Goal: Task Accomplishment & Management: Complete application form

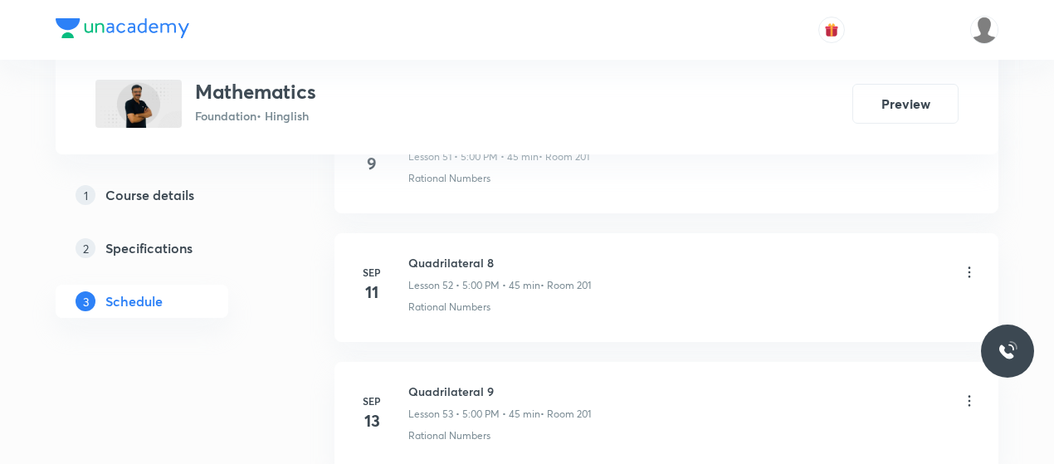
scroll to position [8293, 0]
click at [435, 255] on h6 "Circle 4" at bounding box center [500, 263] width 185 height 17
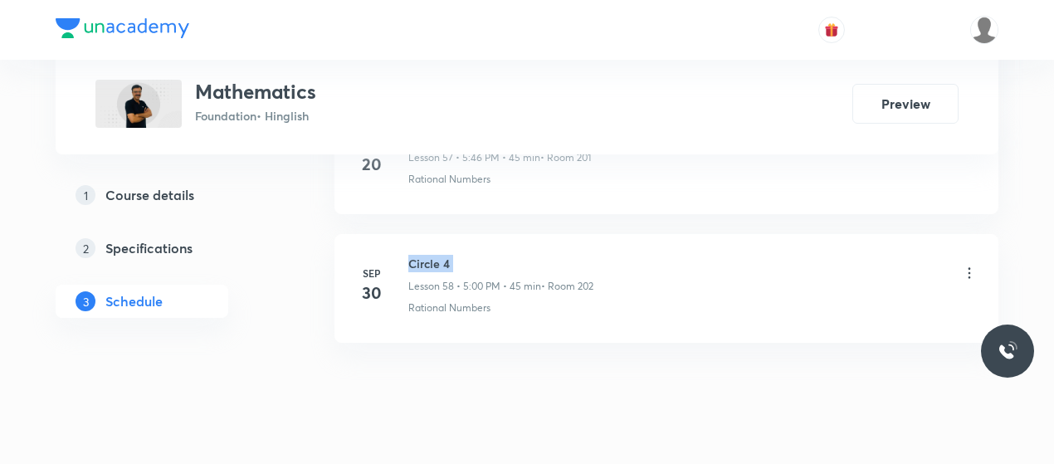
click at [435, 255] on h6 "Circle 4" at bounding box center [500, 263] width 185 height 17
copy h6 "Circle 4"
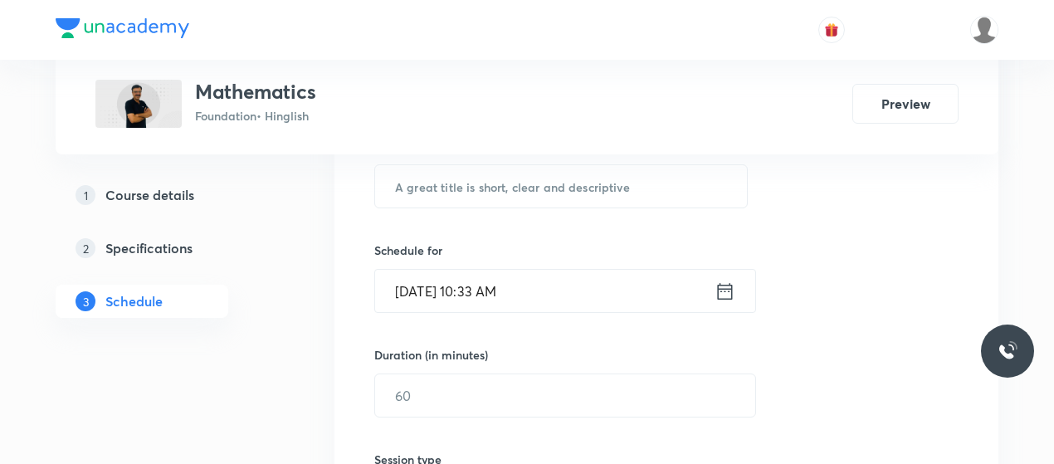
scroll to position [349, 0]
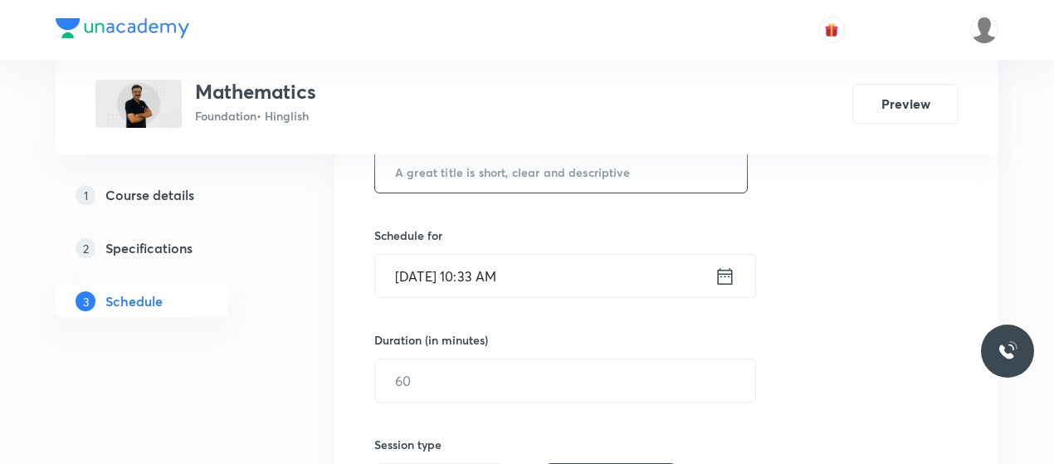
click at [463, 174] on input "text" at bounding box center [561, 171] width 372 height 42
paste input "Circle 4"
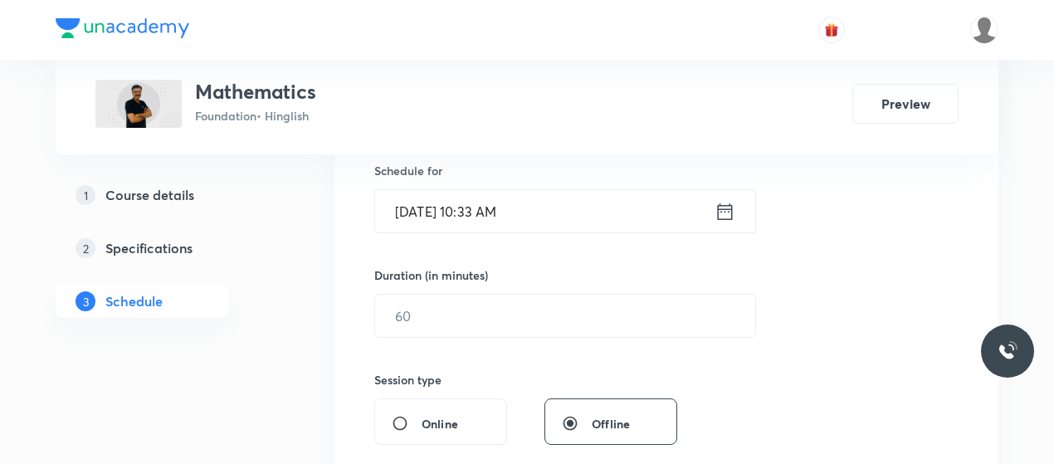
scroll to position [414, 0]
type input "Circle 5"
click at [410, 203] on input "Oct 4, 2025, 10:33 AM" at bounding box center [544, 210] width 339 height 42
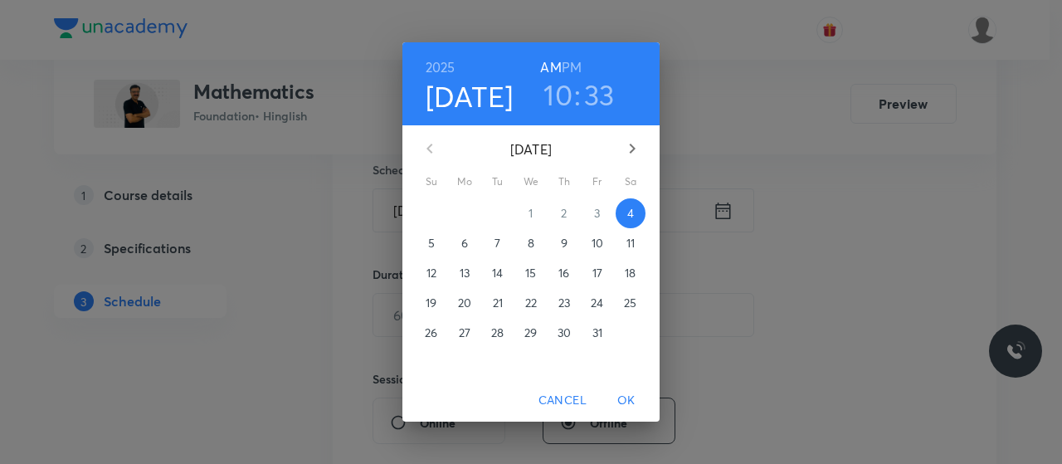
click at [561, 95] on h3 "10" at bounding box center [558, 94] width 29 height 35
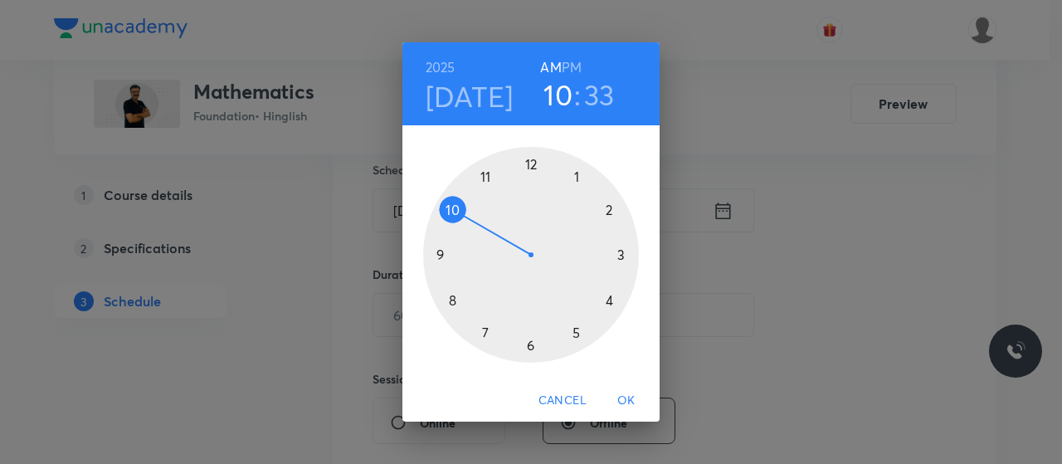
click at [570, 67] on h6 "PM" at bounding box center [572, 67] width 20 height 23
click at [576, 331] on div at bounding box center [531, 255] width 216 height 216
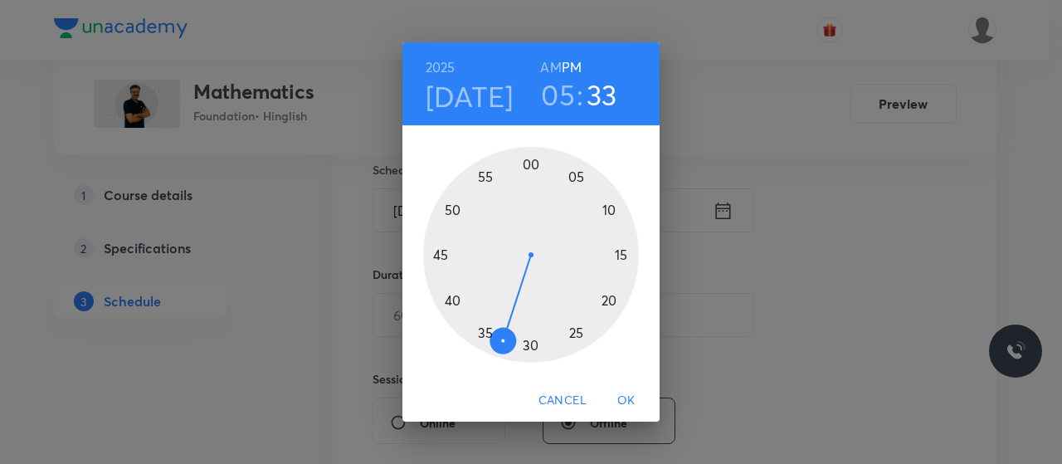
click at [532, 164] on div at bounding box center [531, 255] width 216 height 216
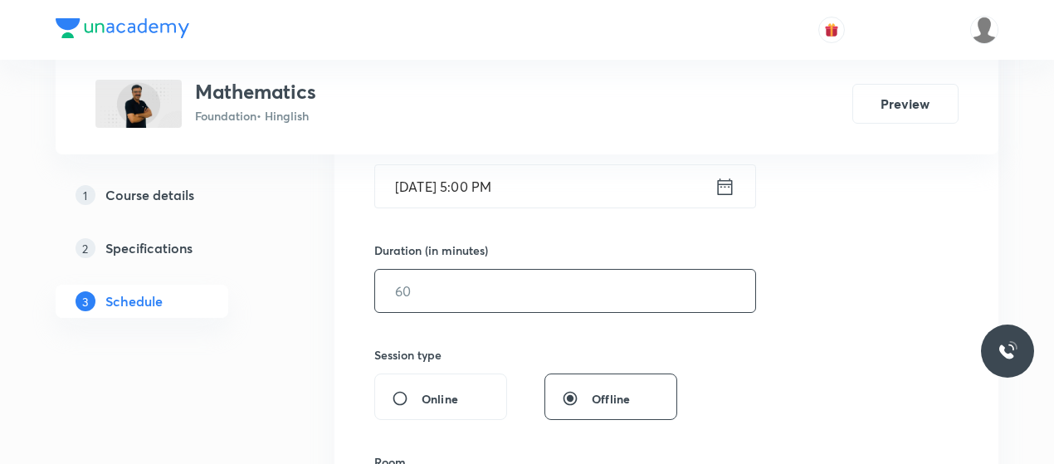
scroll to position [440, 0]
click at [483, 296] on input "text" at bounding box center [565, 289] width 380 height 42
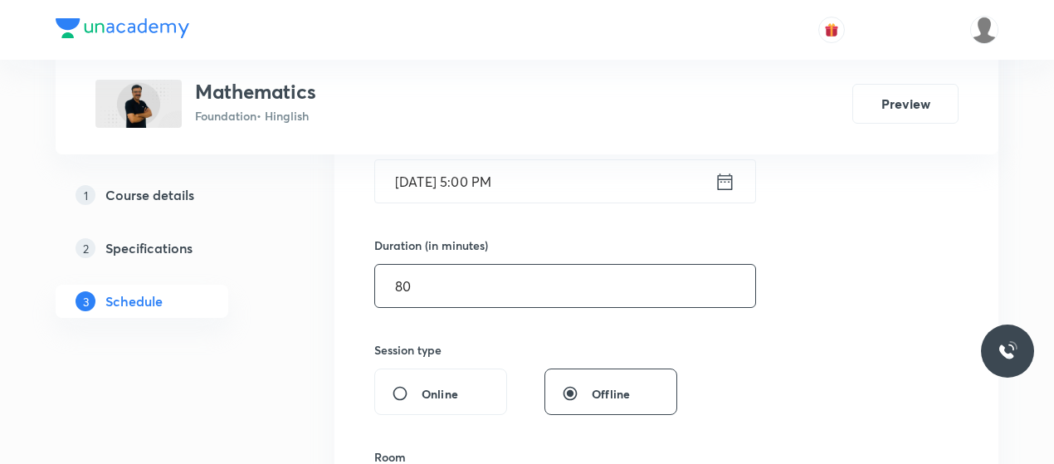
scroll to position [444, 0]
type input "8"
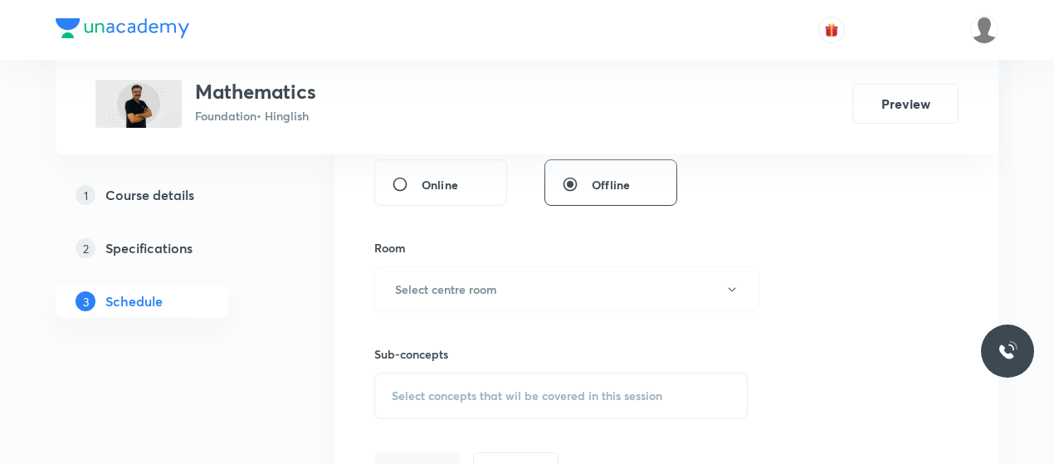
scroll to position [660, 0]
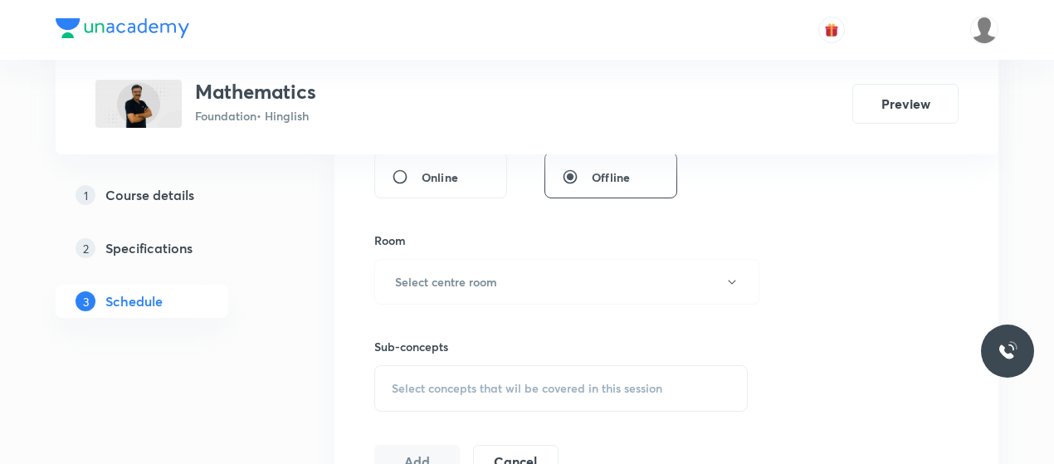
type input "80"
click at [483, 296] on button "Select centre room" at bounding box center [566, 282] width 385 height 46
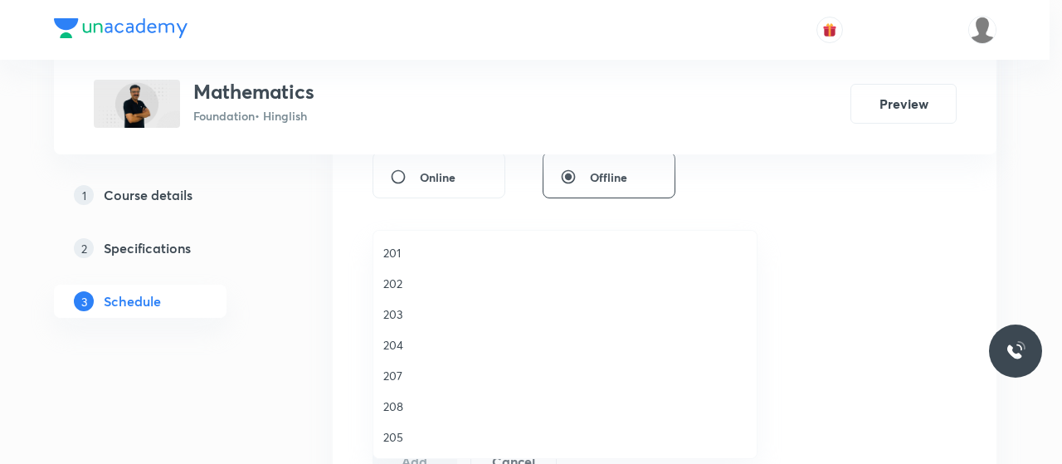
click at [389, 251] on span "201" at bounding box center [565, 252] width 364 height 17
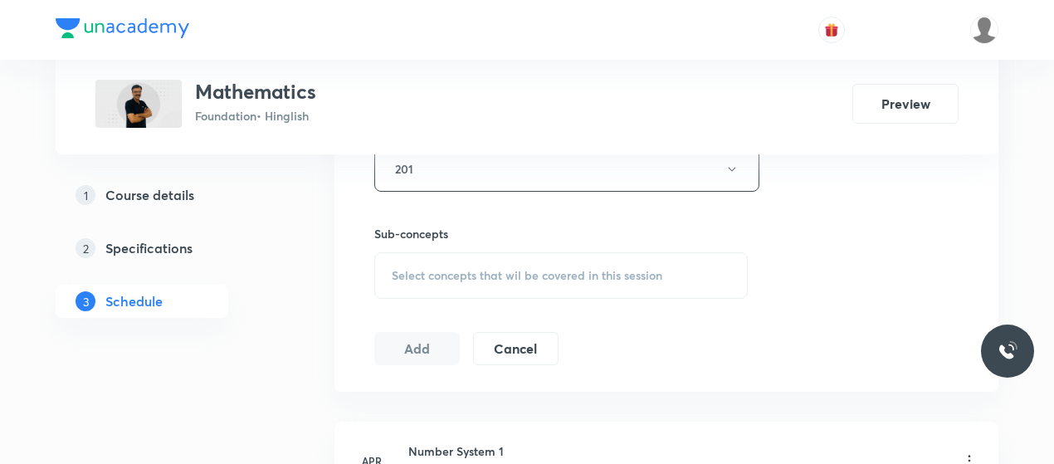
click at [477, 269] on span "Select concepts that wil be covered in this session" at bounding box center [527, 275] width 271 height 13
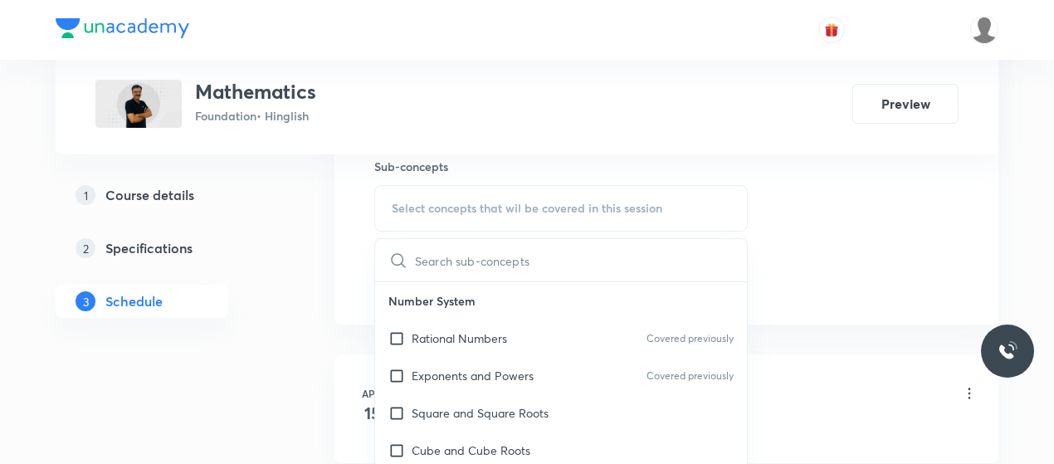
scroll to position [842, 0]
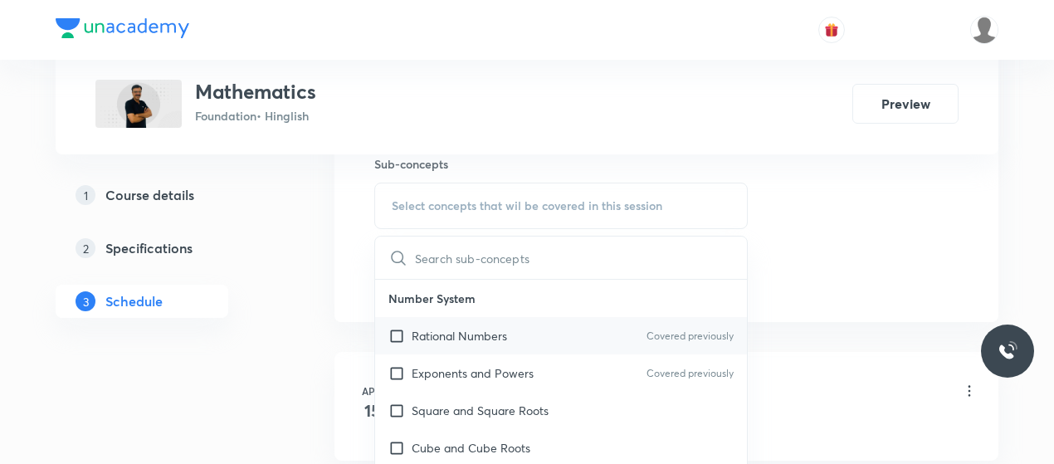
click at [463, 333] on p "Rational Numbers" at bounding box center [459, 335] width 95 height 17
checkbox input "true"
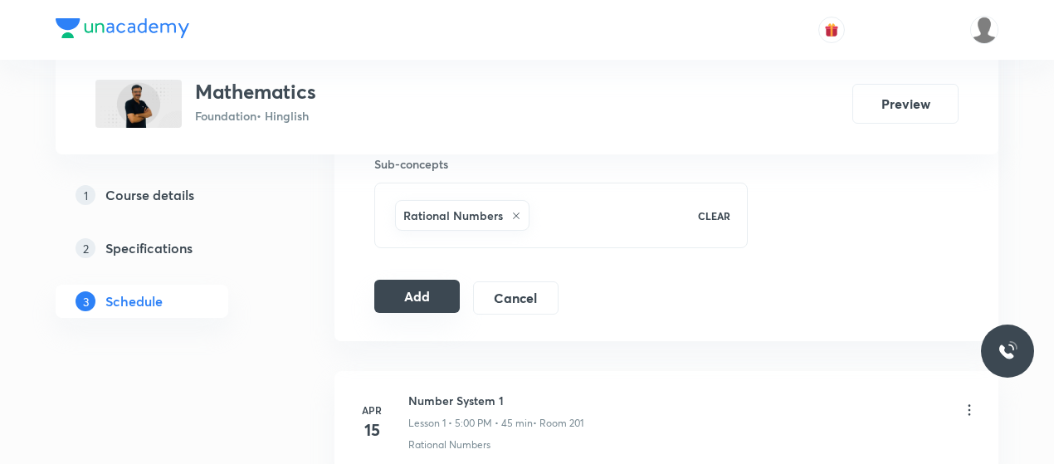
click at [422, 296] on button "Add" at bounding box center [416, 296] width 85 height 33
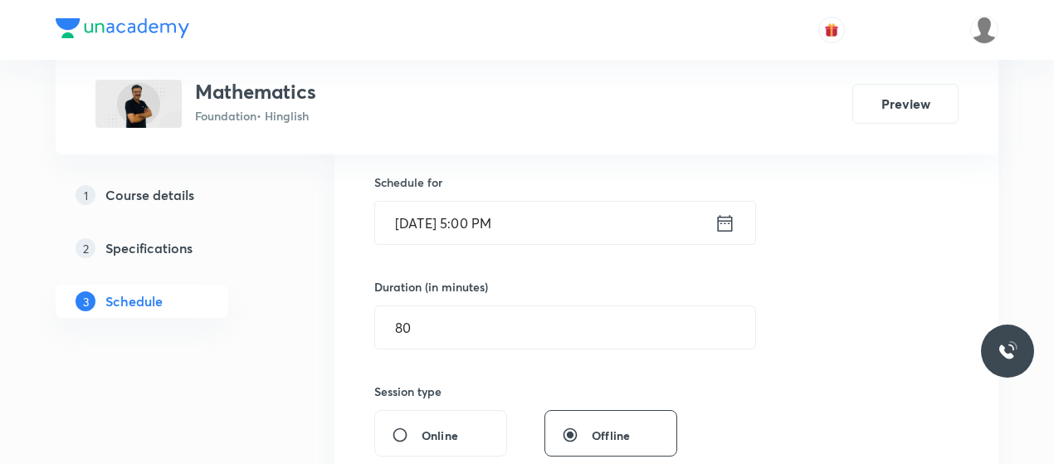
scroll to position [396, 0]
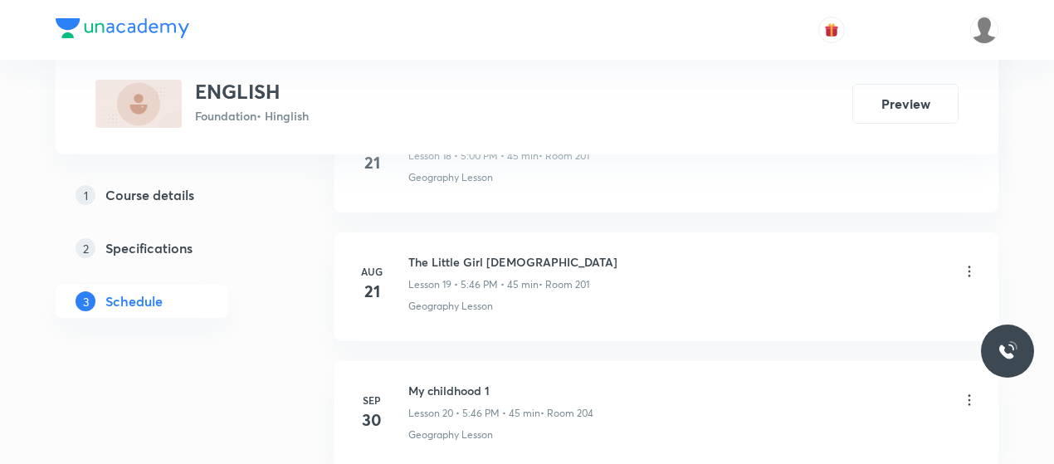
scroll to position [3531, 0]
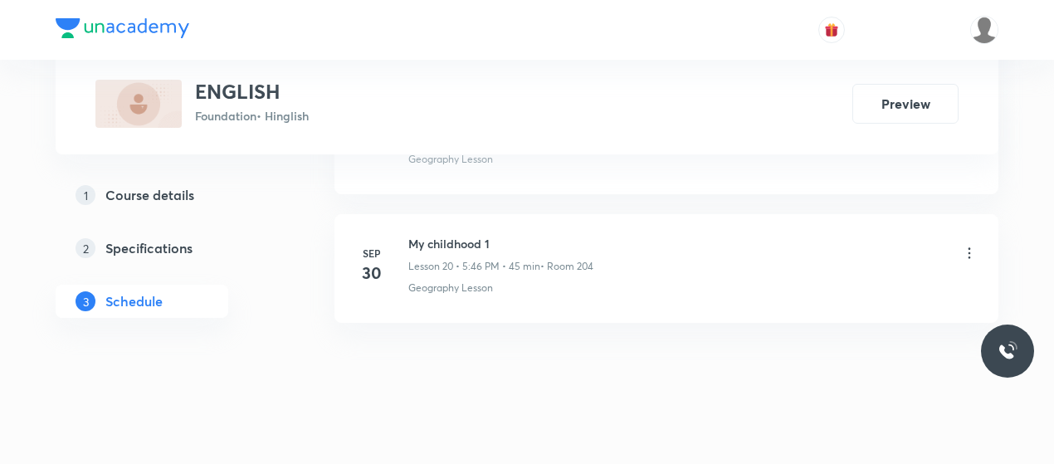
click at [456, 235] on h6 "My childhood 1" at bounding box center [500, 243] width 185 height 17
copy h6 "My childhood 1"
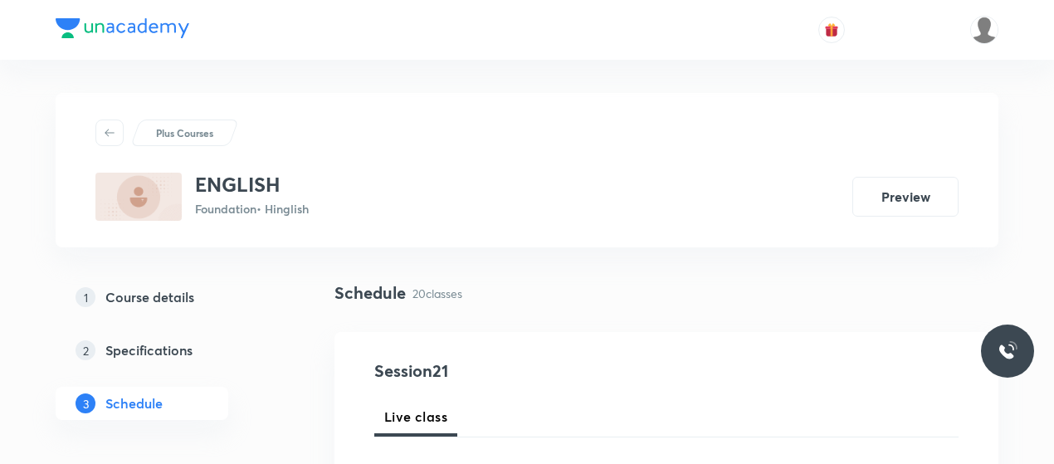
scroll to position [170, 0]
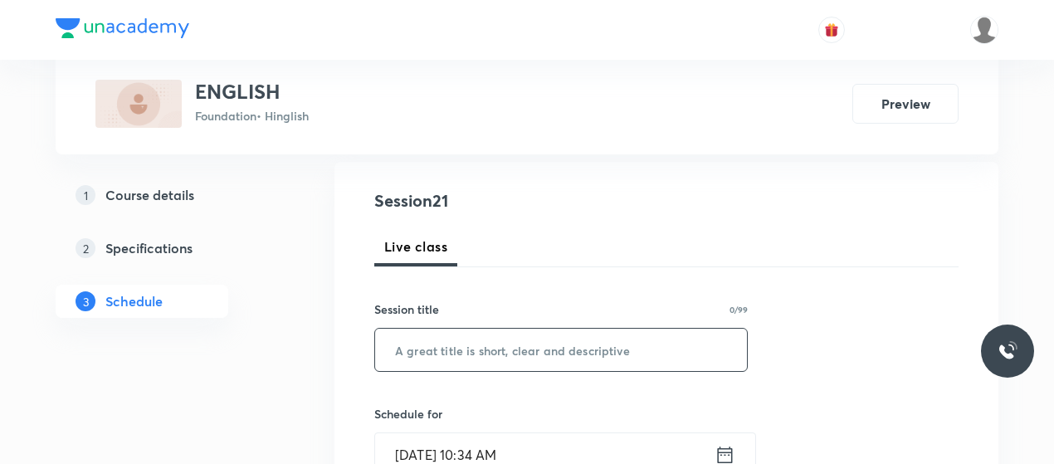
click at [500, 353] on input "text" at bounding box center [561, 350] width 372 height 42
paste input "My childhood 1"
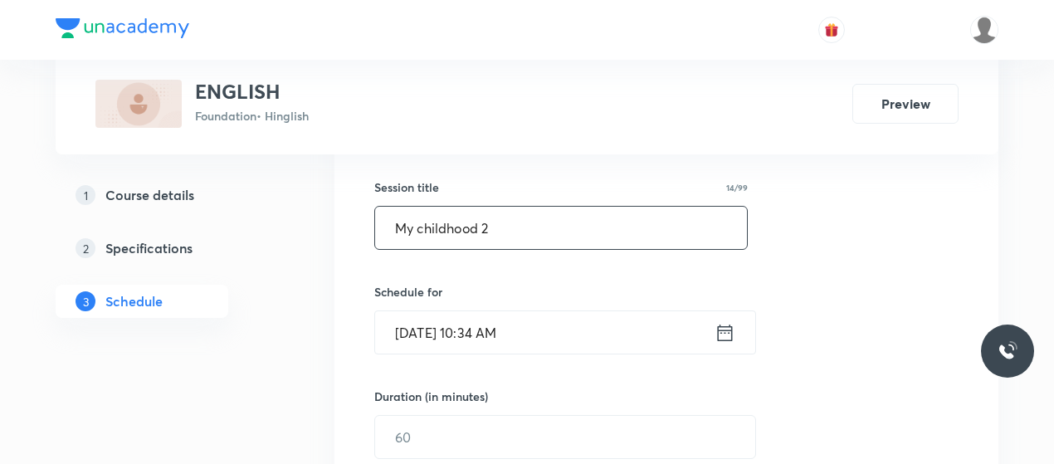
type input "My childhood 2"
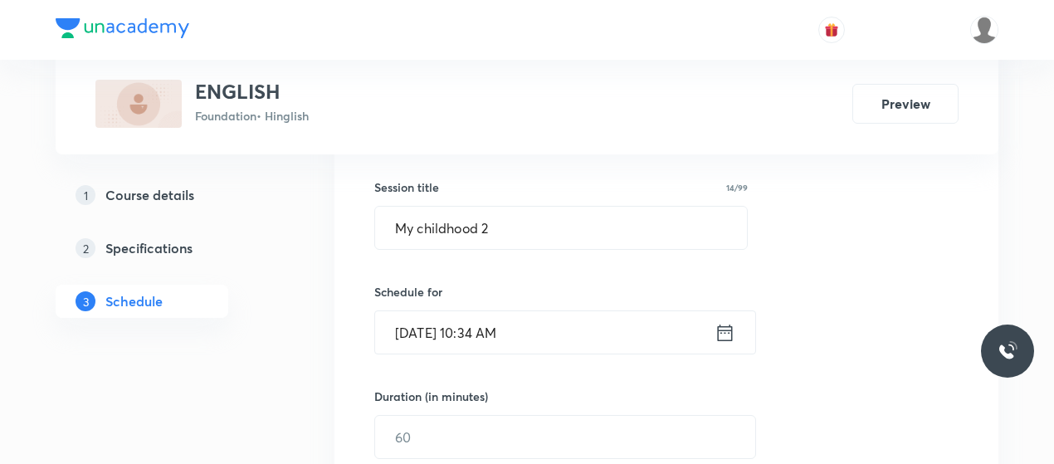
click at [430, 330] on input "[DATE] 10:34 AM" at bounding box center [544, 332] width 339 height 42
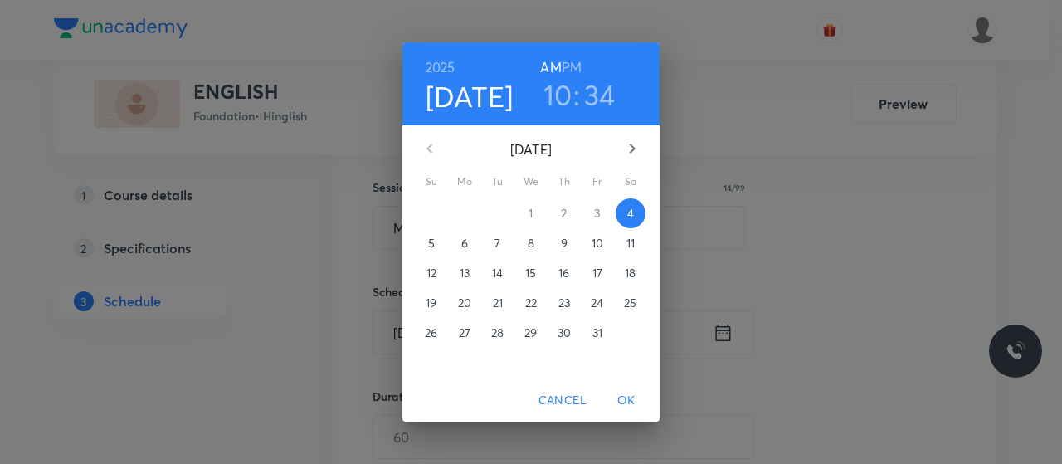
click at [569, 69] on h6 "PM" at bounding box center [572, 67] width 20 height 23
click at [554, 89] on h3 "10" at bounding box center [558, 94] width 29 height 35
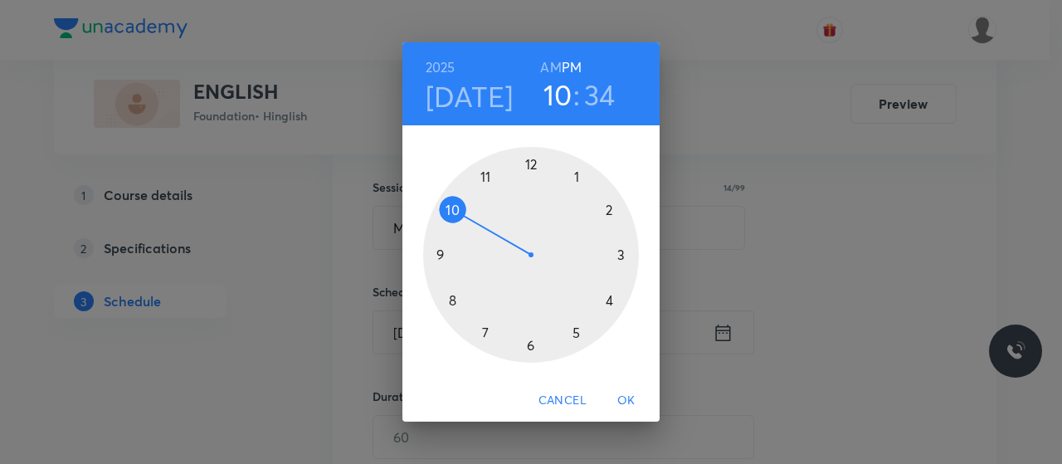
click at [530, 349] on div at bounding box center [531, 255] width 216 height 216
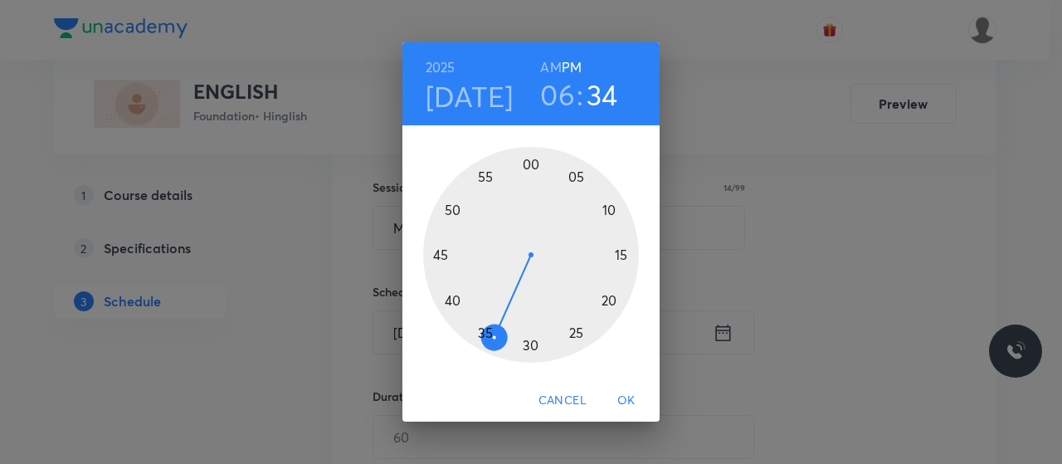
click at [452, 301] on div at bounding box center [531, 255] width 216 height 216
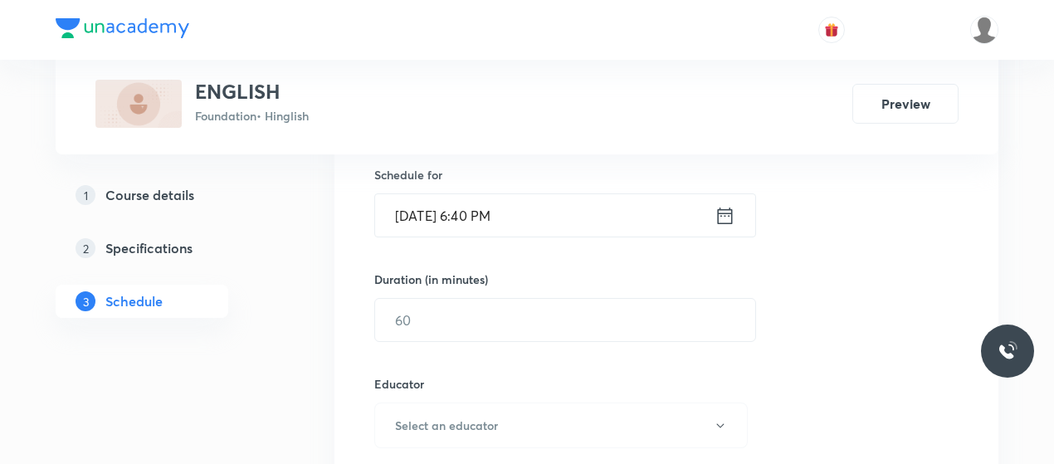
scroll to position [434, 0]
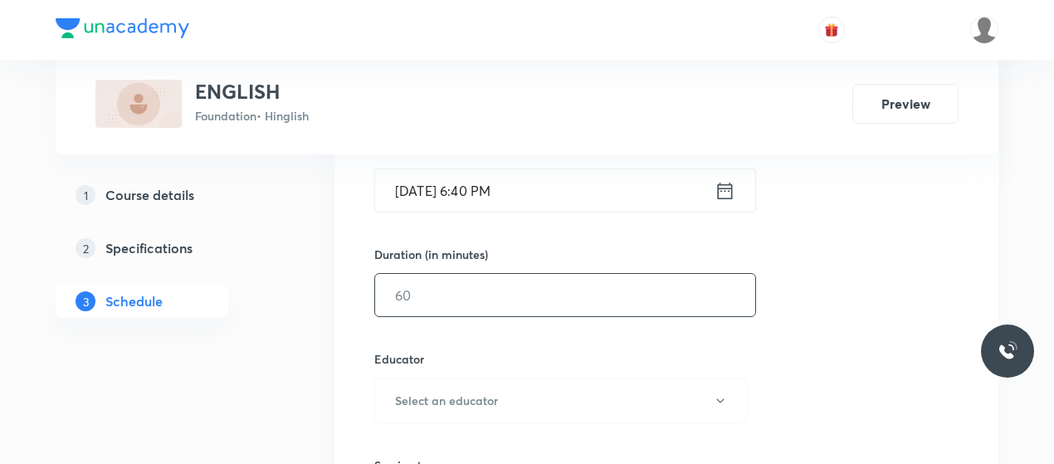
click at [478, 313] on input "text" at bounding box center [565, 295] width 380 height 42
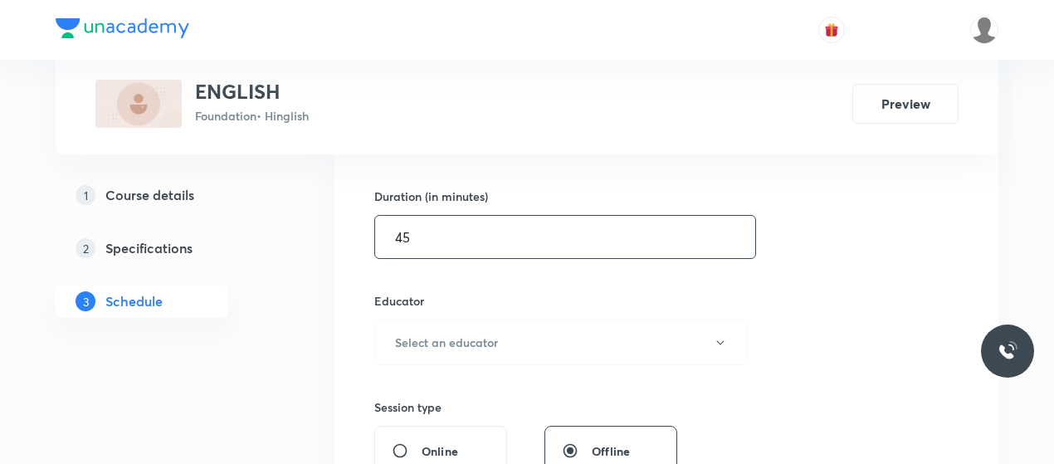
scroll to position [523, 0]
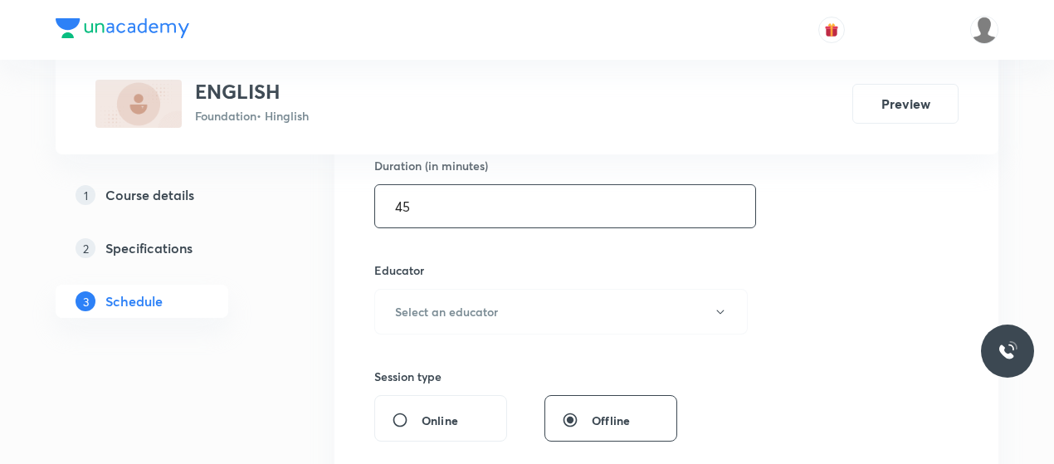
type input "45"
click at [478, 313] on h6 "Select an educator" at bounding box center [446, 311] width 103 height 17
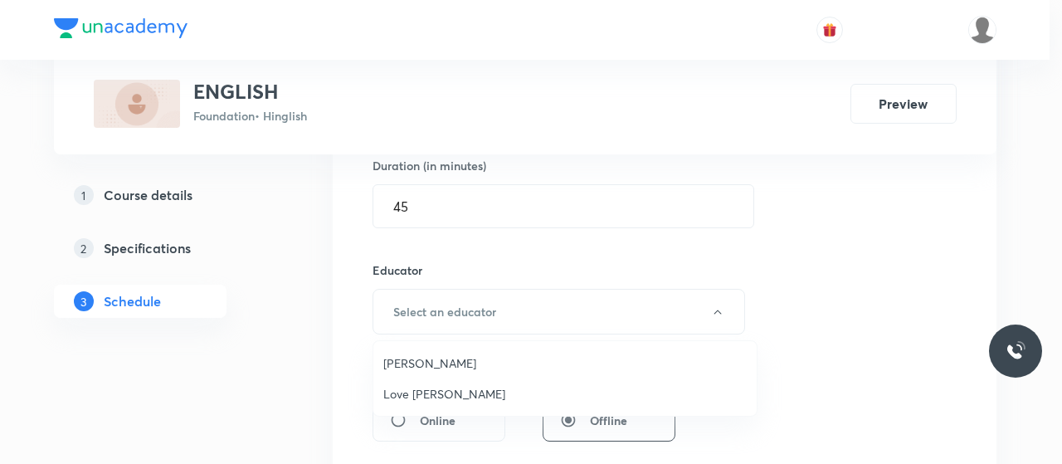
click at [444, 391] on span "Love Kumar Karodiwal" at bounding box center [565, 393] width 364 height 17
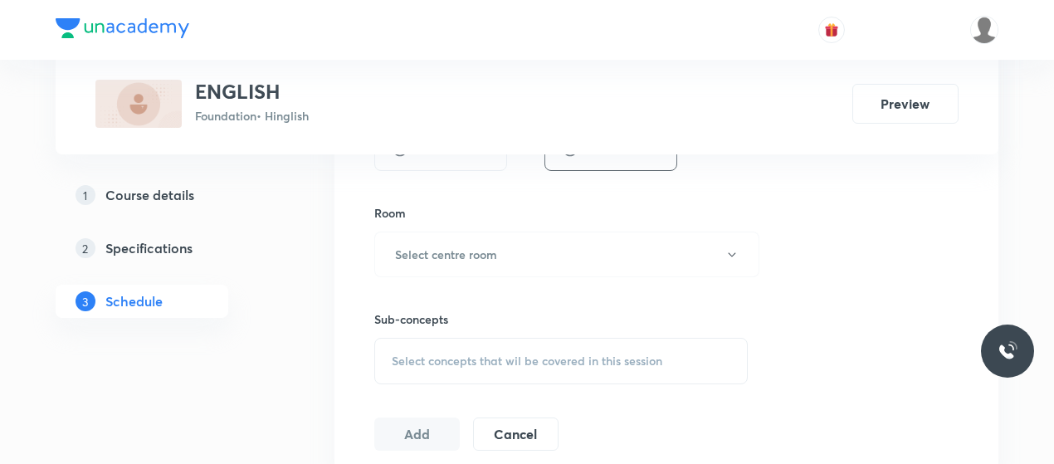
scroll to position [806, 0]
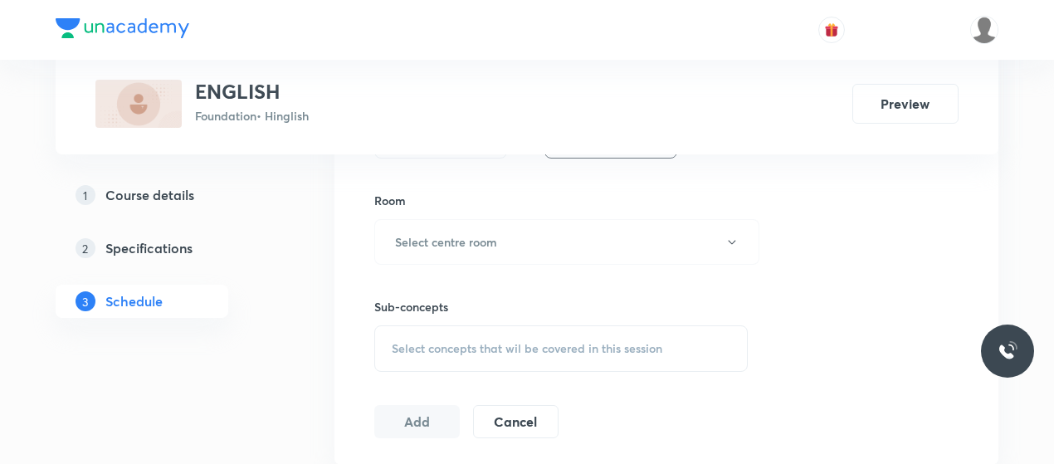
click at [482, 276] on div "Sub-concepts Select concepts that wil be covered in this session" at bounding box center [560, 318] width 373 height 107
click at [486, 251] on button "Select centre room" at bounding box center [566, 242] width 385 height 46
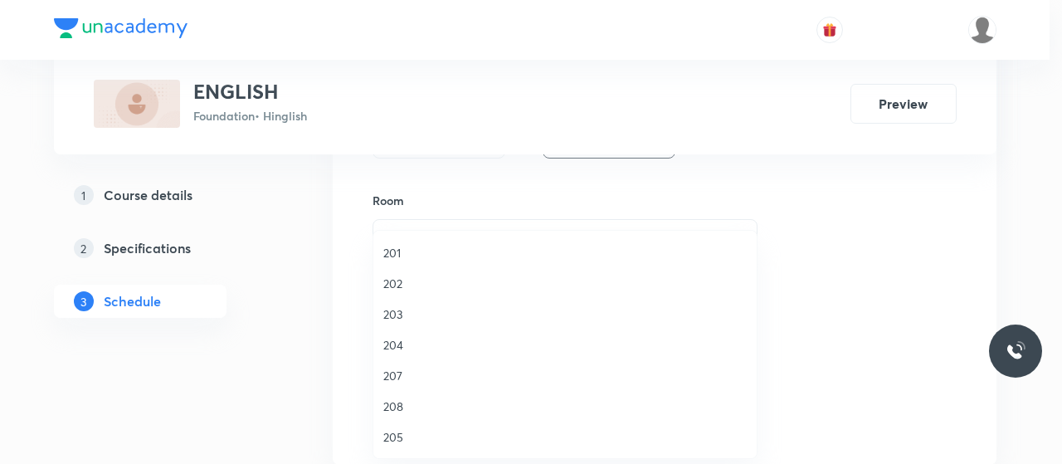
click at [407, 255] on span "201" at bounding box center [565, 252] width 364 height 17
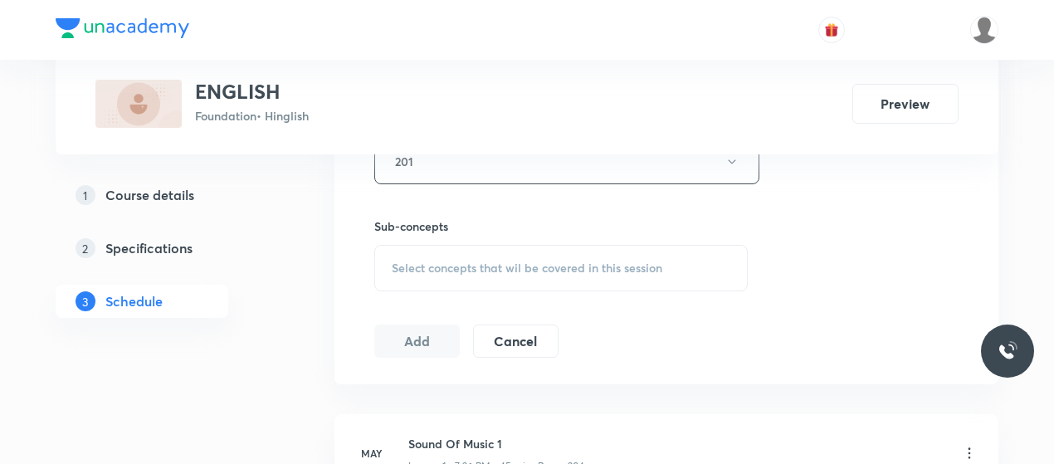
scroll to position [887, 0]
click at [500, 244] on div "Select concepts that wil be covered in this session" at bounding box center [560, 267] width 373 height 46
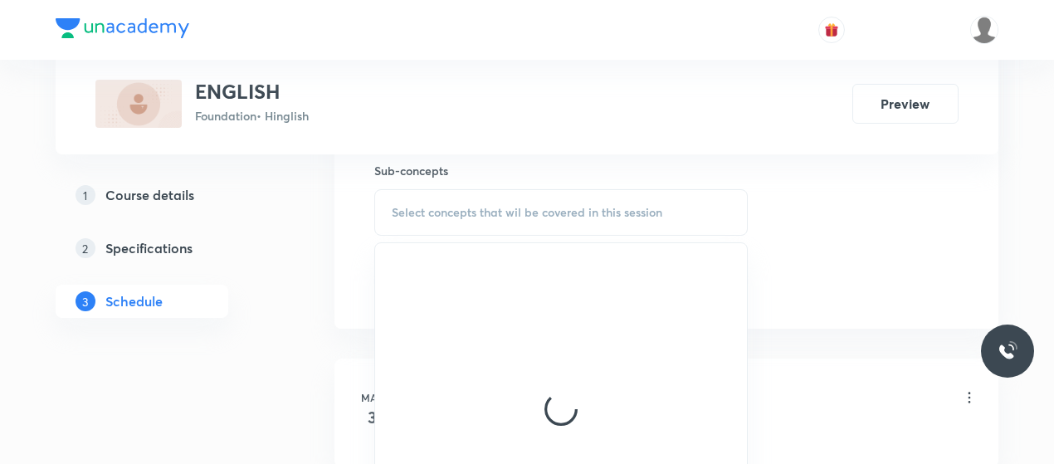
scroll to position [945, 0]
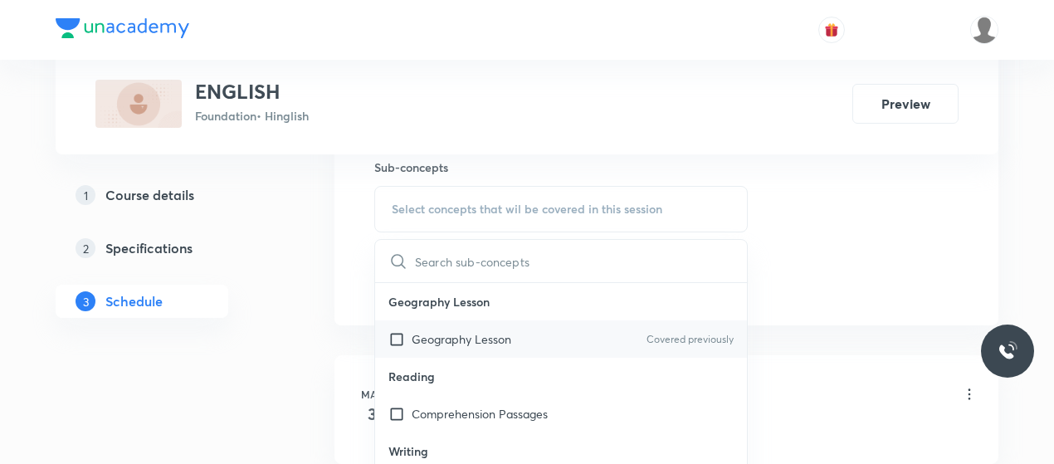
click at [481, 334] on p "Geography Lesson" at bounding box center [462, 338] width 100 height 17
checkbox input "true"
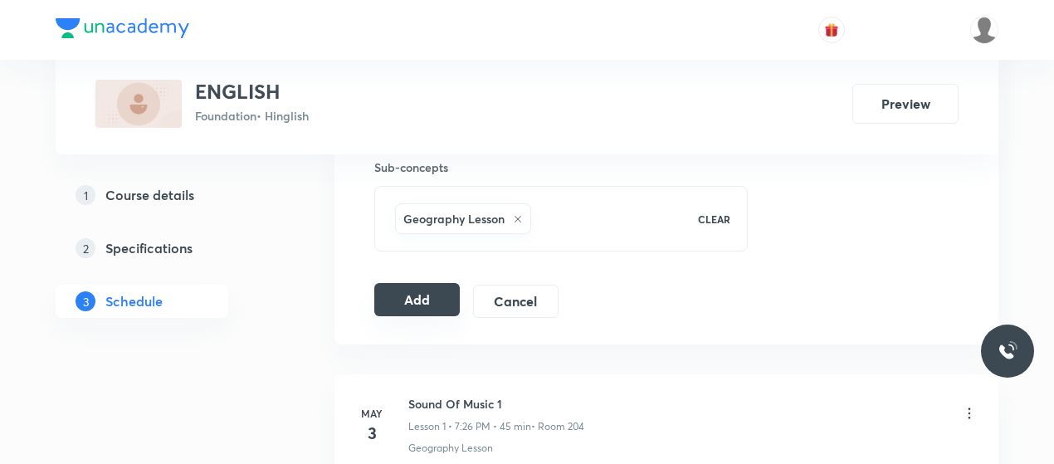
click at [439, 291] on button "Add" at bounding box center [416, 299] width 85 height 33
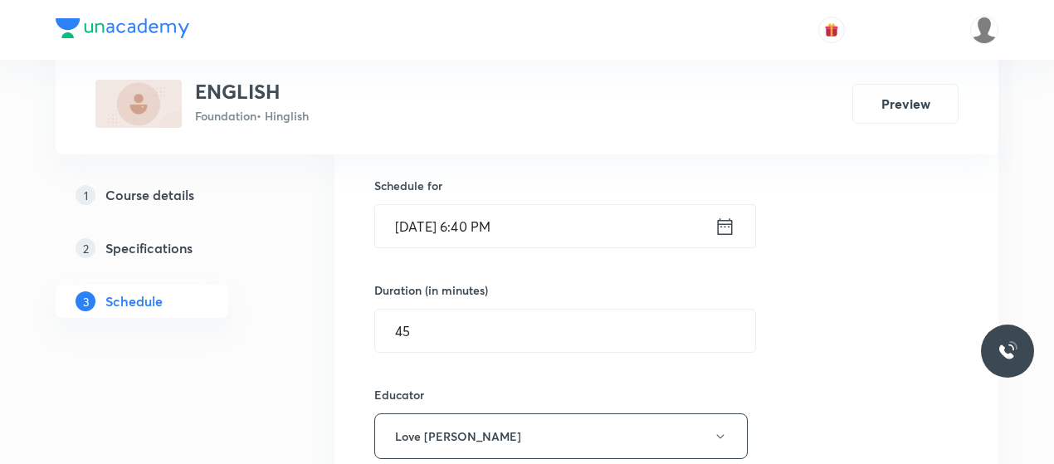
scroll to position [398, 0]
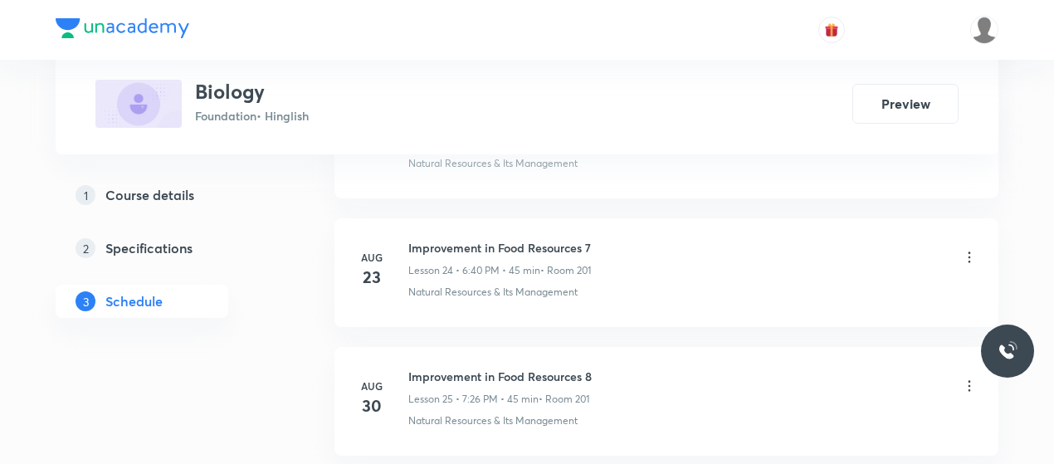
scroll to position [4578, 0]
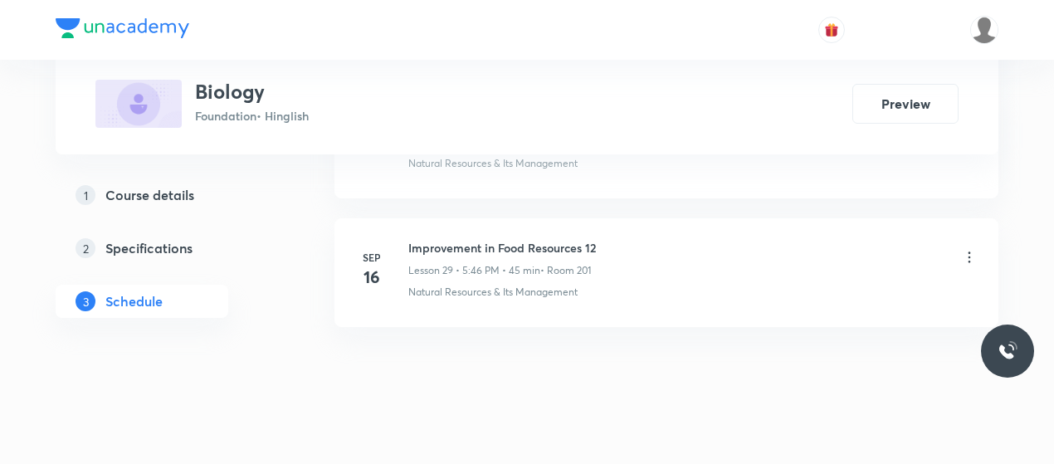
click at [477, 239] on h6 "Improvement in Food Resources 12" at bounding box center [502, 247] width 188 height 17
copy h6 "Improvement in Food Resources 12"
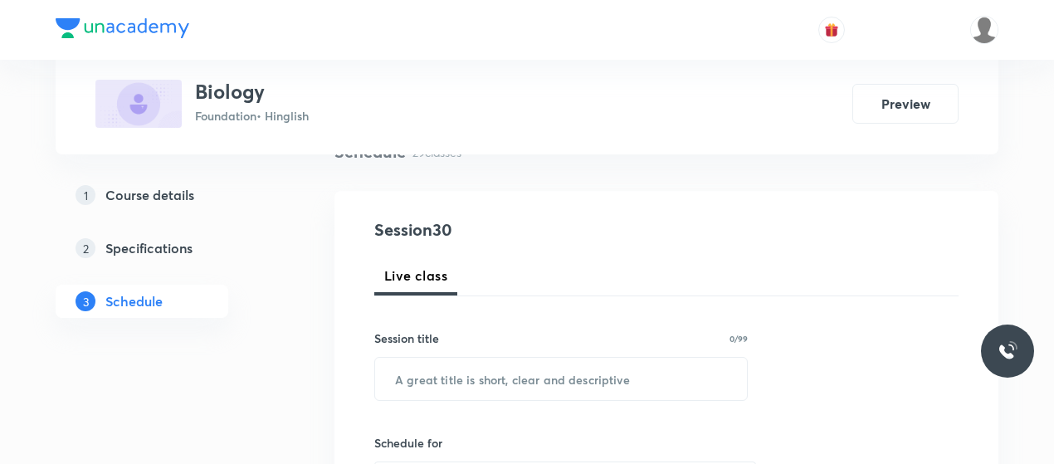
scroll to position [142, 0]
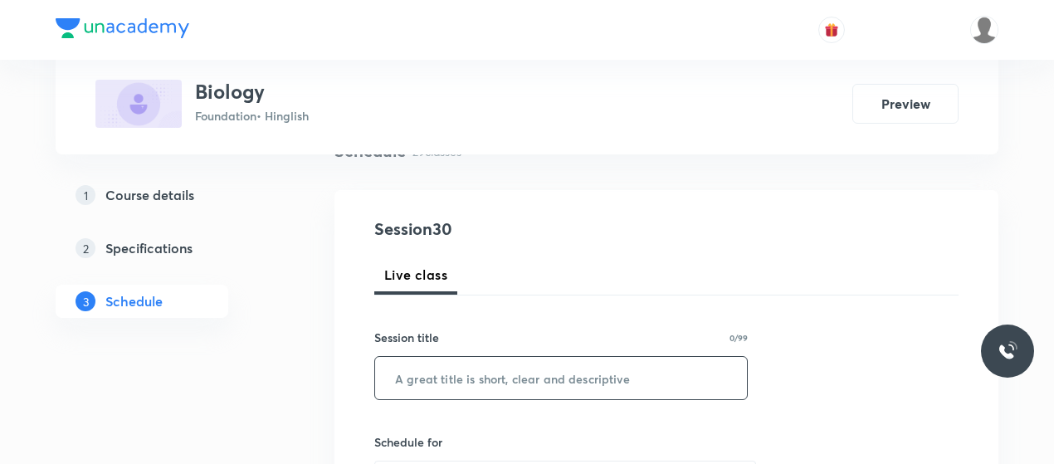
click at [523, 374] on input "text" at bounding box center [561, 378] width 372 height 42
paste input "Improvement in Food Resources 12"
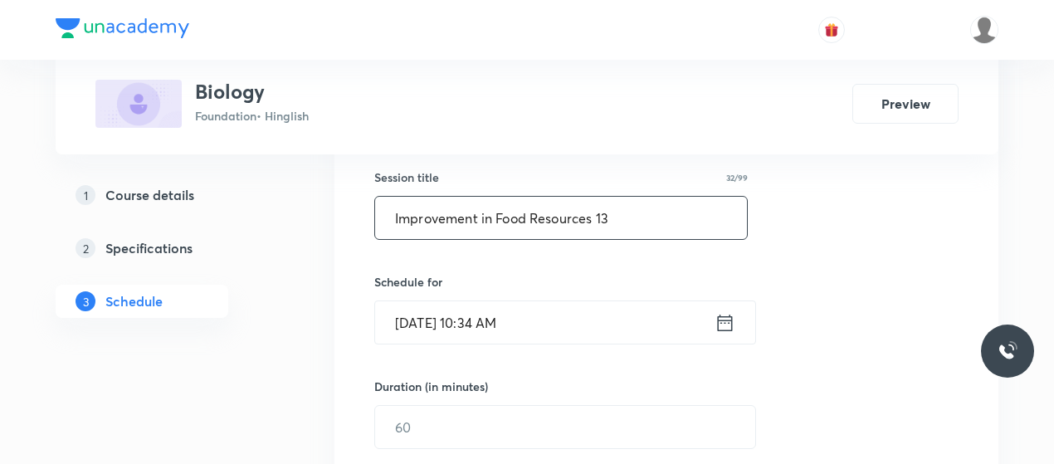
type input "Improvement in Food Resources 13"
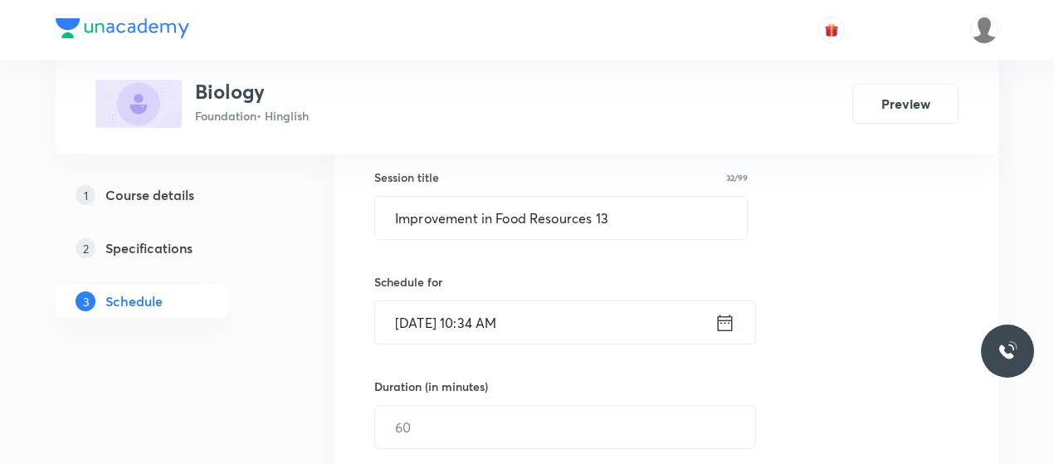
click at [433, 323] on input "Oct 4, 2025, 10:34 AM" at bounding box center [544, 322] width 339 height 42
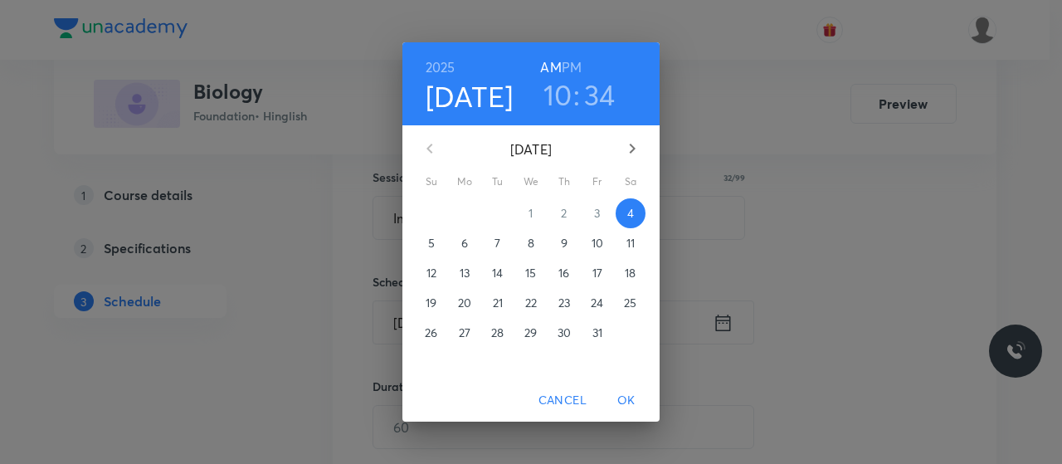
click at [561, 97] on h3 "10" at bounding box center [558, 94] width 29 height 35
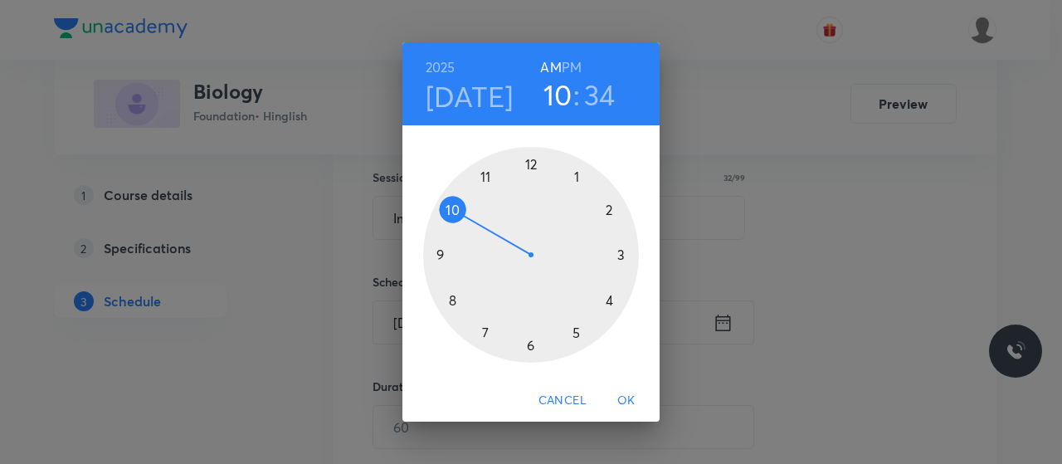
click at [571, 66] on h6 "PM" at bounding box center [572, 67] width 20 height 23
click at [486, 330] on div at bounding box center [531, 255] width 216 height 216
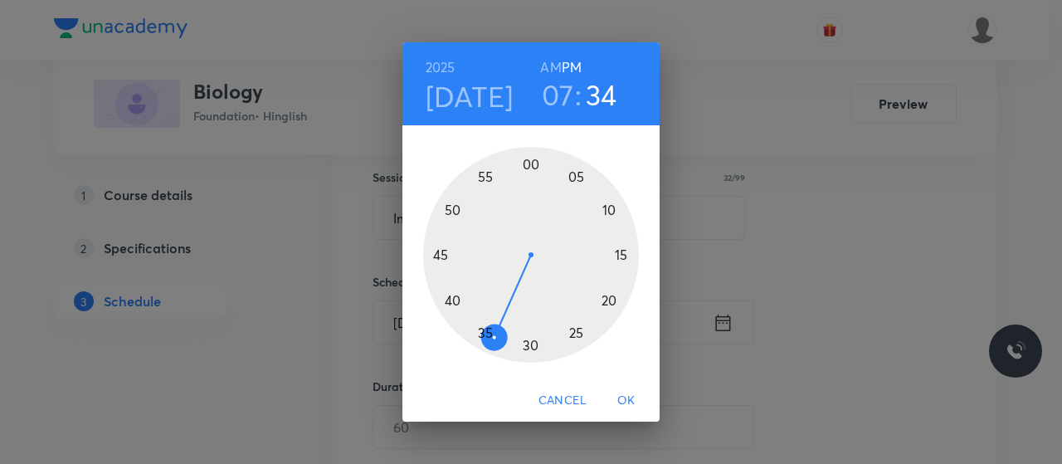
click at [568, 338] on div at bounding box center [531, 255] width 216 height 216
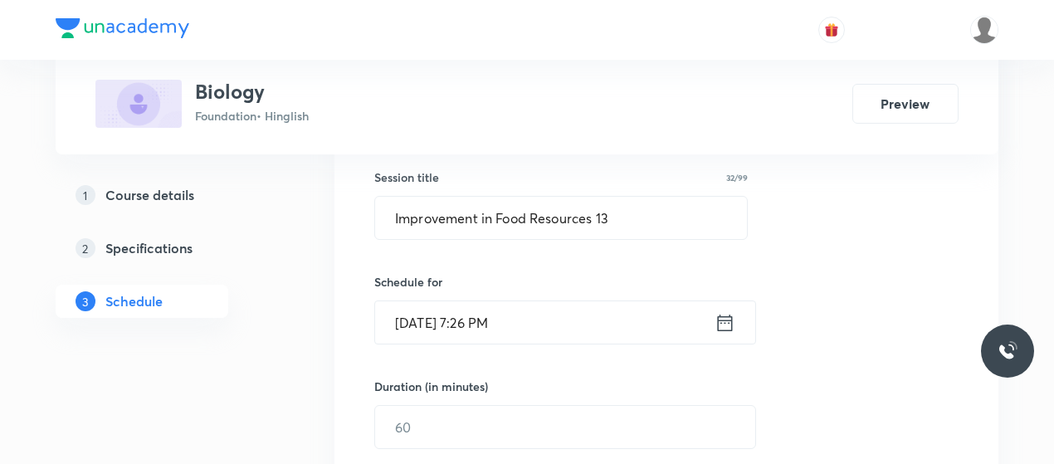
scroll to position [357, 0]
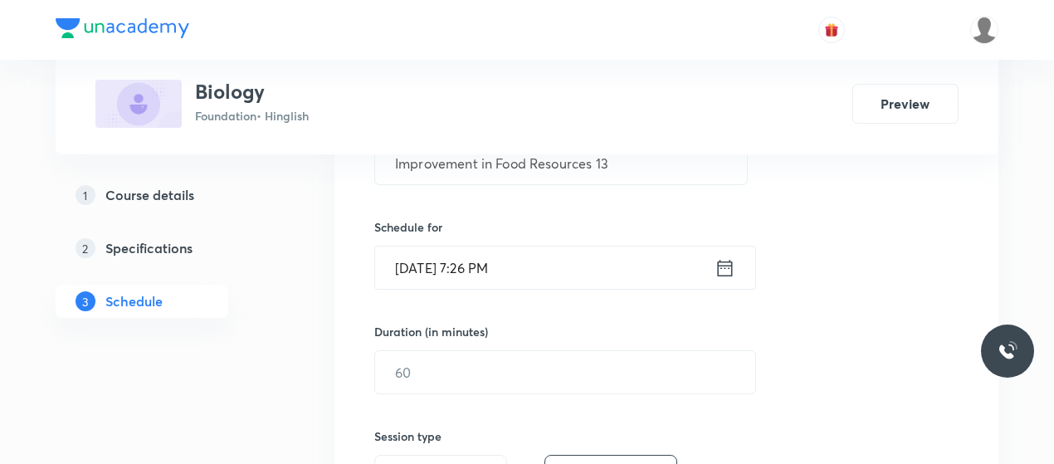
click at [511, 350] on div "​" at bounding box center [565, 372] width 382 height 44
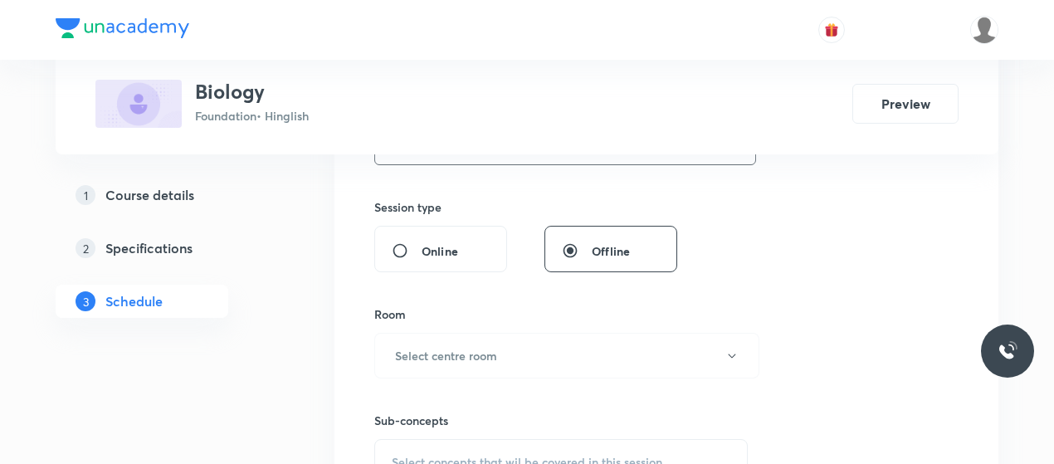
scroll to position [589, 0]
type input "45"
click at [511, 349] on button "Select centre room" at bounding box center [566, 353] width 385 height 46
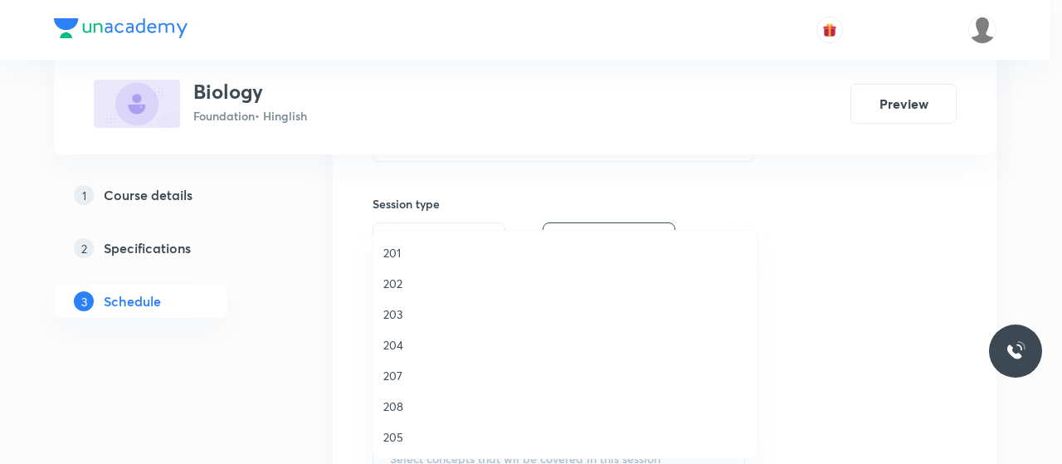
click at [396, 256] on span "201" at bounding box center [565, 252] width 364 height 17
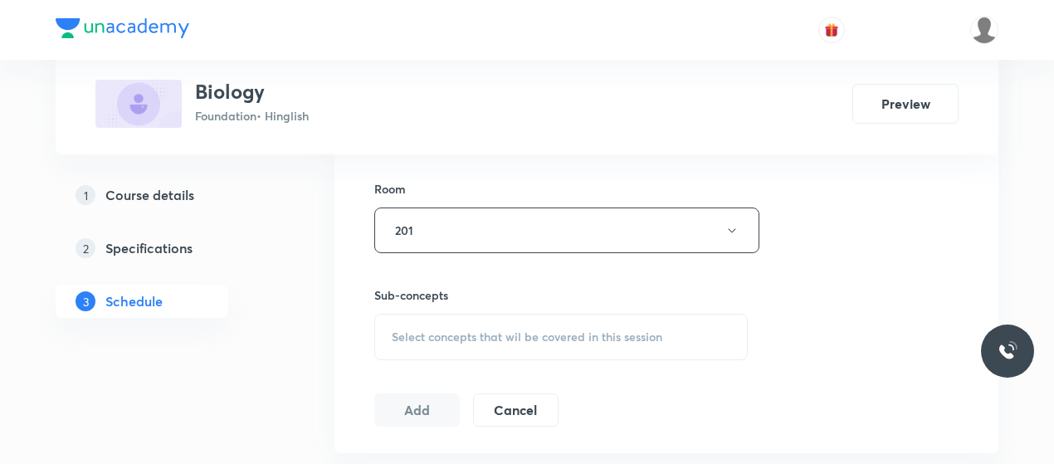
scroll to position [751, 0]
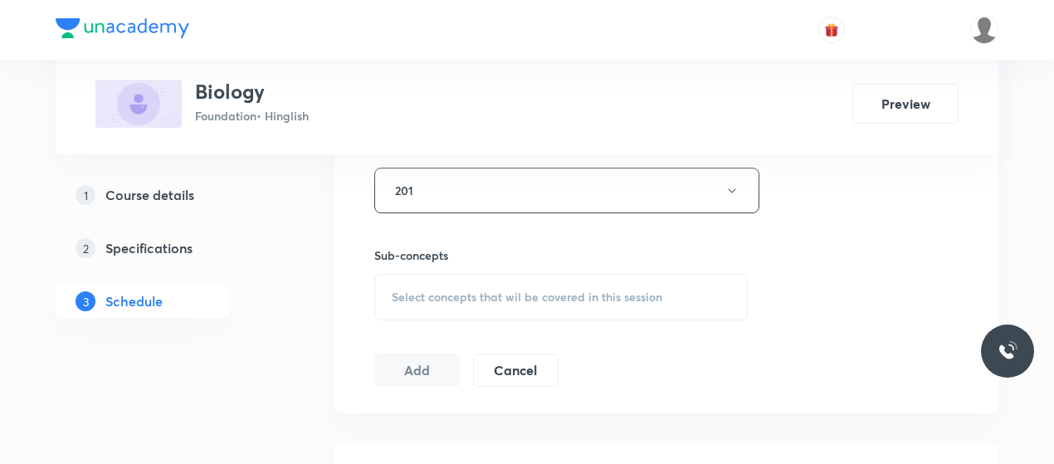
click at [495, 304] on div "Select concepts that wil be covered in this session" at bounding box center [560, 297] width 373 height 46
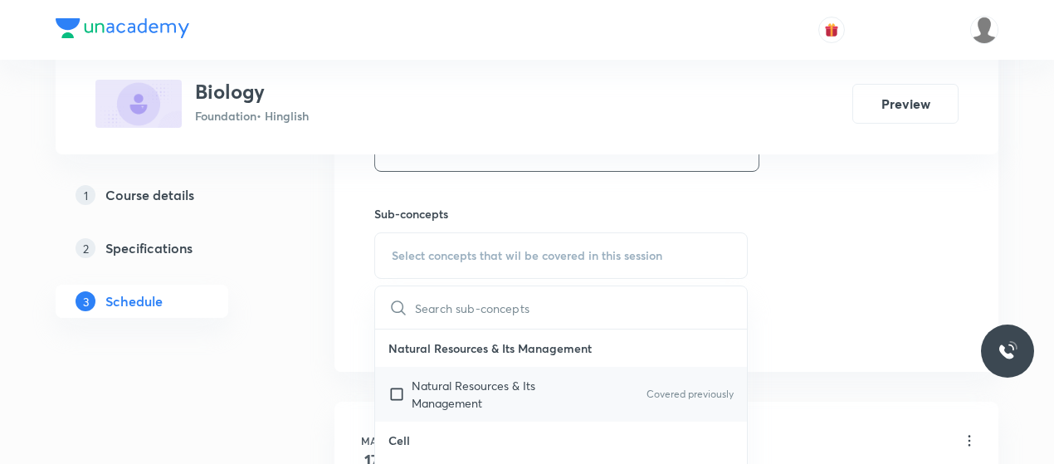
click at [470, 406] on p "Natural Resources & Its Management" at bounding box center [496, 394] width 168 height 35
checkbox input "true"
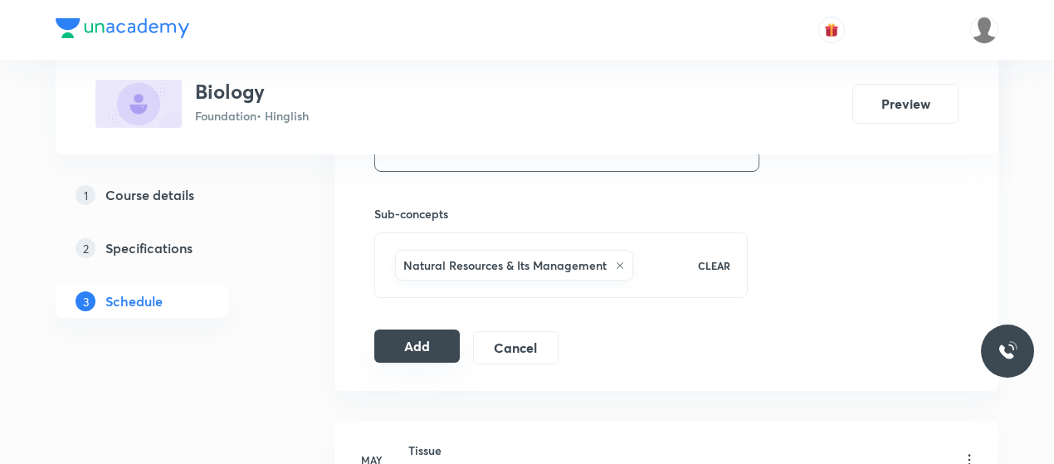
click at [438, 357] on button "Add" at bounding box center [416, 346] width 85 height 33
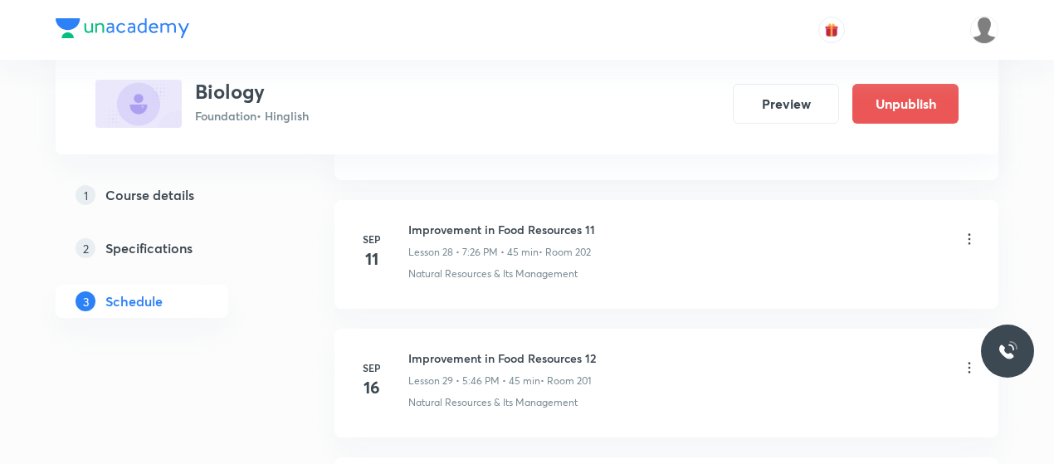
scroll to position [3946, 0]
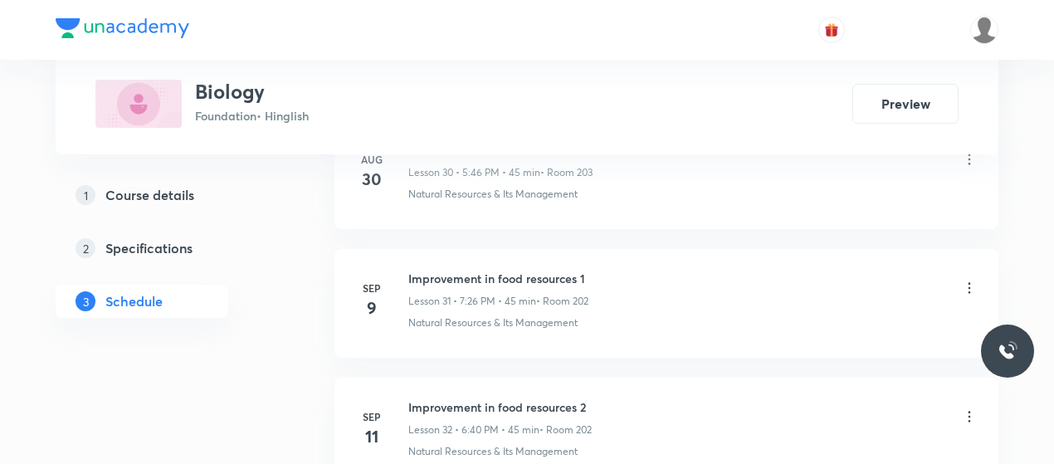
scroll to position [4962, 0]
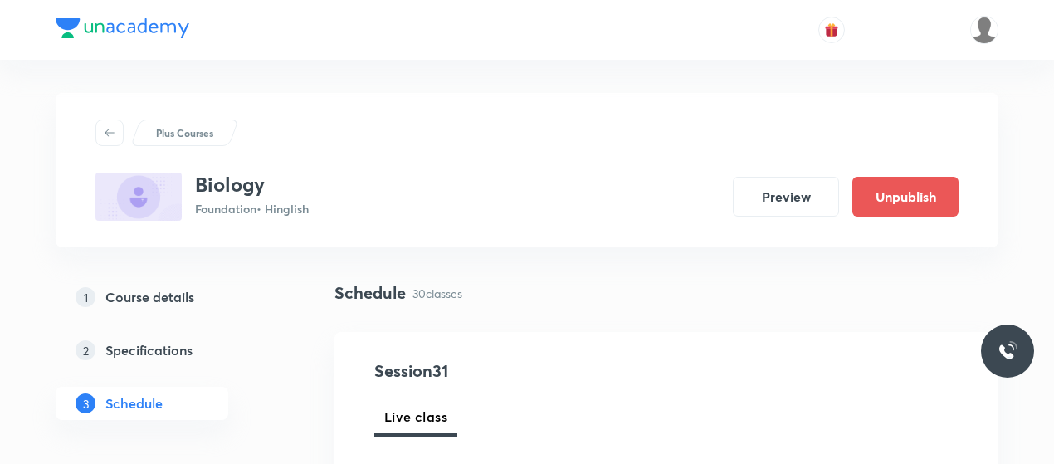
click at [562, 148] on div "Plus Courses Biology Foundation • Hinglish Preview Unpublish" at bounding box center [526, 170] width 863 height 101
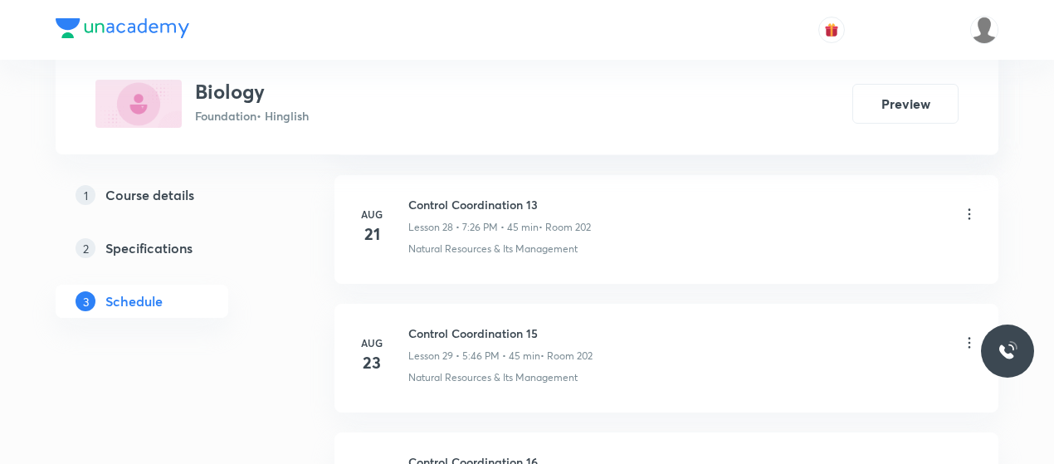
scroll to position [4962, 0]
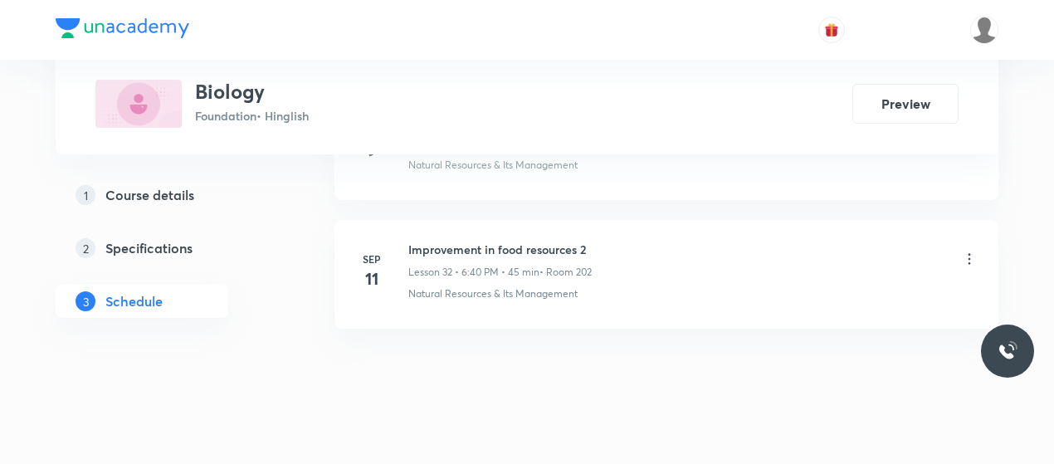
click at [495, 241] on h6 "Improvement in food resources 2" at bounding box center [499, 249] width 183 height 17
copy h6 "Improvement in food resources 2"
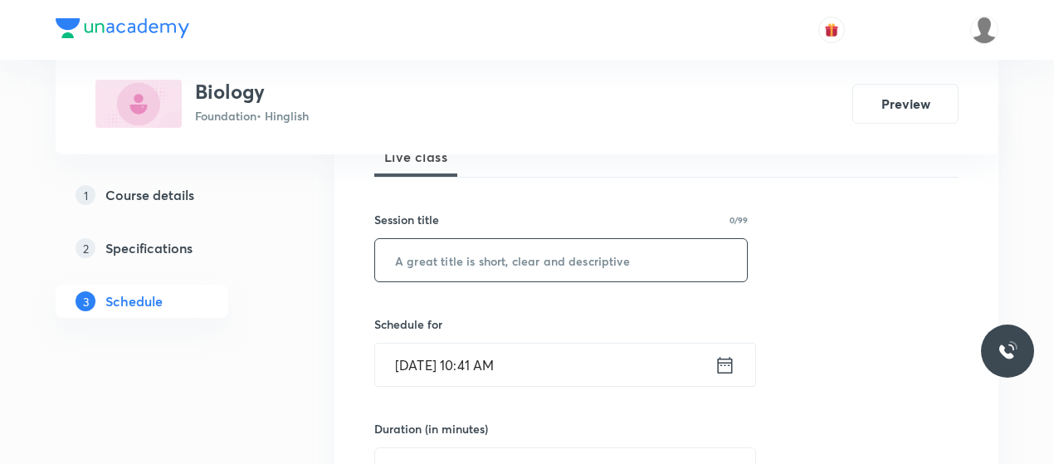
scroll to position [264, 0]
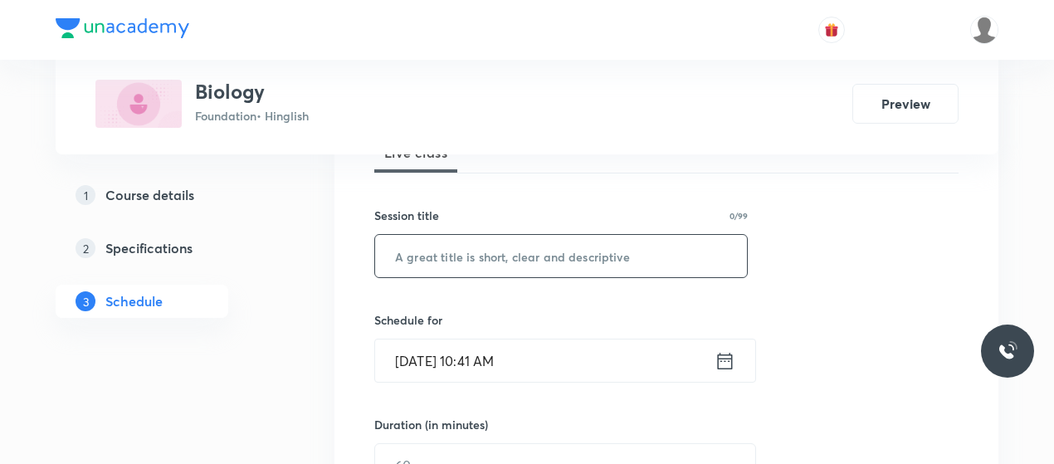
click at [498, 244] on input "text" at bounding box center [561, 256] width 372 height 42
paste input "Improvement in food resources 2"
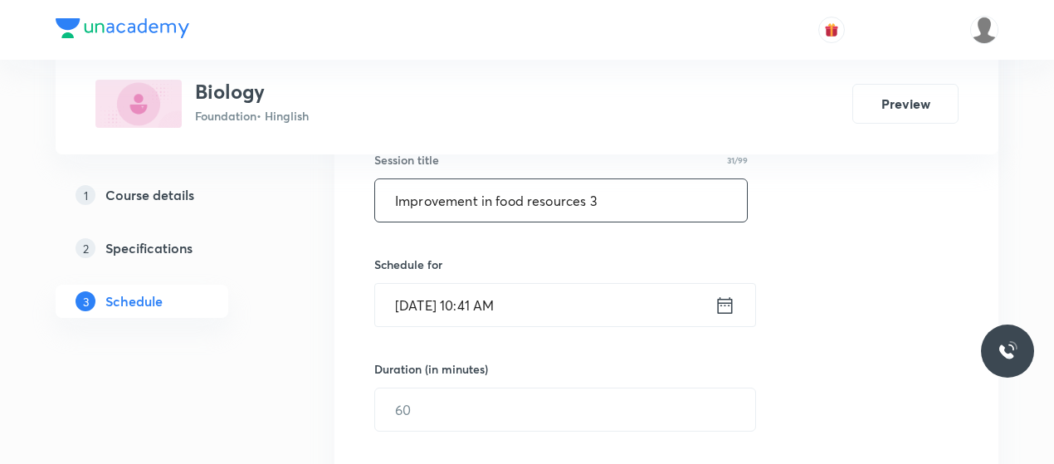
scroll to position [323, 0]
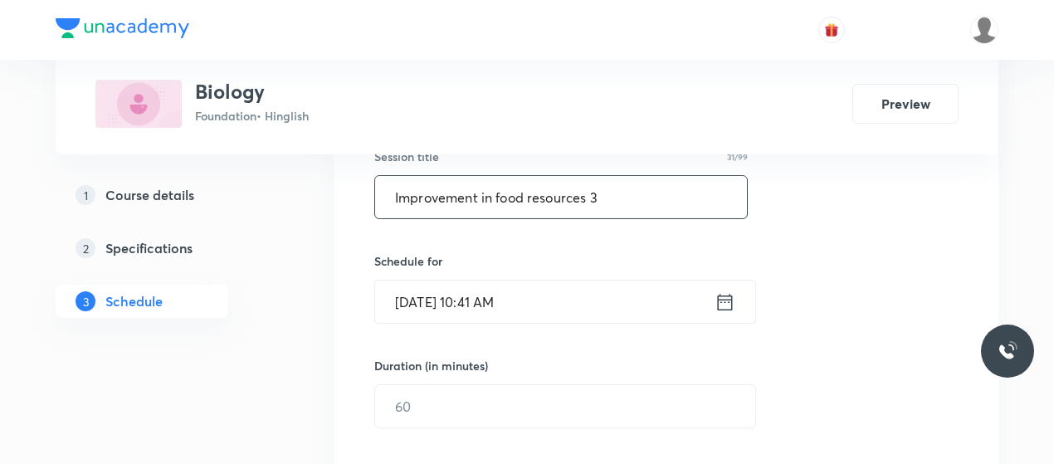
type input "Improvement in food resources 3"
click at [487, 305] on input "[DATE] 10:41 AM" at bounding box center [544, 302] width 339 height 42
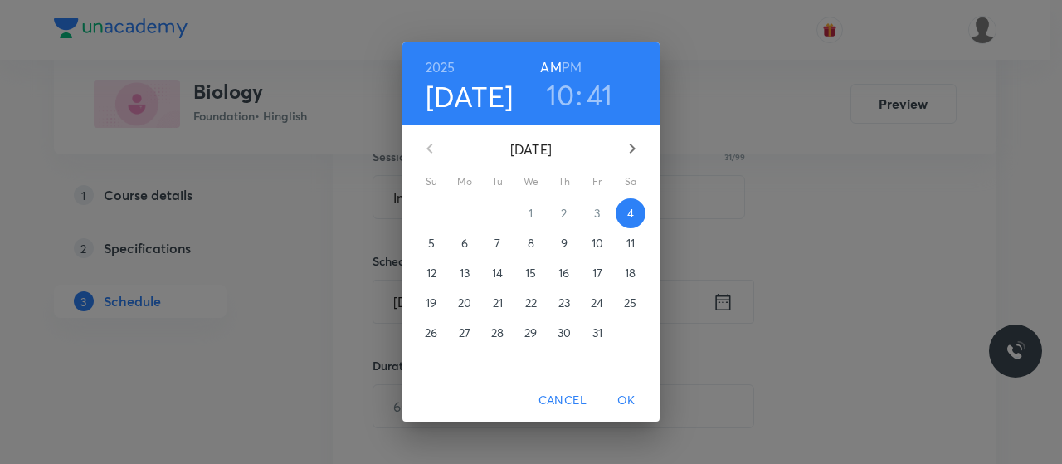
click at [571, 64] on h6 "PM" at bounding box center [572, 67] width 20 height 23
click at [564, 90] on h3 "10" at bounding box center [560, 94] width 29 height 35
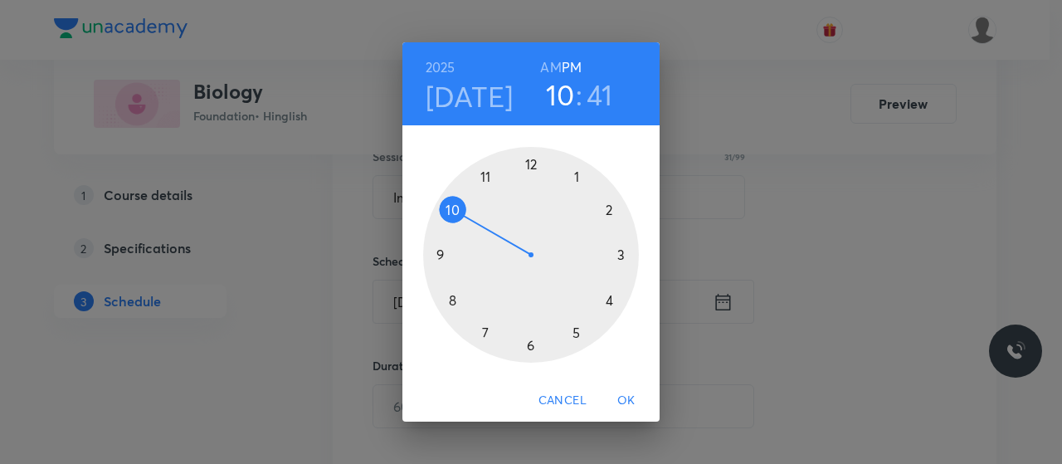
click at [576, 334] on div at bounding box center [531, 255] width 216 height 216
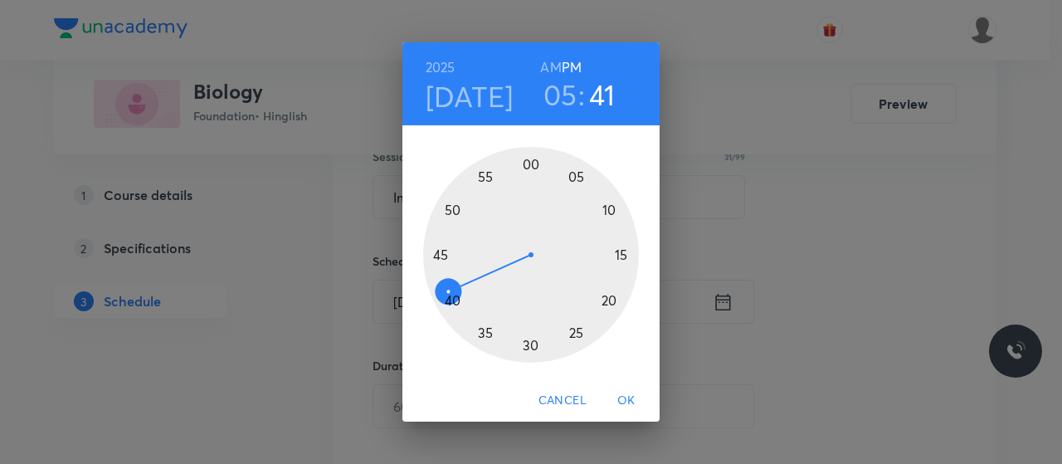
click at [528, 167] on div at bounding box center [531, 255] width 216 height 216
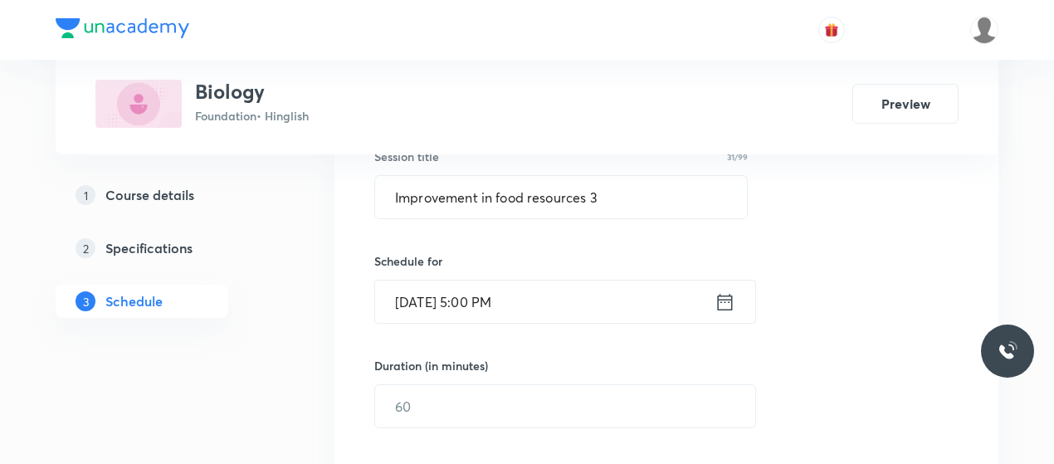
scroll to position [396, 0]
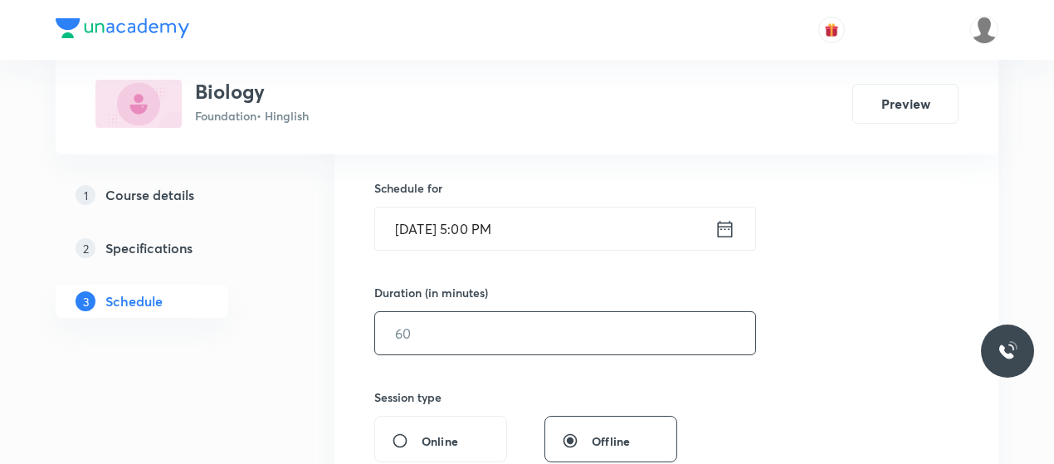
click at [489, 330] on input "text" at bounding box center [565, 333] width 380 height 42
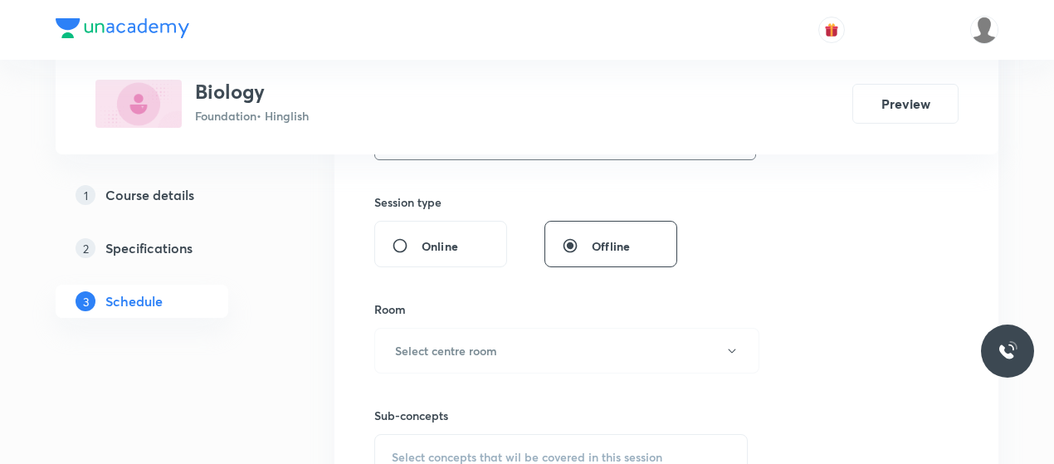
scroll to position [593, 0]
type input "45"
click at [489, 330] on button "Select centre room" at bounding box center [566, 349] width 385 height 46
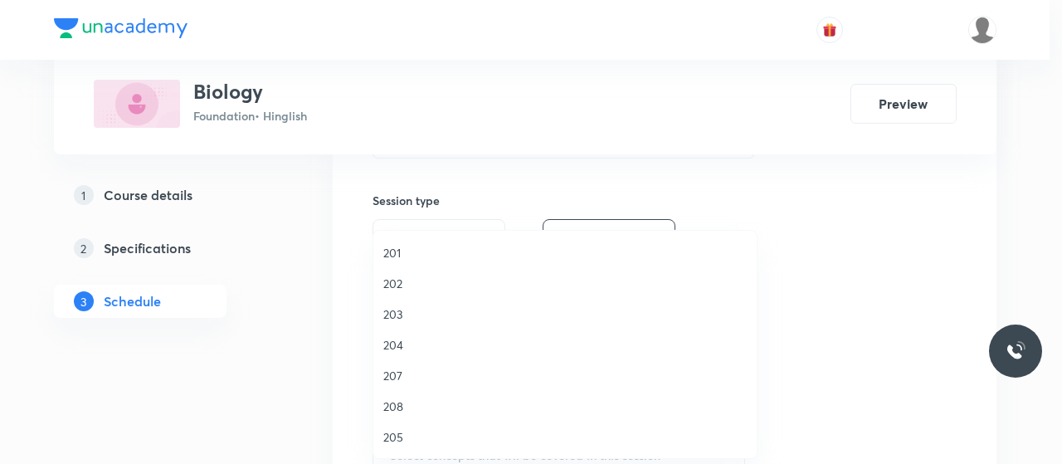
click at [392, 270] on li "202" at bounding box center [564, 283] width 383 height 31
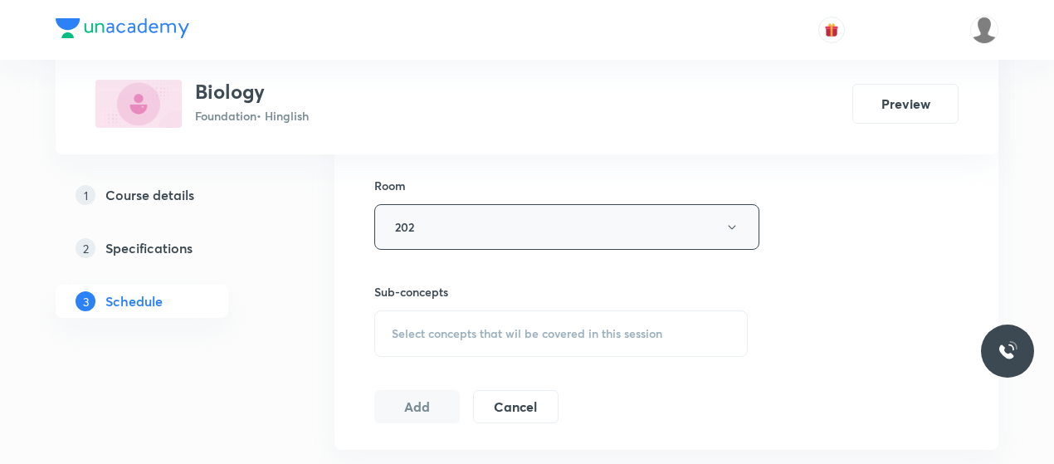
scroll to position [722, 0]
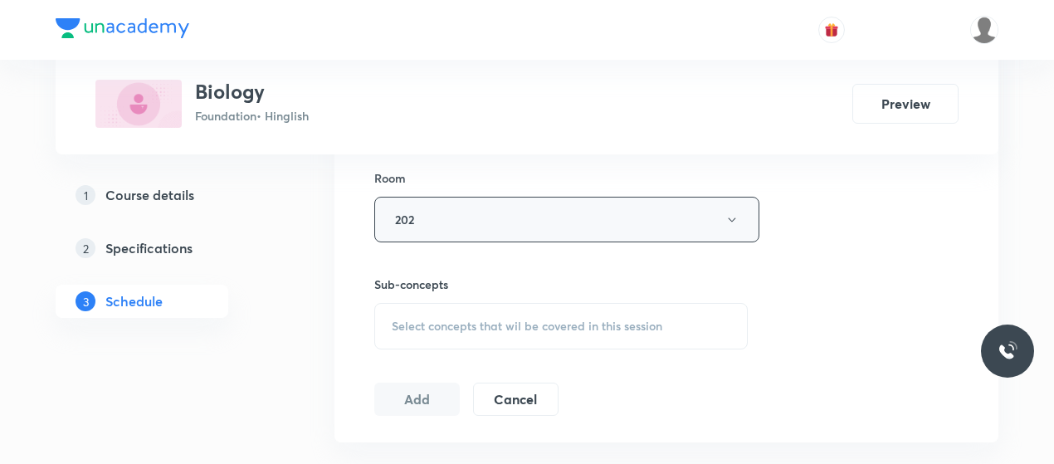
click at [520, 349] on div "Session 33 Live class Session title 31/99 Improvement in food resources 3 ​ Sch…" at bounding box center [666, 25] width 584 height 779
click at [513, 332] on div "Select concepts that wil be covered in this session" at bounding box center [560, 326] width 373 height 46
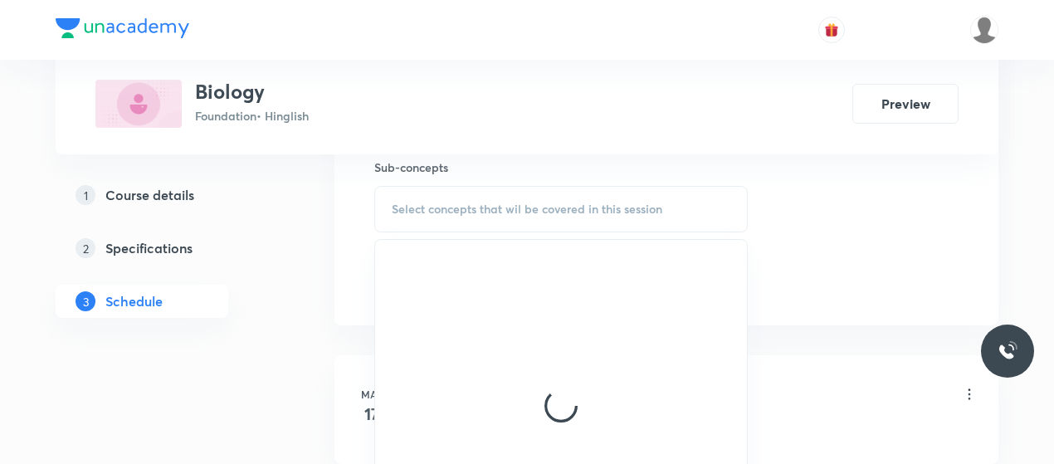
scroll to position [840, 0]
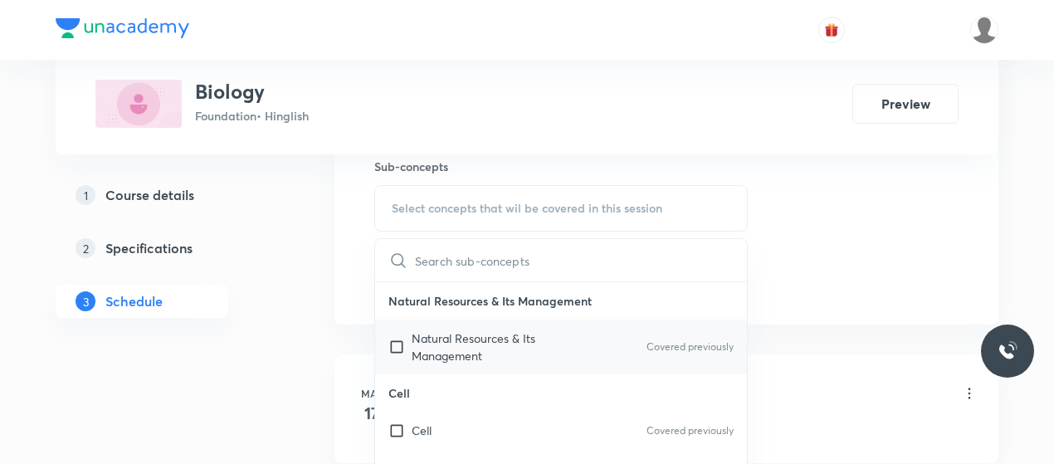
click at [487, 330] on p "Natural Resources & Its Management" at bounding box center [496, 347] width 168 height 35
checkbox input "true"
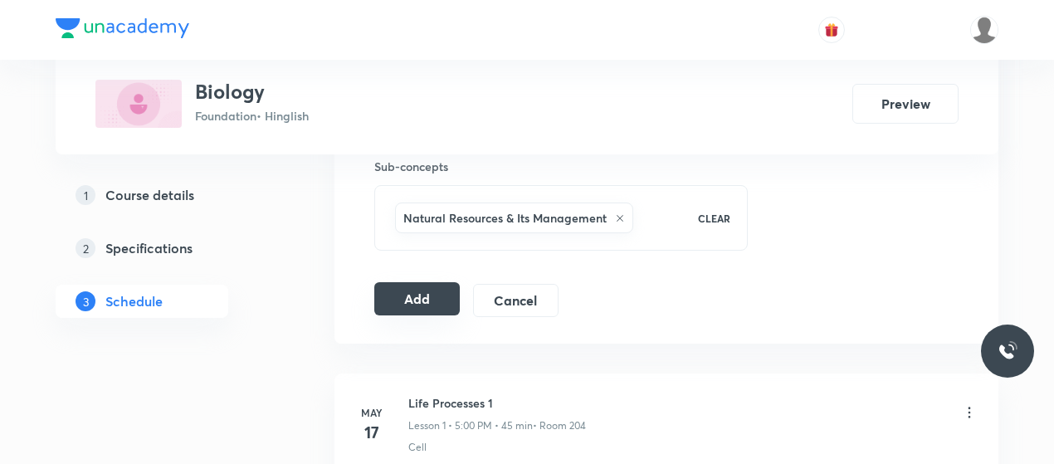
click at [409, 305] on button "Add" at bounding box center [416, 298] width 85 height 33
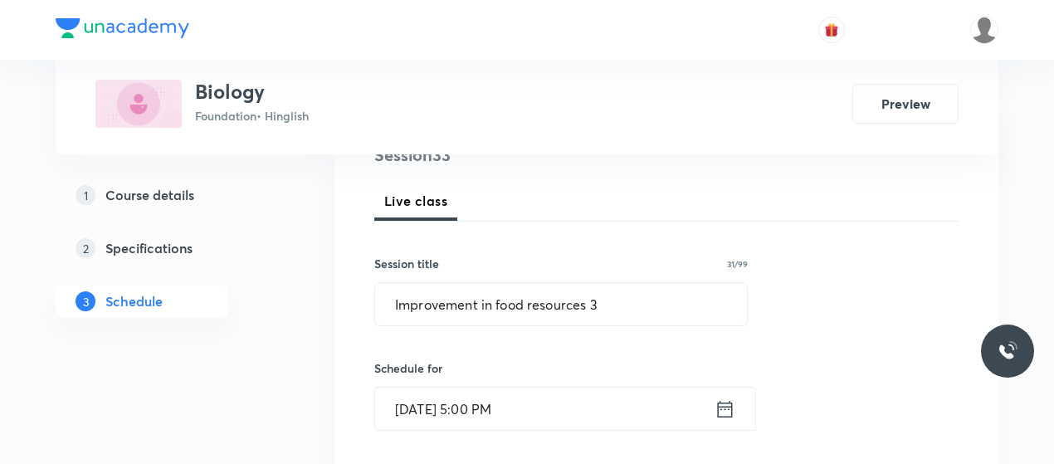
scroll to position [213, 0]
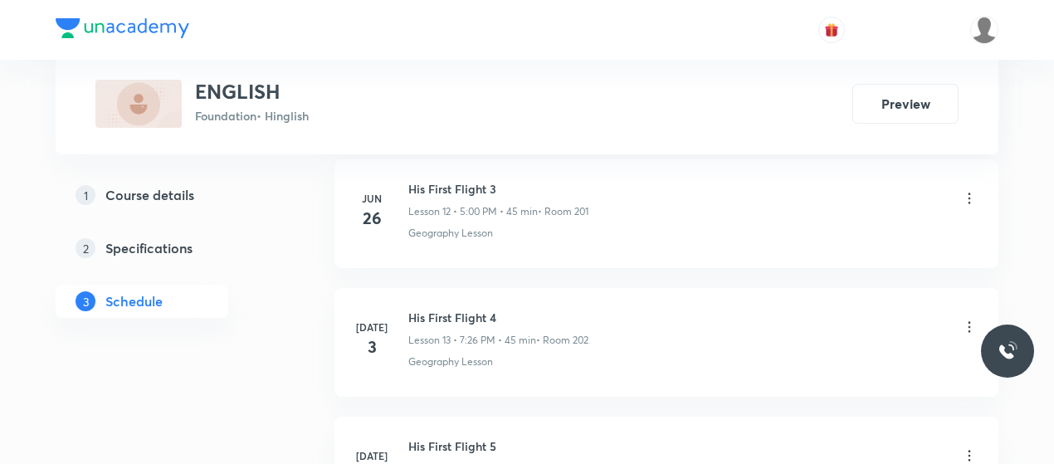
scroll to position [3275, 0]
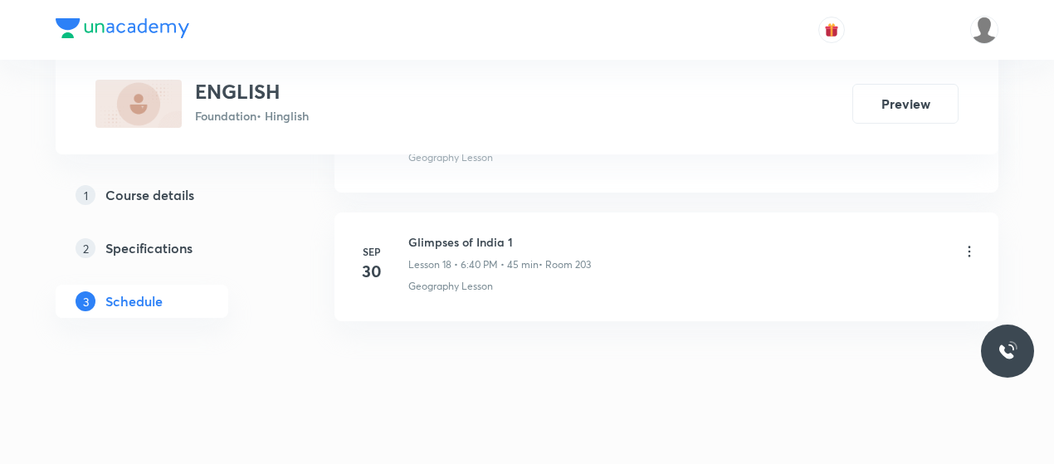
click at [452, 234] on h6 "Glimpses of India 1" at bounding box center [499, 241] width 183 height 17
copy h6 "Glimpses of India 1"
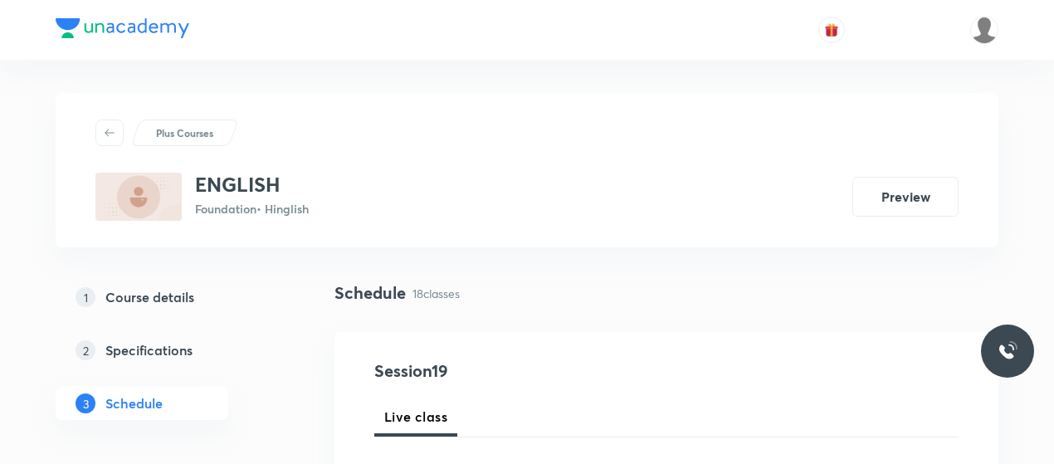
scroll to position [242, 0]
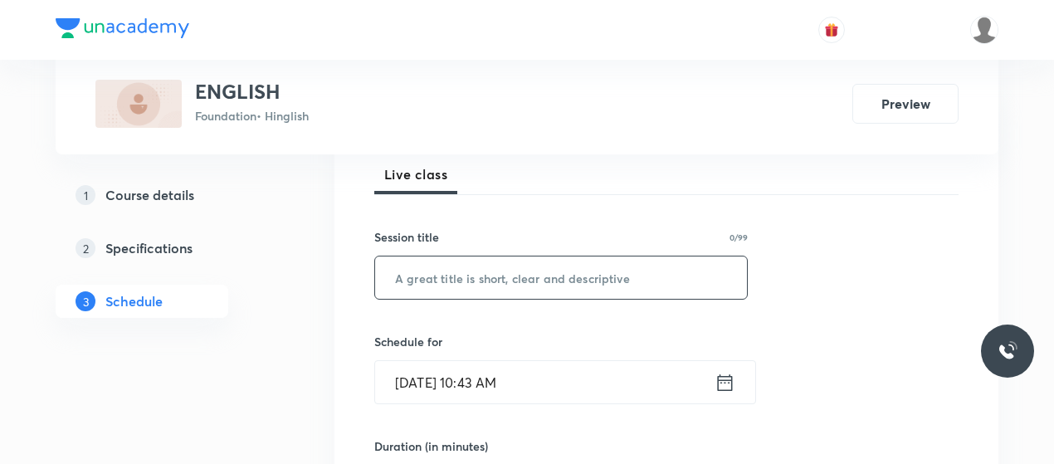
click at [484, 263] on input "text" at bounding box center [561, 277] width 372 height 42
paste input "Glimpses of India 1"
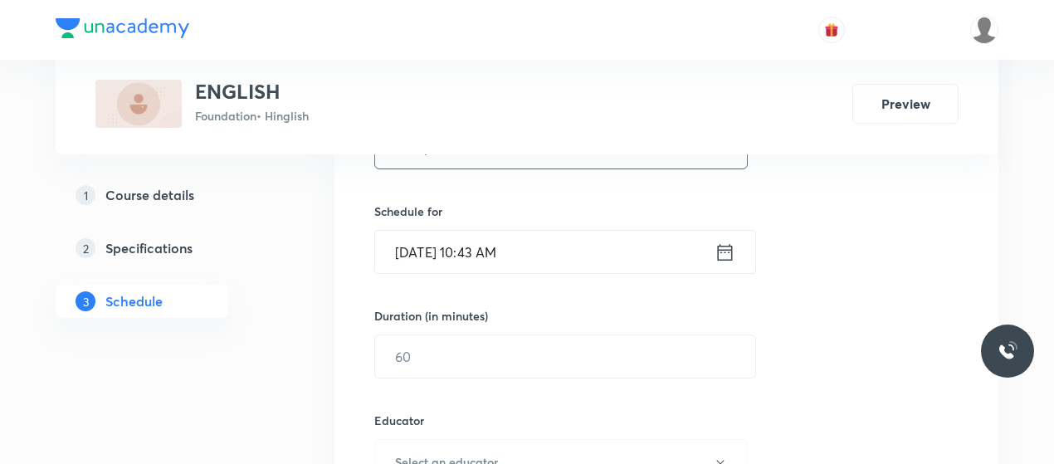
type input "Glimpses of India 2"
click at [478, 247] on input "Oct 4, 2025, 10:43 AM" at bounding box center [544, 252] width 339 height 42
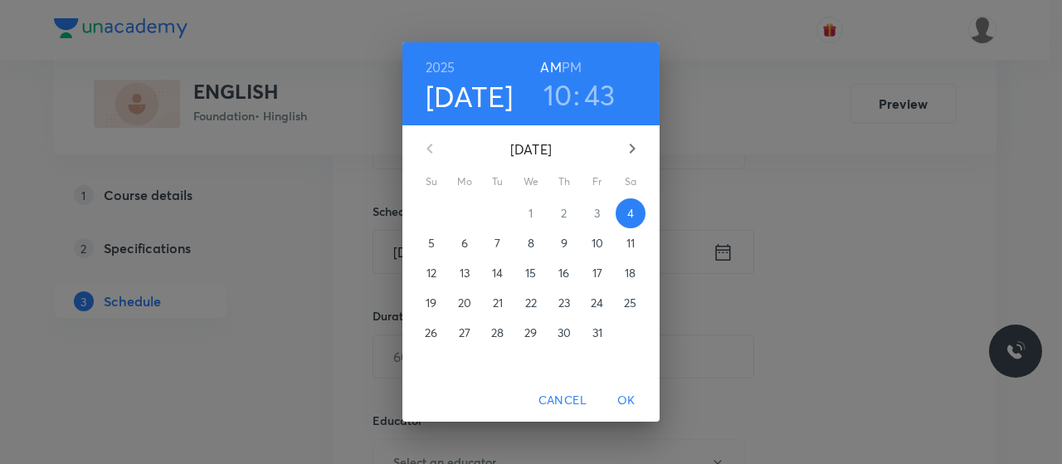
click at [576, 56] on h6 "PM" at bounding box center [572, 67] width 20 height 23
click at [556, 84] on h3 "10" at bounding box center [558, 94] width 29 height 35
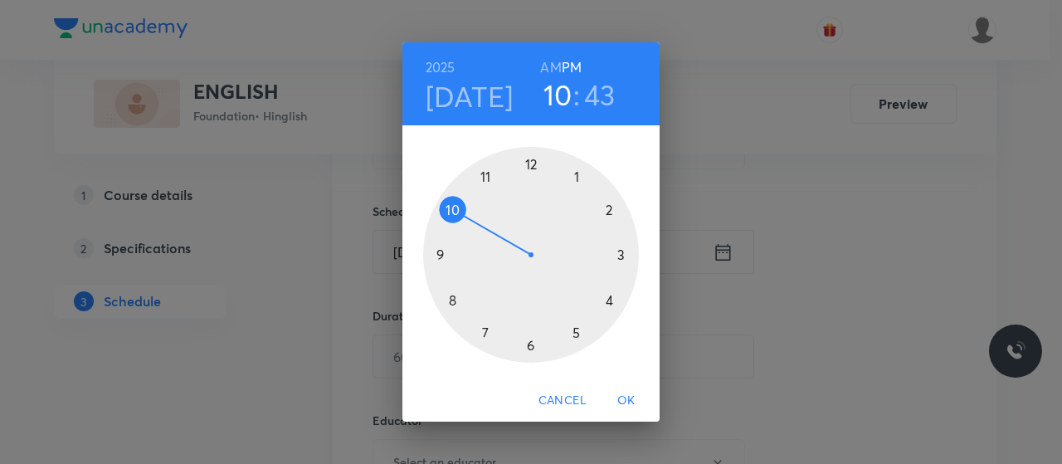
click at [578, 333] on div at bounding box center [531, 255] width 216 height 216
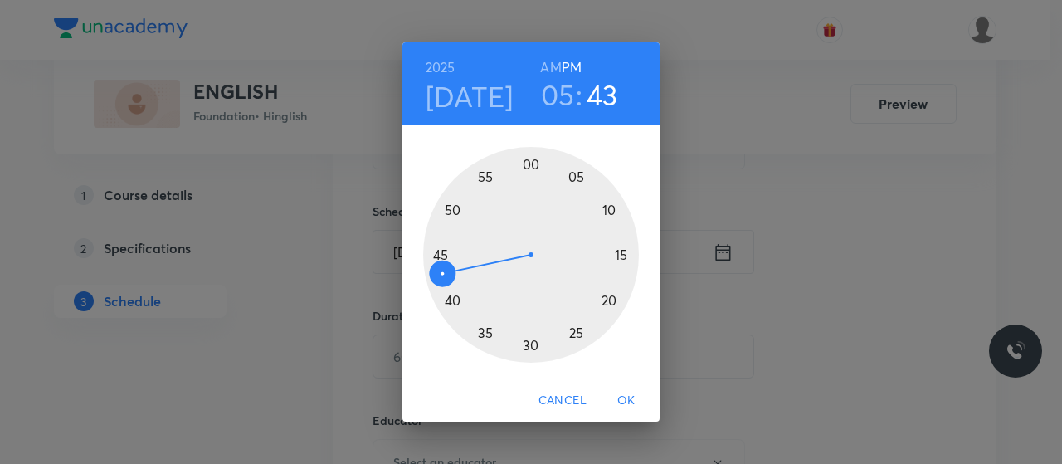
click at [439, 247] on div at bounding box center [531, 255] width 216 height 216
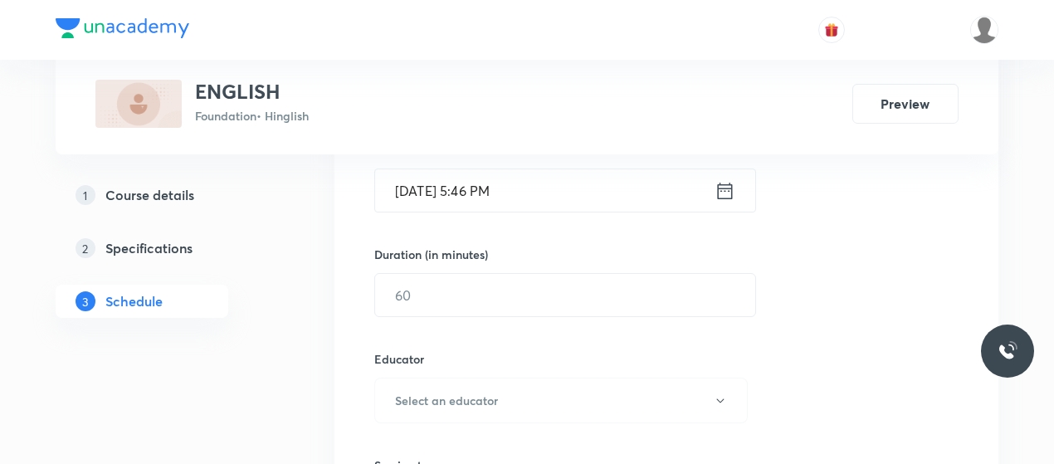
scroll to position [436, 0]
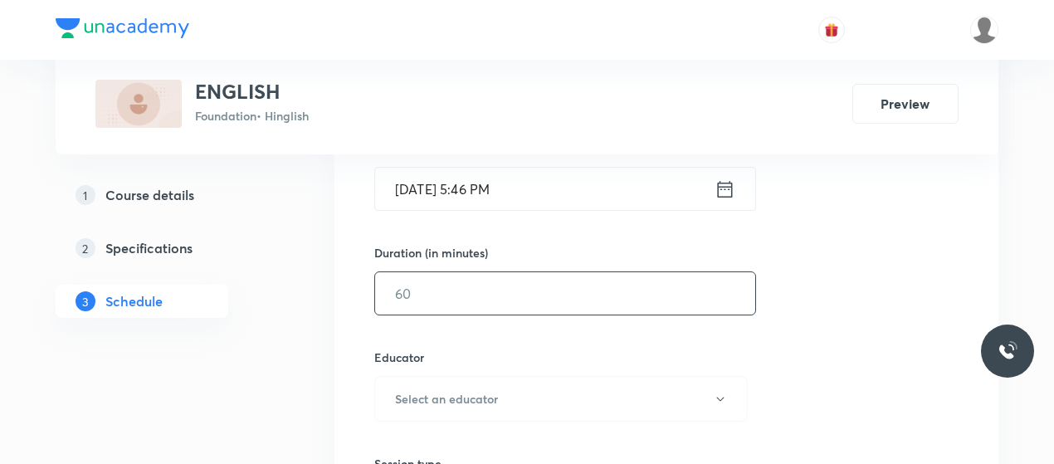
click at [478, 305] on input "text" at bounding box center [565, 293] width 380 height 42
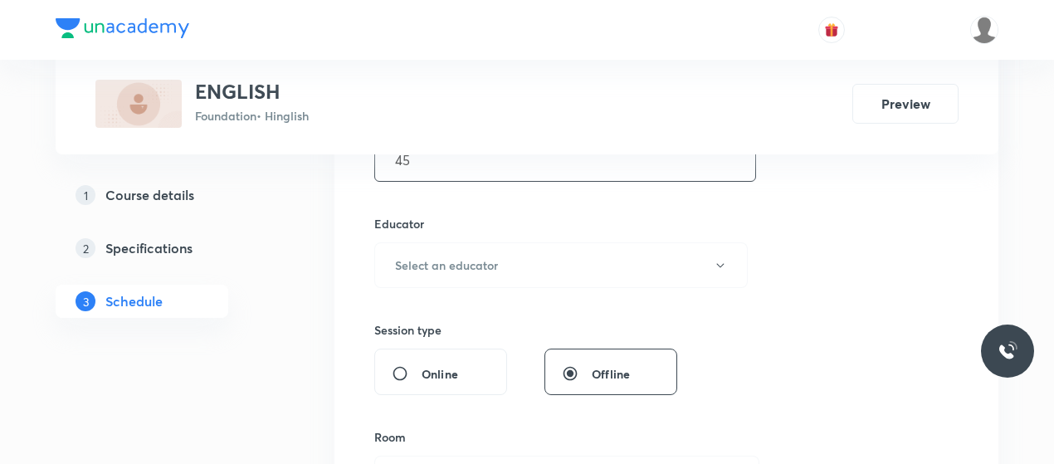
scroll to position [570, 0]
type input "45"
click at [498, 247] on button "Select an educator" at bounding box center [560, 265] width 373 height 46
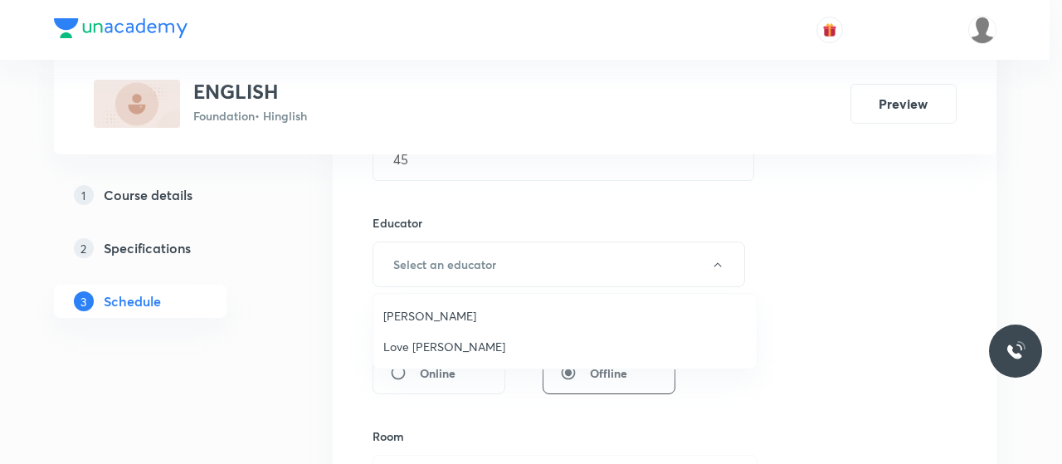
click at [422, 340] on span "Love Kumar Karodiwal" at bounding box center [565, 346] width 364 height 17
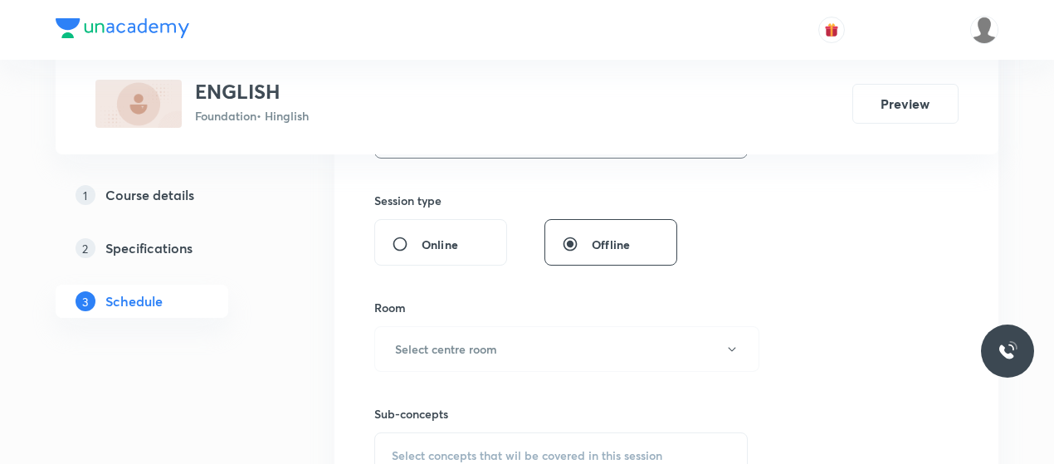
scroll to position [701, 0]
click at [498, 330] on button "Select centre room" at bounding box center [566, 348] width 385 height 46
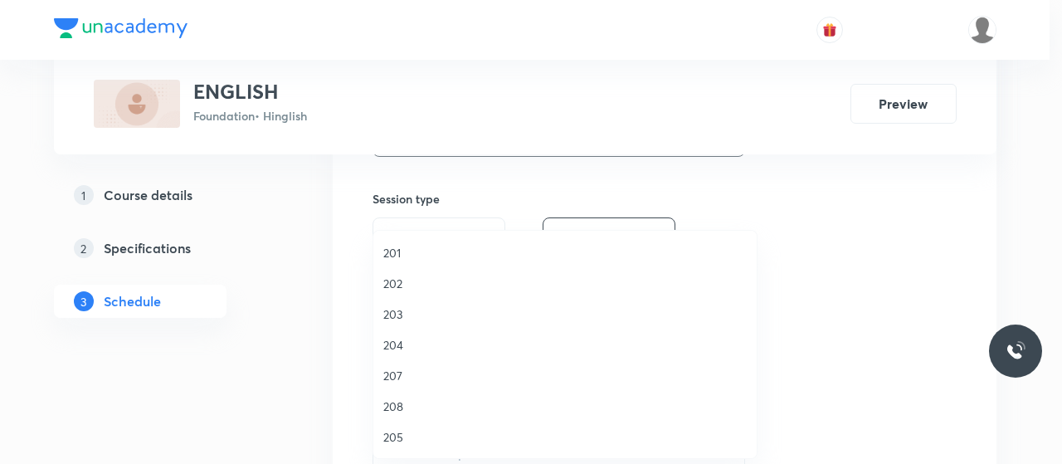
click at [394, 279] on span "202" at bounding box center [565, 283] width 364 height 17
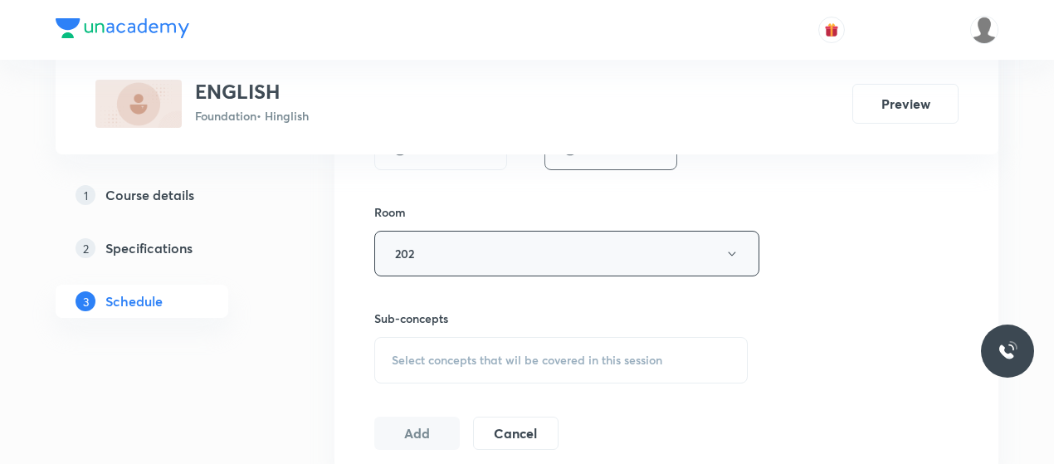
click at [466, 337] on div "Select concepts that wil be covered in this session" at bounding box center [560, 360] width 373 height 46
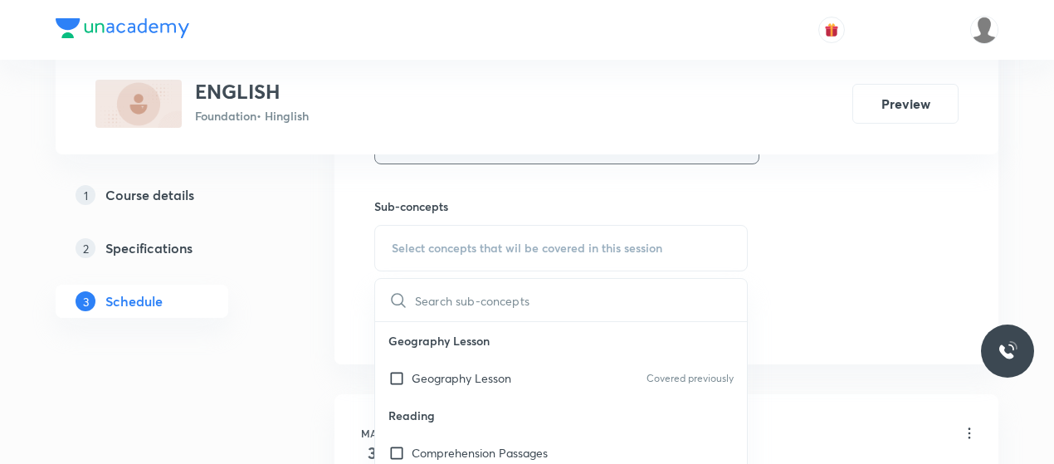
scroll to position [916, 0]
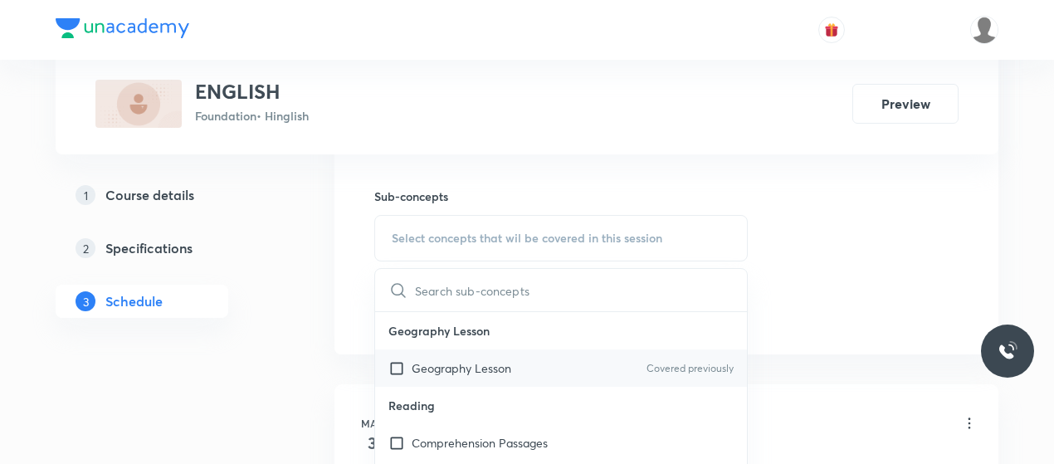
click at [453, 369] on p "Geography Lesson" at bounding box center [462, 367] width 100 height 17
checkbox input "true"
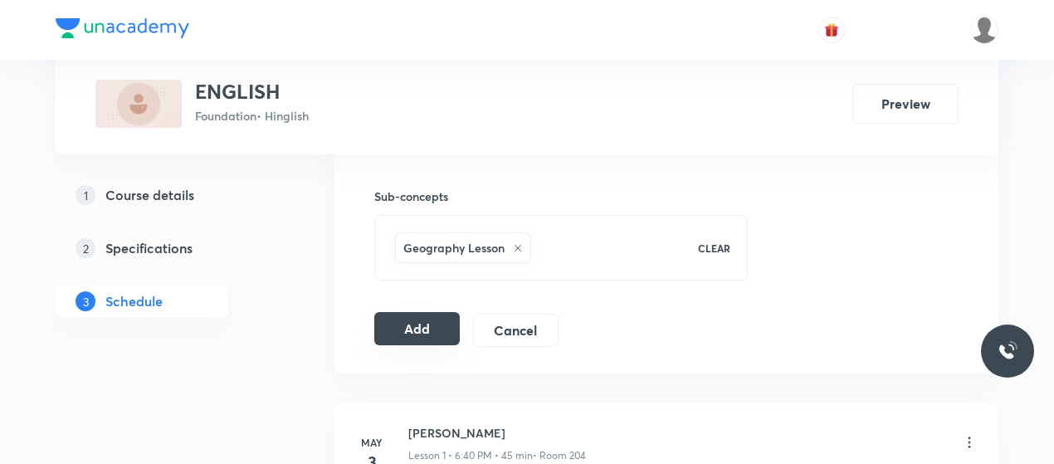
click at [422, 333] on button "Add" at bounding box center [416, 328] width 85 height 33
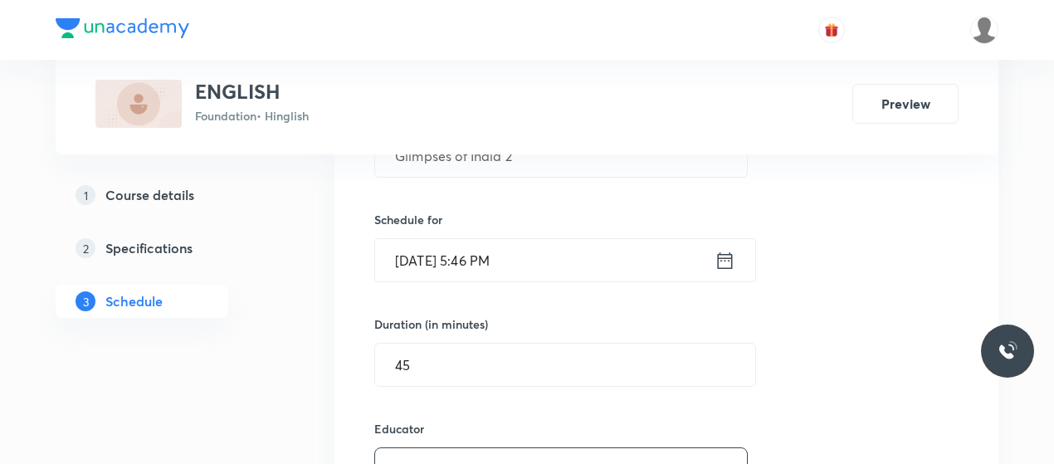
scroll to position [330, 0]
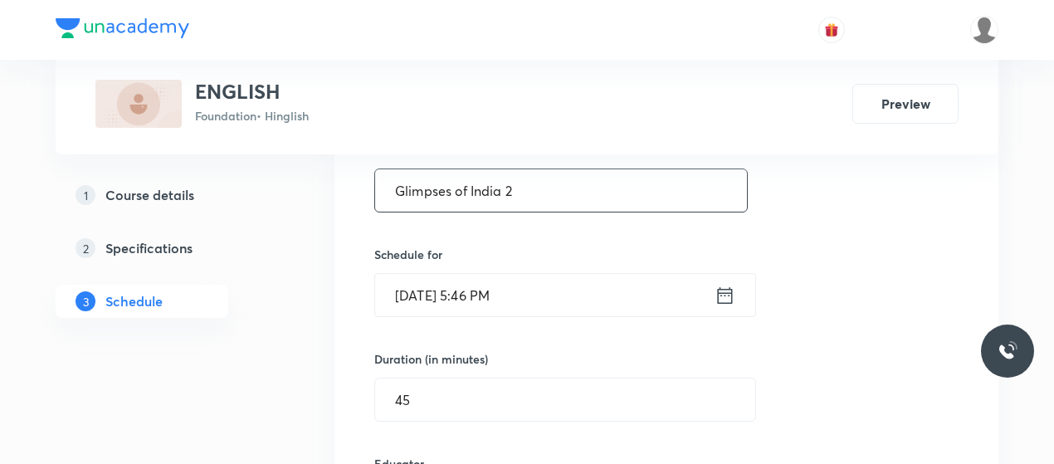
click at [453, 183] on input "Glimpses of India 2" at bounding box center [561, 190] width 372 height 42
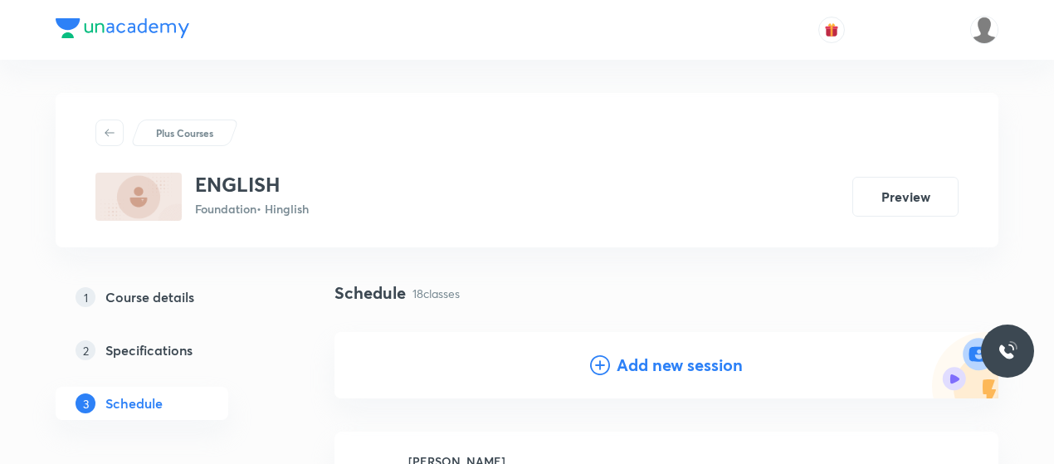
scroll to position [162, 0]
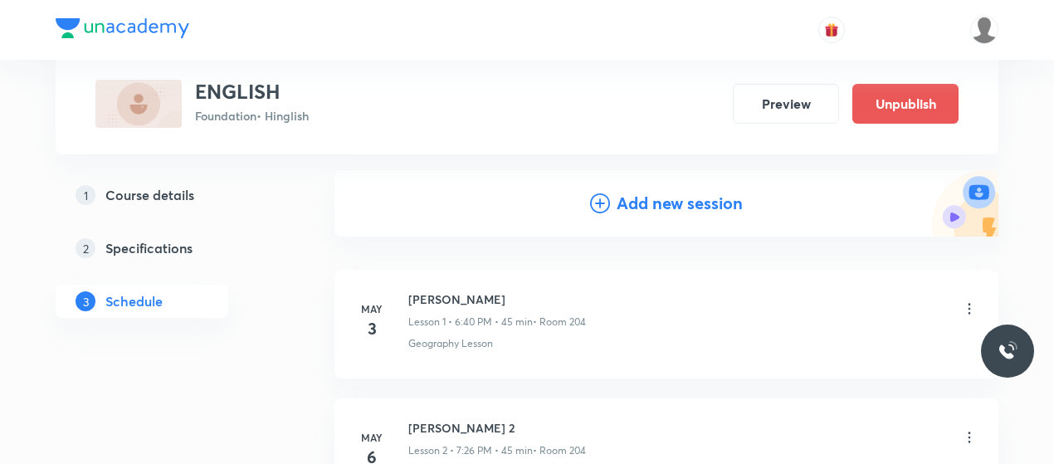
click at [603, 202] on icon at bounding box center [600, 203] width 20 height 20
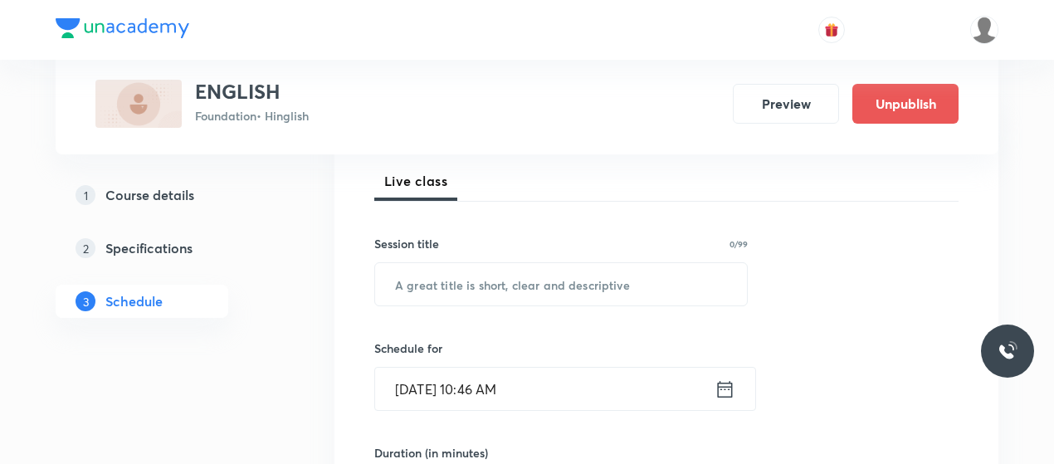
scroll to position [237, 0]
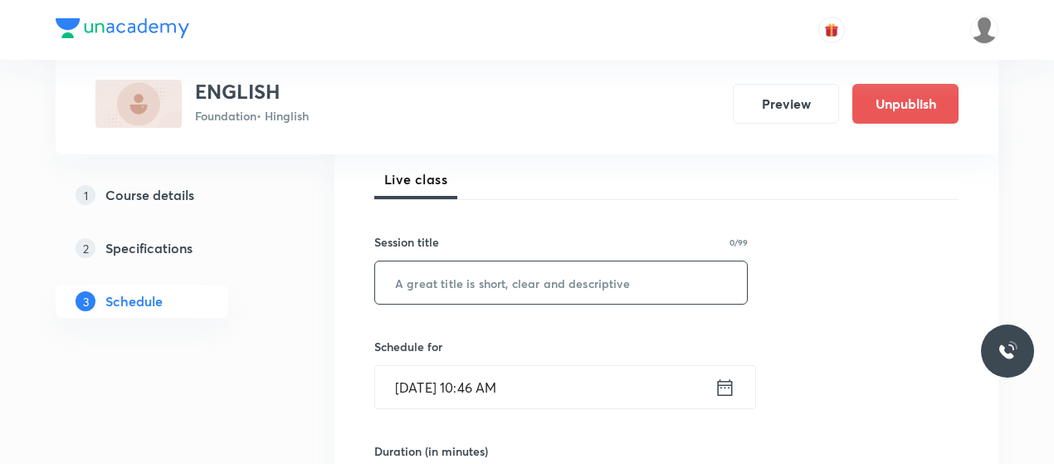
click at [491, 274] on input "text" at bounding box center [561, 282] width 372 height 42
paste input "Glimpses of India 2"
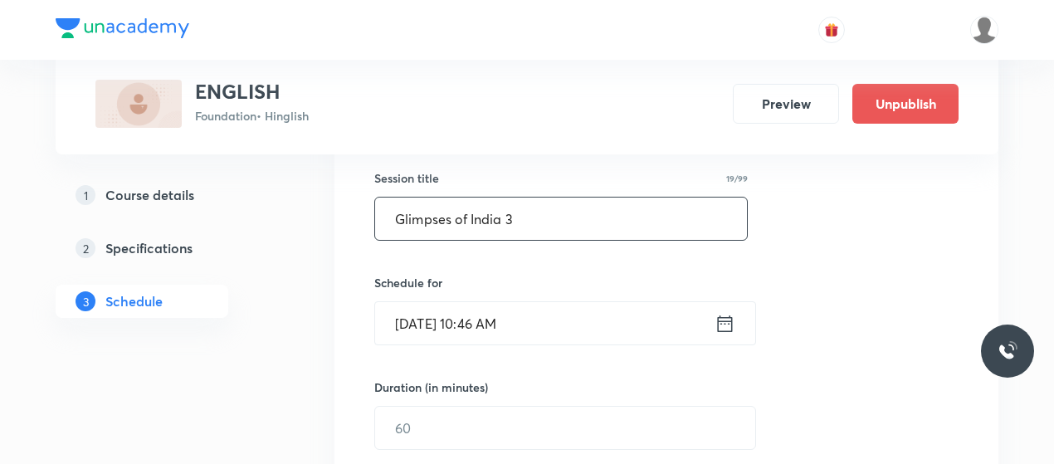
scroll to position [307, 0]
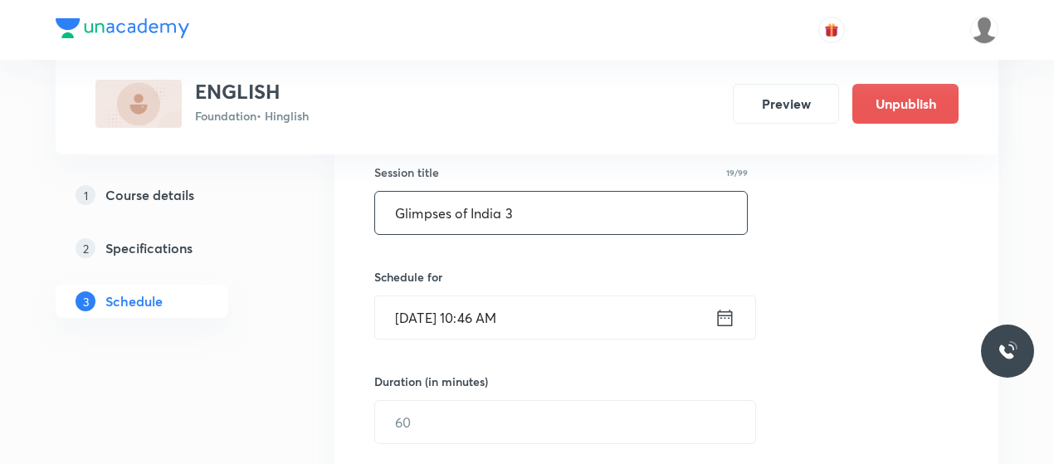
type input "Glimpses of India 3"
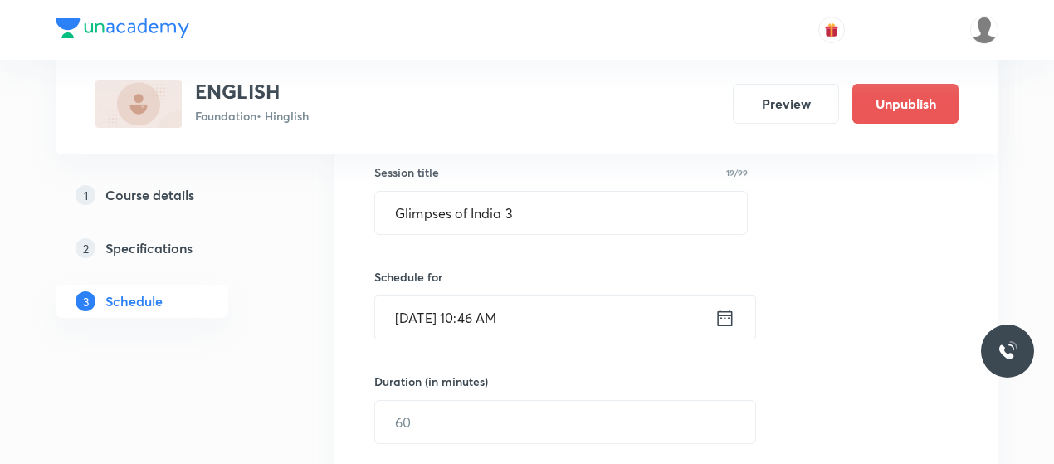
click at [503, 310] on input "Oct 4, 2025, 10:46 AM" at bounding box center [544, 317] width 339 height 42
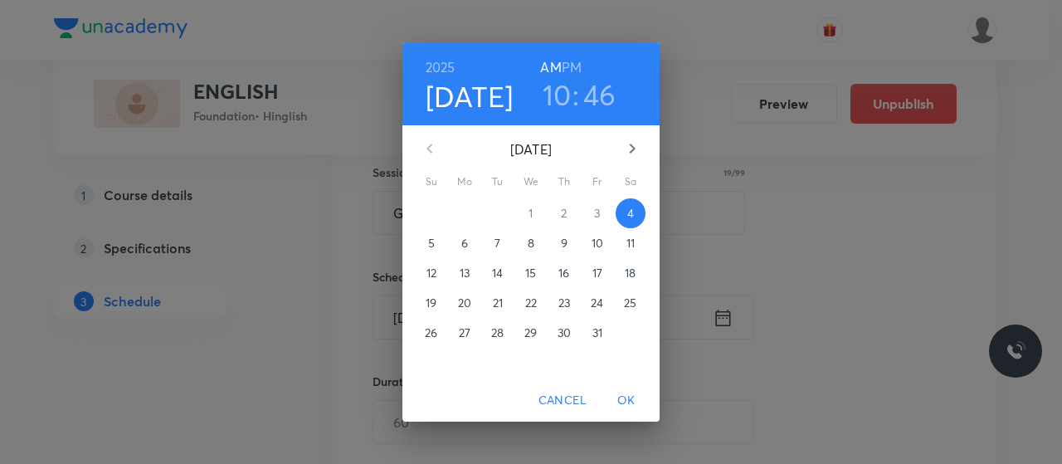
click at [578, 60] on h6 "PM" at bounding box center [572, 67] width 20 height 23
click at [557, 89] on h3 "10" at bounding box center [557, 94] width 29 height 35
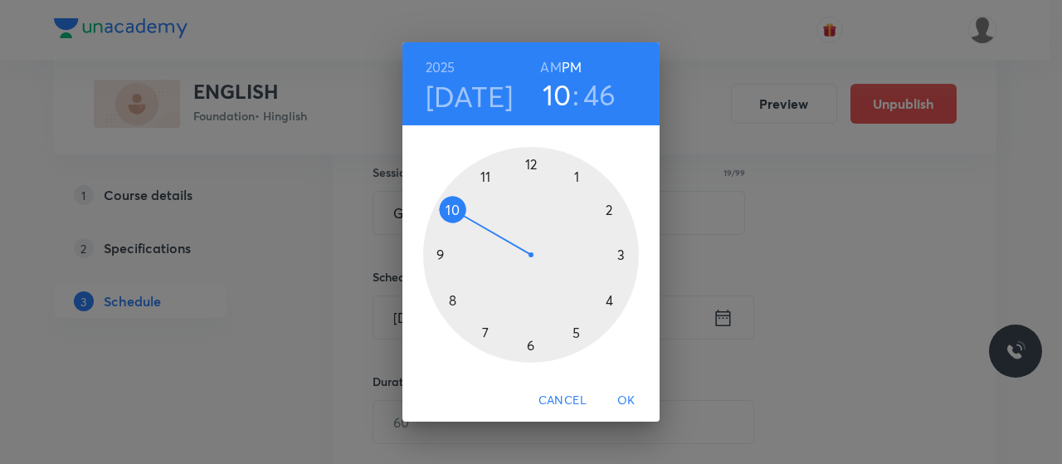
click at [485, 332] on div at bounding box center [531, 255] width 216 height 216
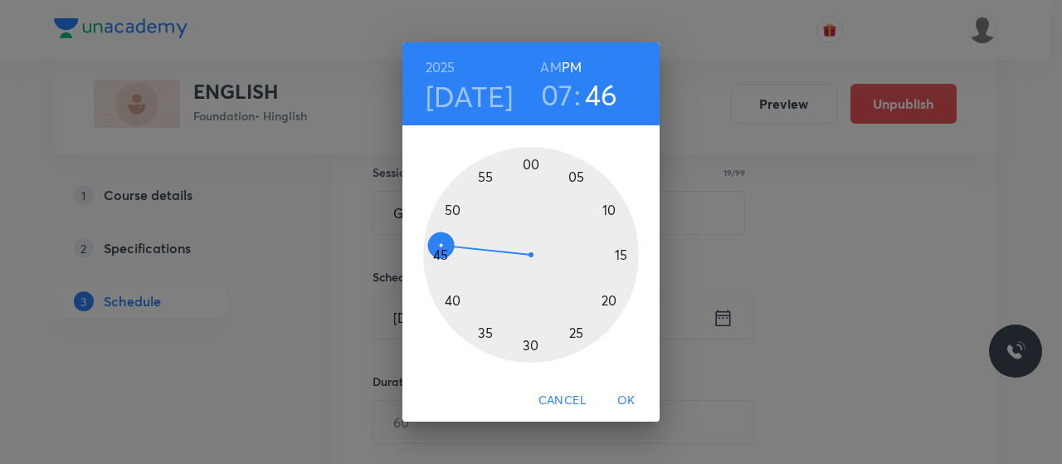
click at [569, 340] on div at bounding box center [531, 255] width 216 height 216
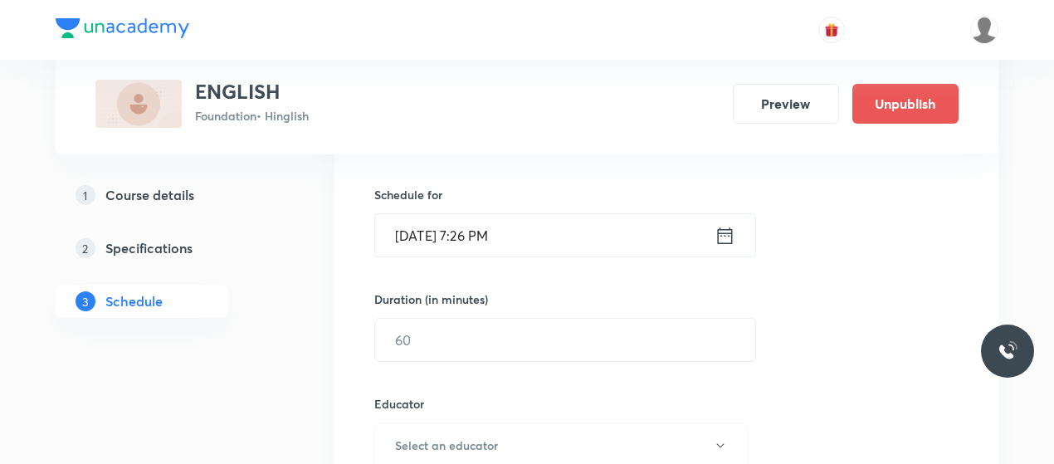
scroll to position [390, 0]
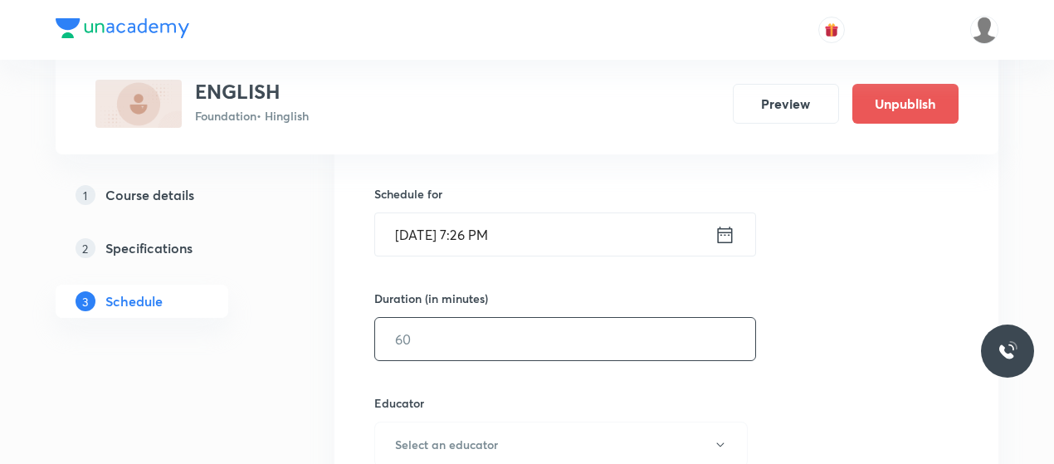
click at [544, 338] on input "text" at bounding box center [565, 339] width 380 height 42
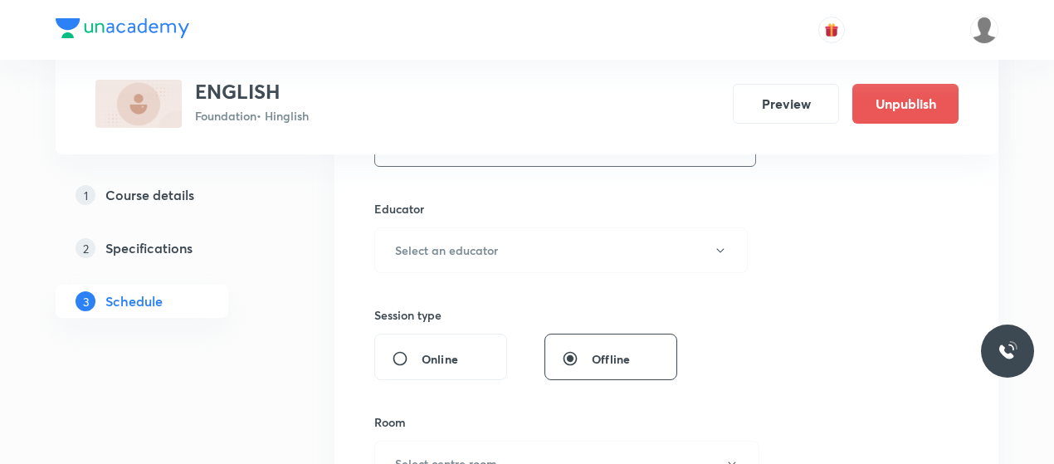
scroll to position [586, 0]
type input "45"
click at [545, 262] on button "Select an educator" at bounding box center [560, 249] width 373 height 46
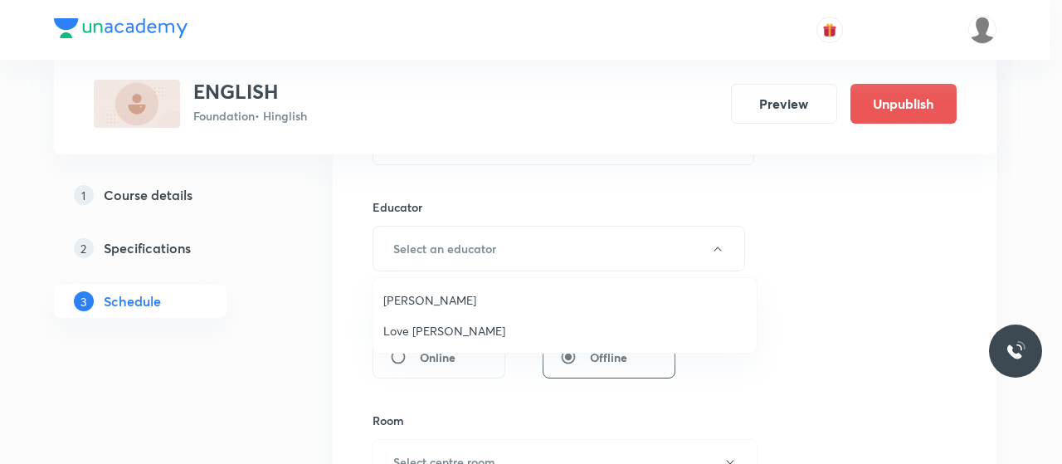
click at [426, 325] on span "Love Kumar Karodiwal" at bounding box center [565, 330] width 364 height 17
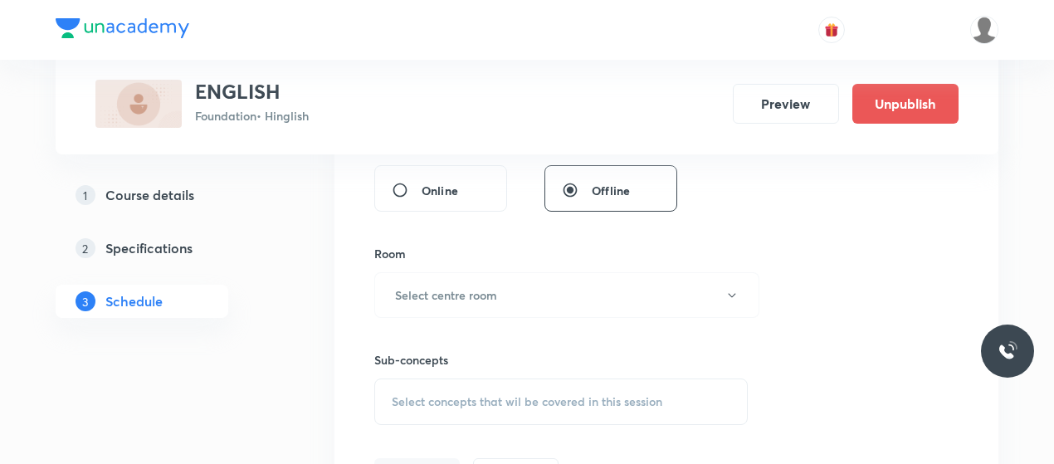
scroll to position [754, 0]
click at [534, 316] on div "Sub-concepts Select concepts that wil be covered in this session" at bounding box center [560, 369] width 373 height 107
click at [521, 286] on button "Select centre room" at bounding box center [566, 294] width 385 height 46
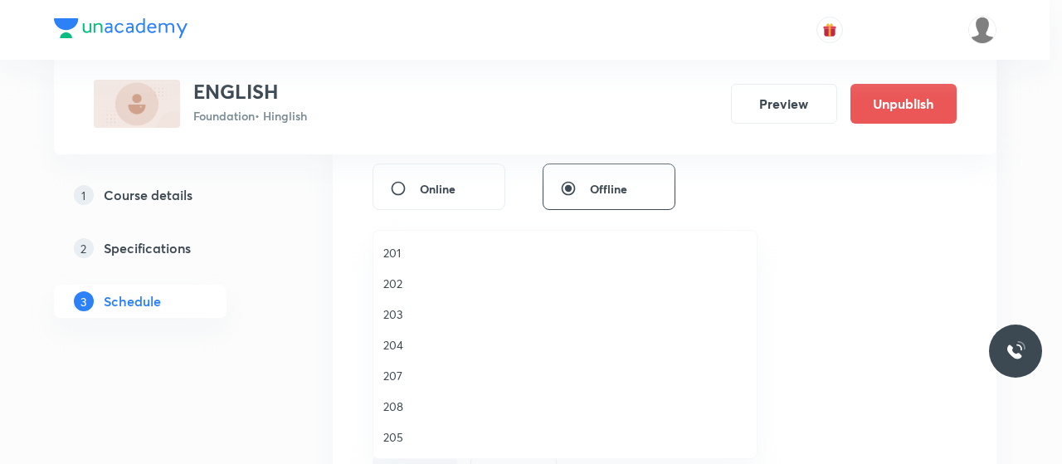
click at [388, 280] on span "202" at bounding box center [565, 283] width 364 height 17
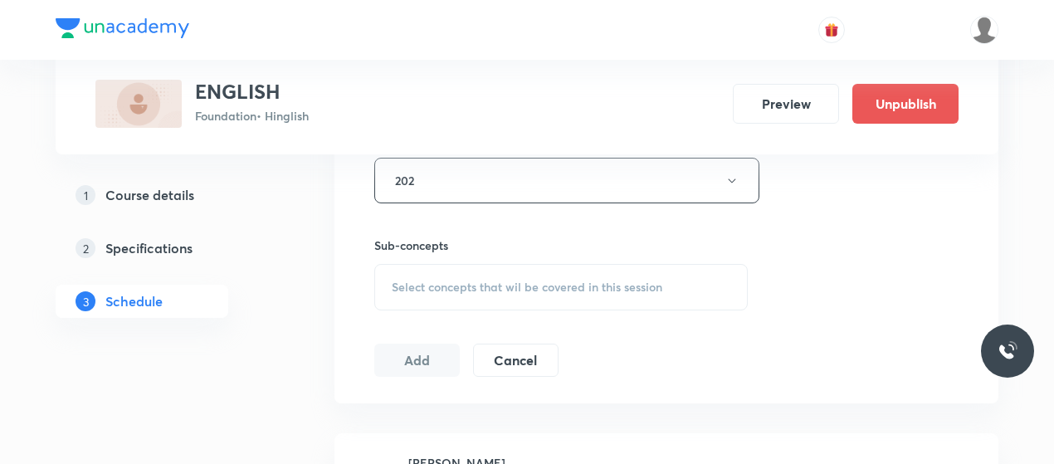
click at [525, 284] on span "Select concepts that wil be covered in this session" at bounding box center [527, 287] width 271 height 13
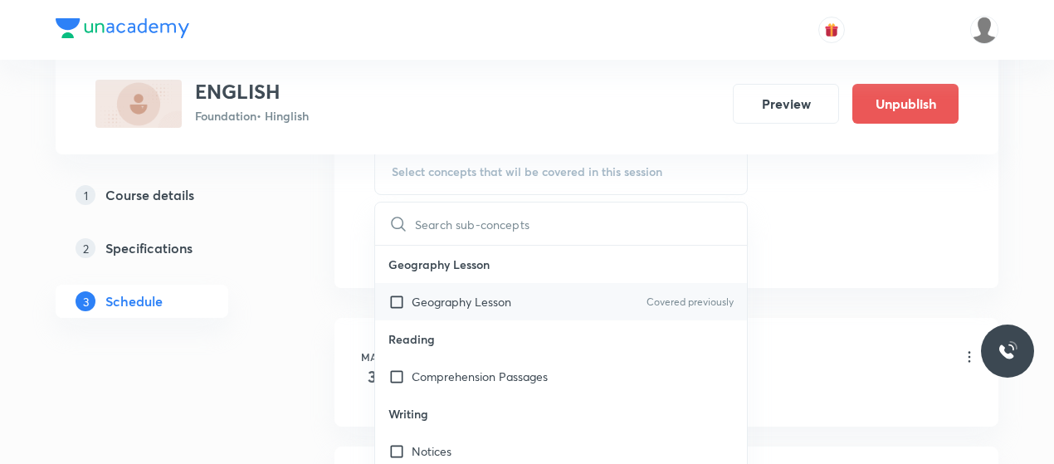
scroll to position [984, 0]
click at [496, 296] on p "Geography Lesson" at bounding box center [462, 300] width 100 height 17
checkbox input "true"
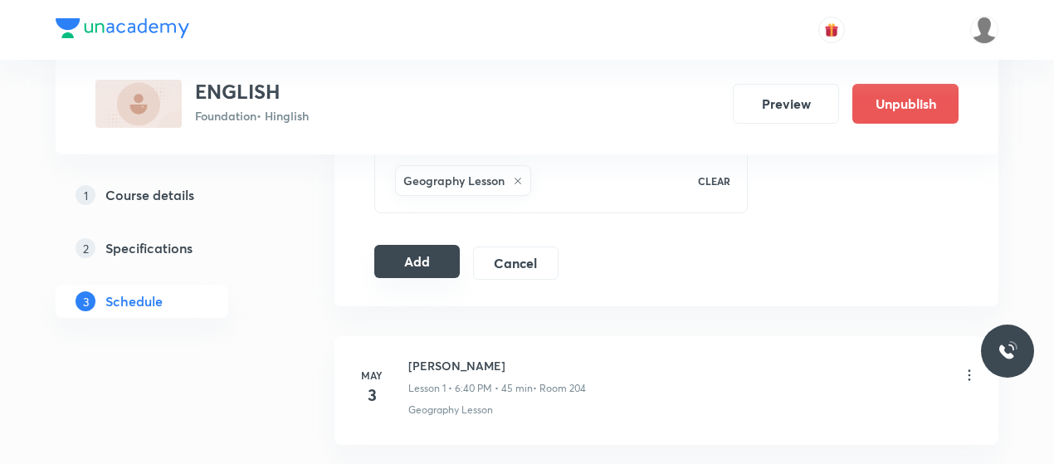
click at [409, 253] on button "Add" at bounding box center [416, 261] width 85 height 33
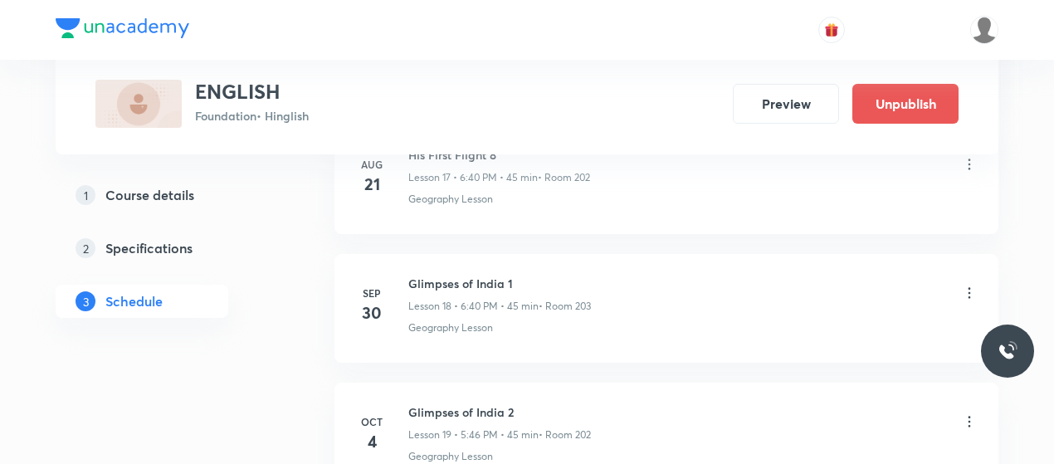
scroll to position [2665, 0]
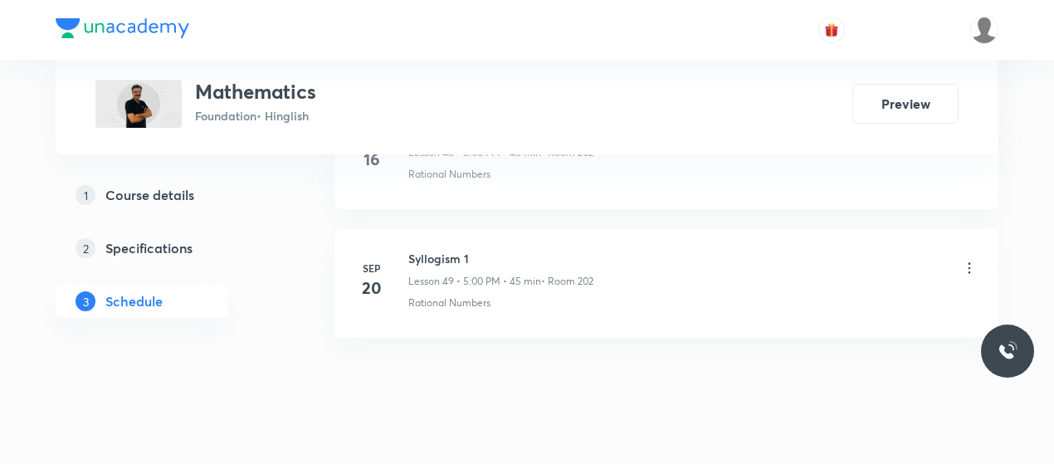
click at [443, 250] on h6 "Syllogism 1" at bounding box center [500, 258] width 185 height 17
copy h6 "Syllogism 1"
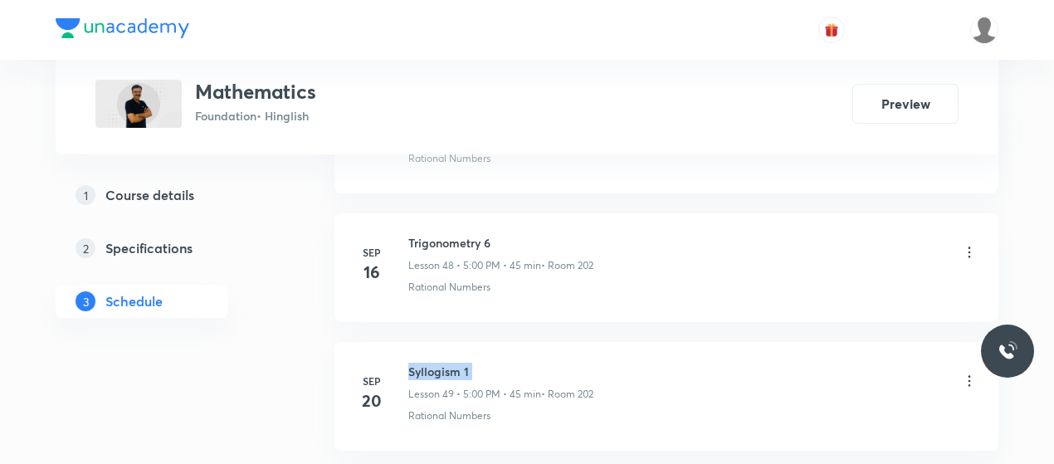
scroll to position [7093, 0]
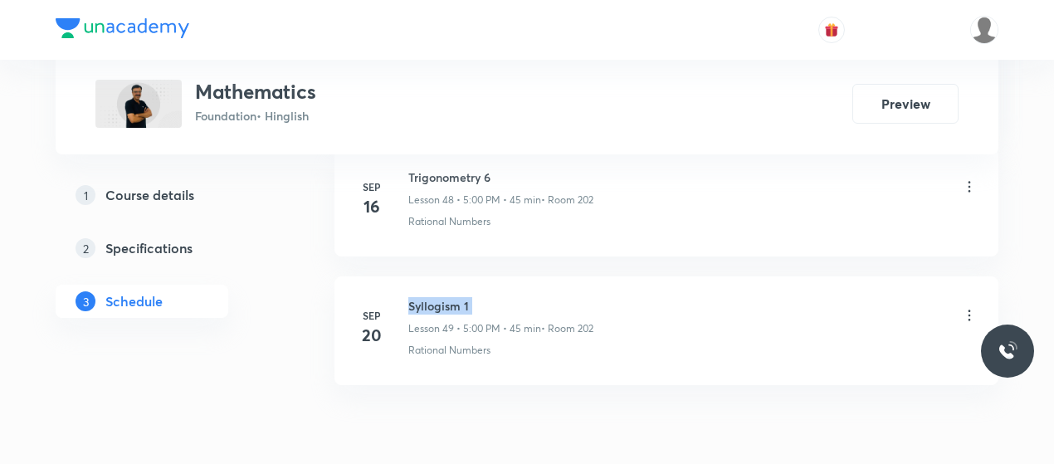
copy h6 "Syllogism 1"
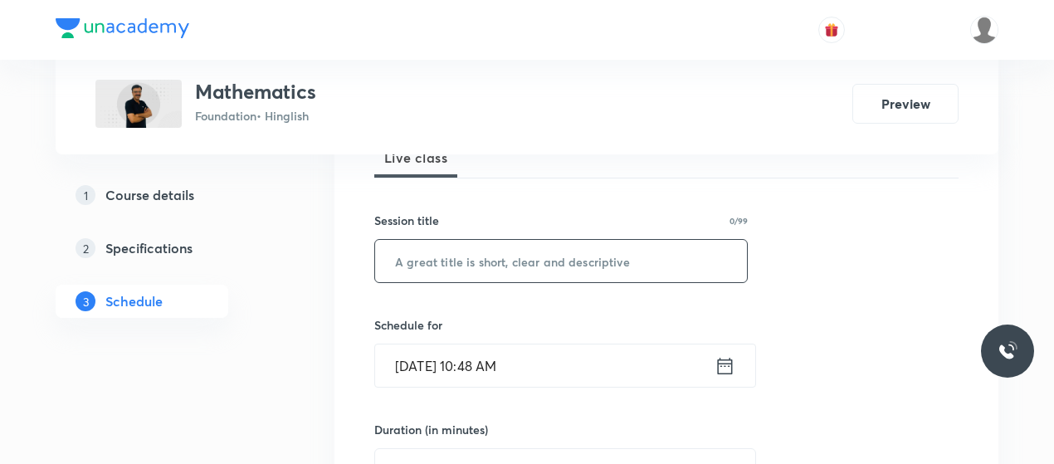
scroll to position [279, 0]
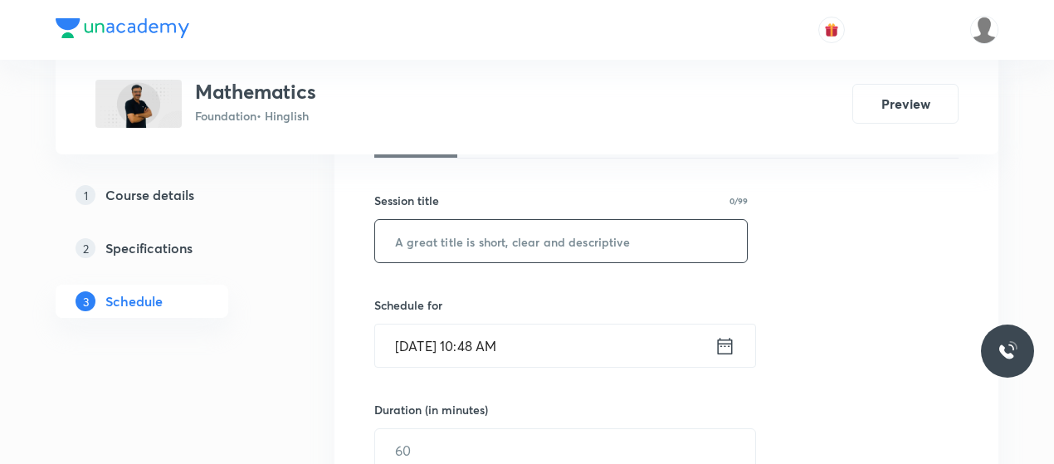
click at [452, 240] on input "text" at bounding box center [561, 241] width 372 height 42
paste input "Syllogism 1"
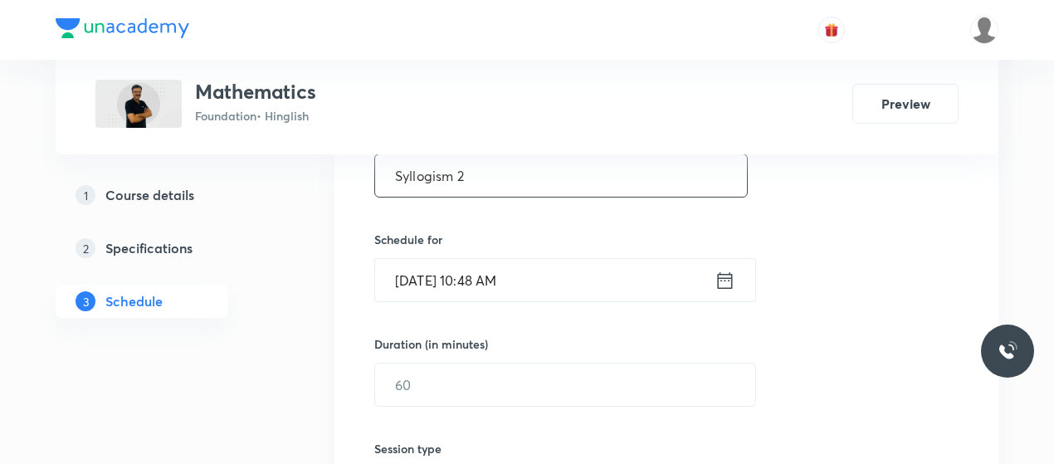
scroll to position [347, 0]
type input "Syllogism 2"
click at [480, 276] on input "Oct 4, 2025, 10:48 AM" at bounding box center [544, 277] width 339 height 42
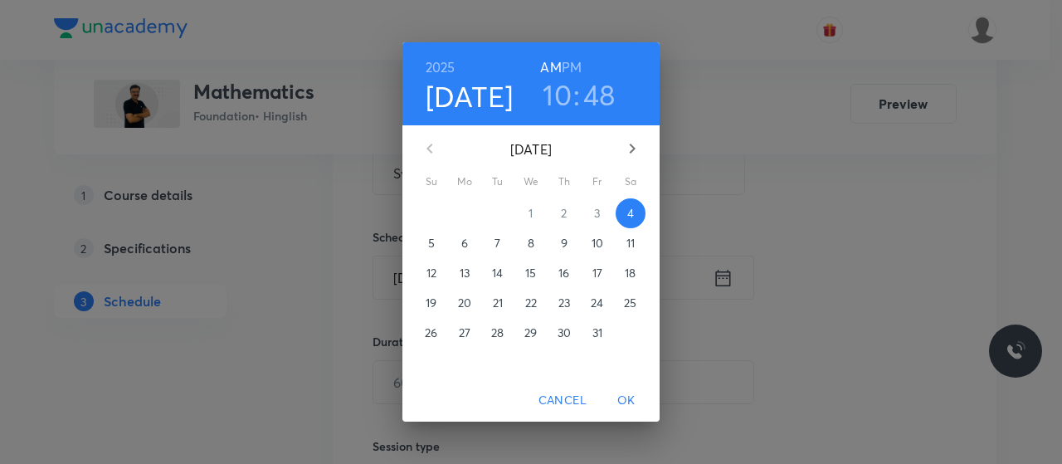
click at [571, 66] on h6 "PM" at bounding box center [572, 67] width 20 height 23
click at [562, 95] on h3 "10" at bounding box center [557, 94] width 29 height 35
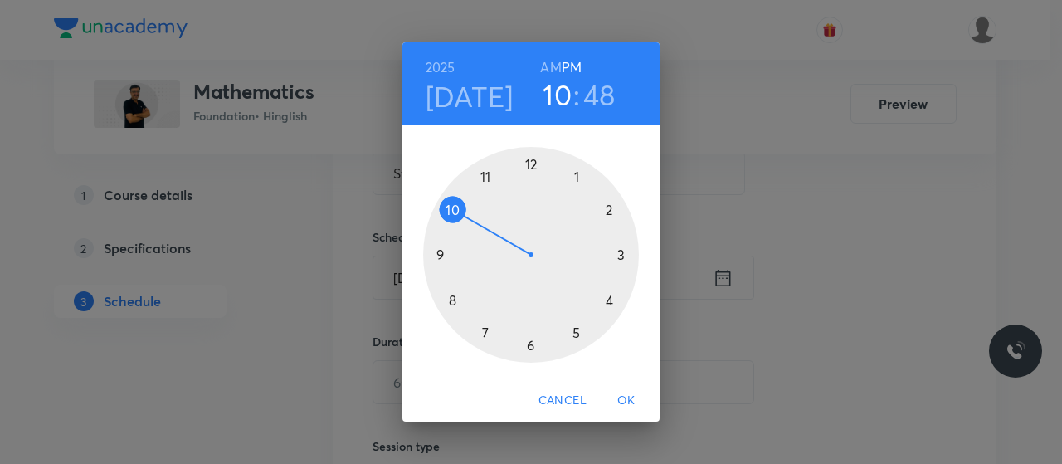
click at [534, 348] on div at bounding box center [531, 255] width 216 height 216
click at [450, 297] on div at bounding box center [531, 255] width 216 height 216
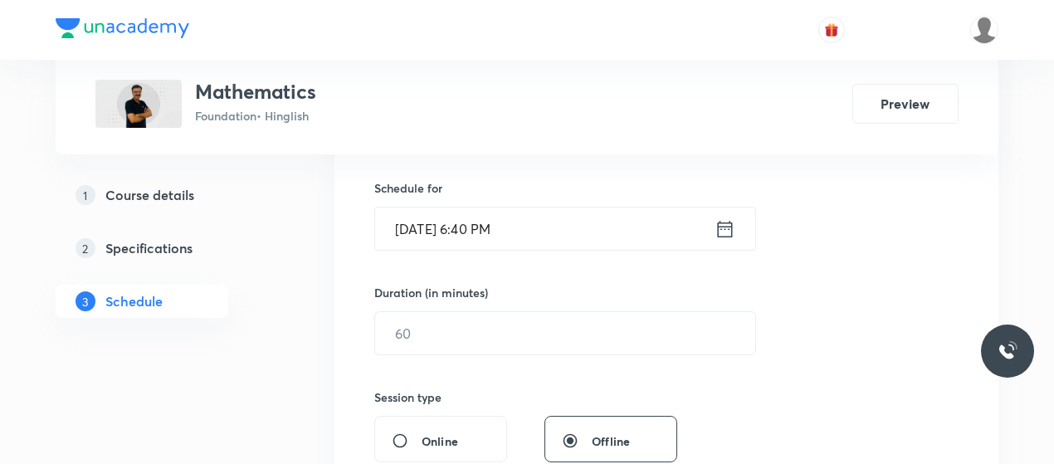
scroll to position [397, 0]
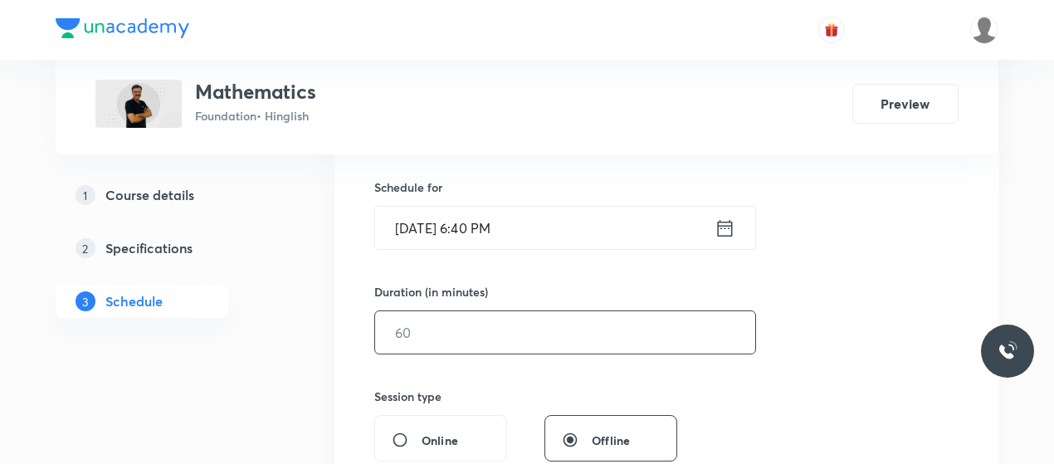
click at [497, 348] on input "text" at bounding box center [565, 332] width 380 height 42
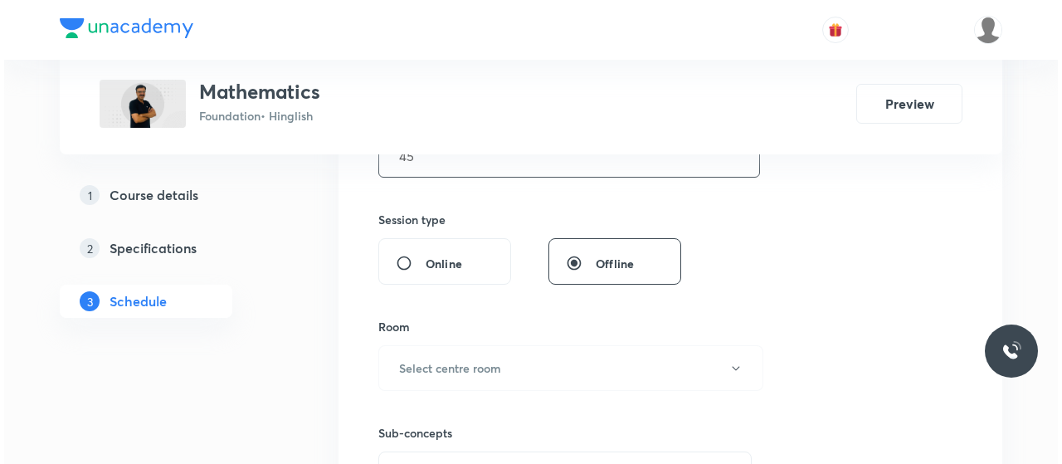
scroll to position [576, 0]
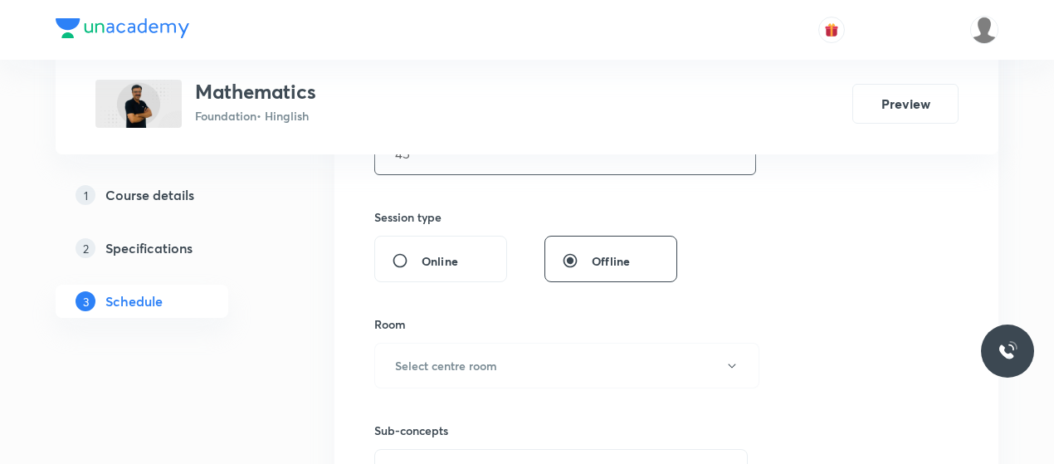
type input "45"
click at [497, 348] on button "Select centre room" at bounding box center [566, 366] width 385 height 46
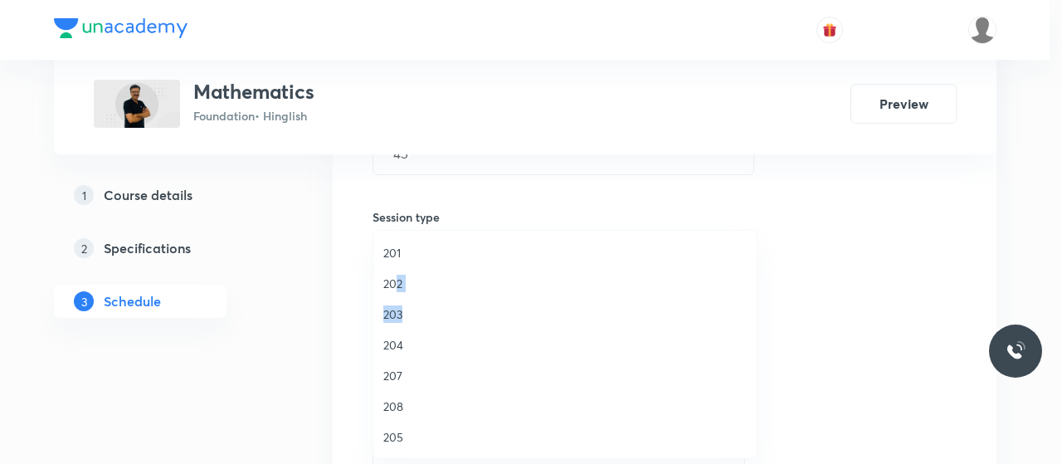
drag, startPoint x: 396, startPoint y: 278, endPoint x: 549, endPoint y: 345, distance: 167.6
click at [549, 345] on ul "201 202 203 204 207 208 205 206 209 VN 301 VN 302 VN 303 VN 304 VN 305" at bounding box center [571, 452] width 396 height 443
click at [406, 288] on span "202" at bounding box center [565, 283] width 364 height 17
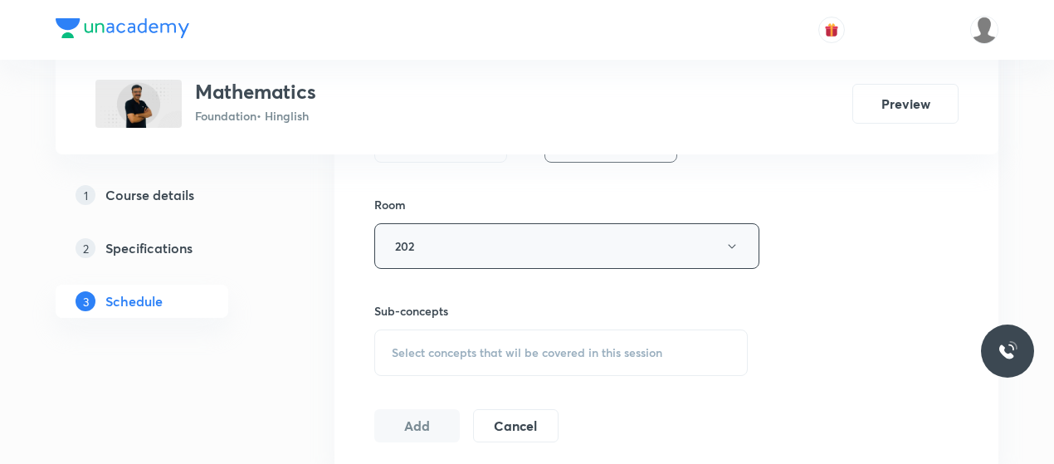
click at [539, 357] on span "Select concepts that wil be covered in this session" at bounding box center [527, 352] width 271 height 13
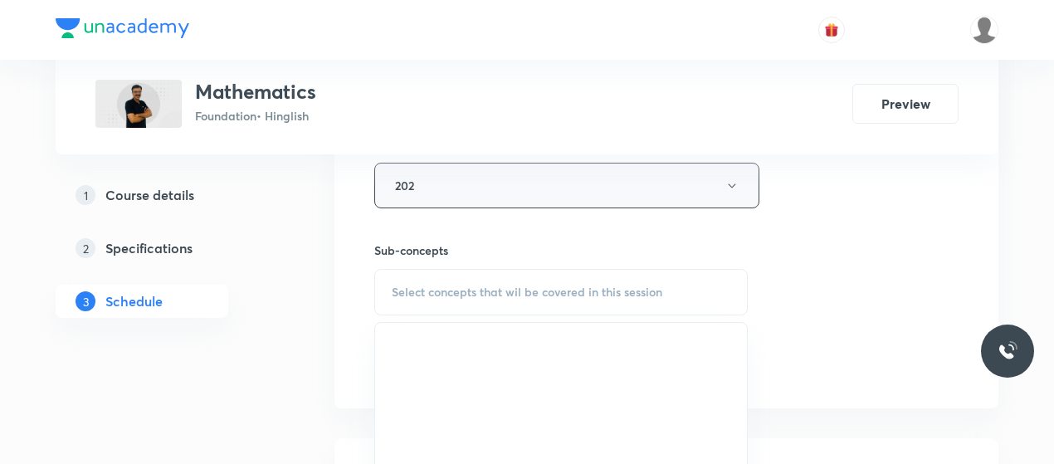
scroll to position [821, 0]
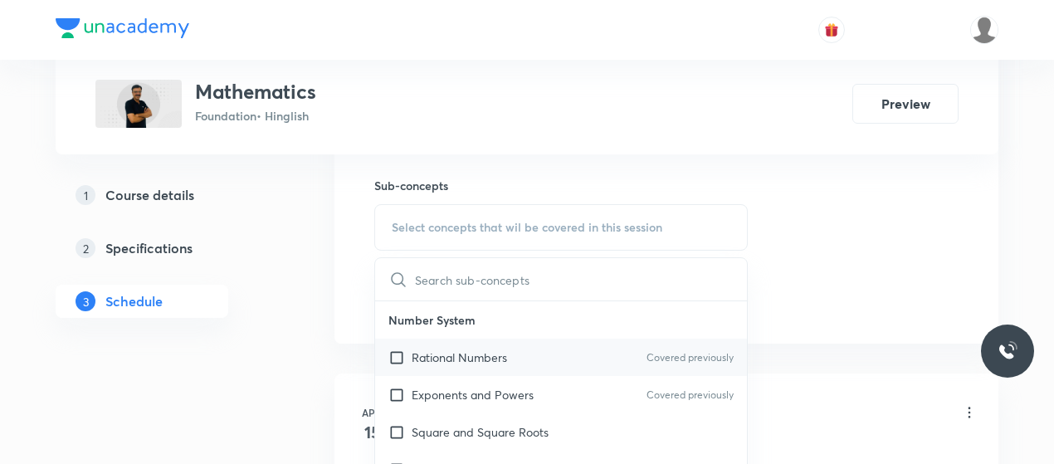
click at [464, 362] on p "Rational Numbers" at bounding box center [459, 357] width 95 height 17
checkbox input "true"
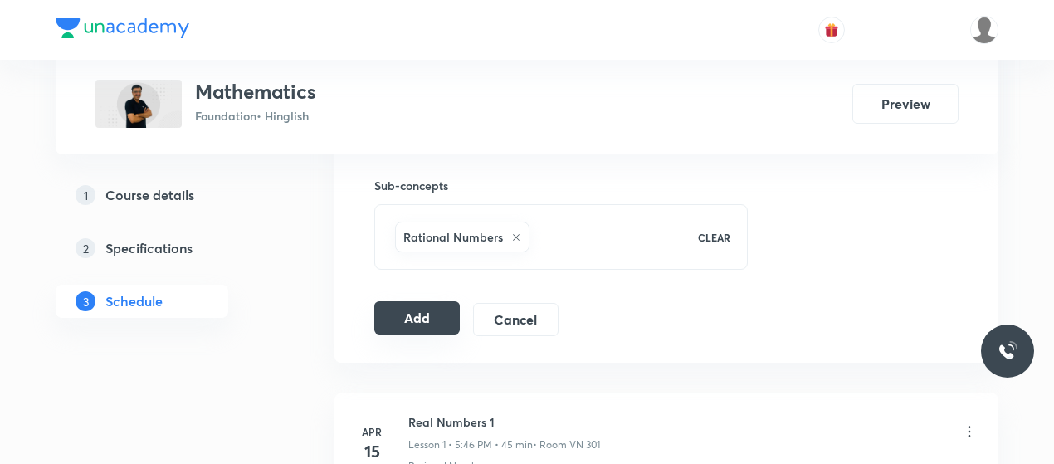
click at [432, 318] on button "Add" at bounding box center [416, 317] width 85 height 33
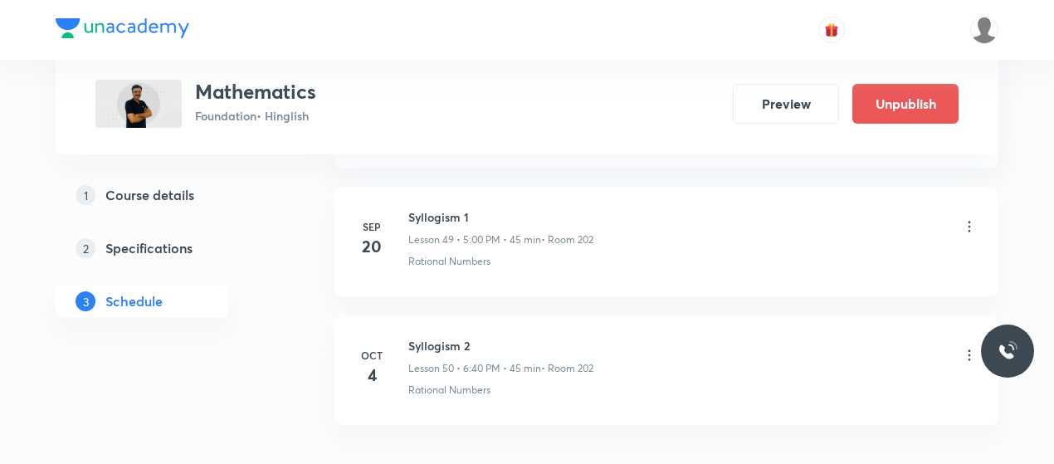
scroll to position [6417, 0]
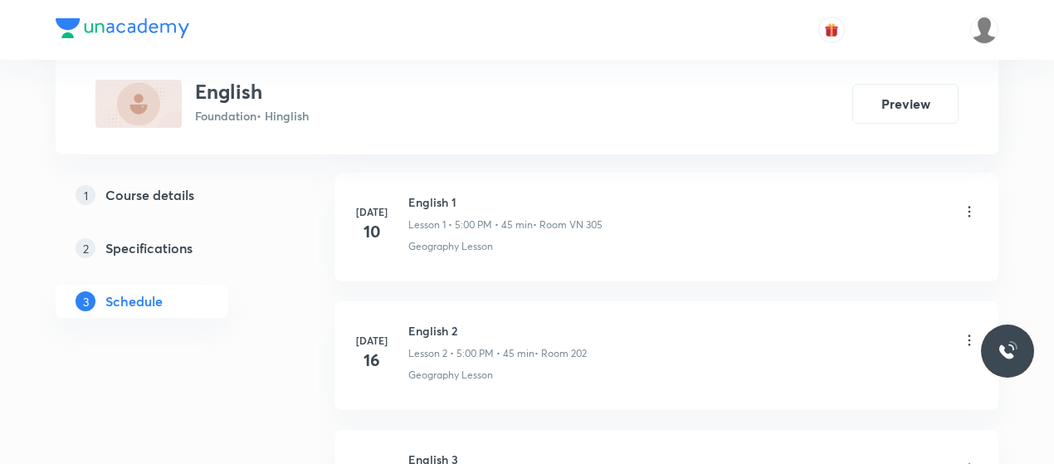
scroll to position [1866, 0]
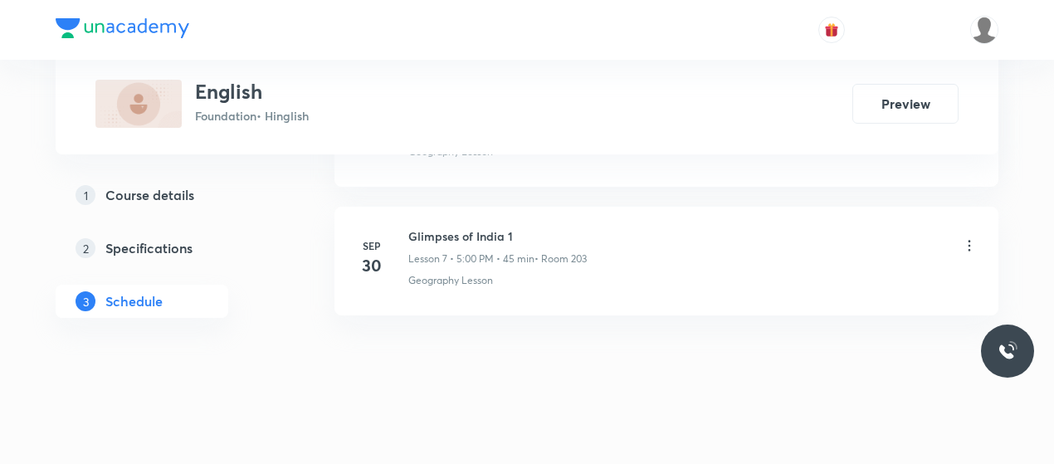
click at [457, 227] on h6 "Glimpses of India 1" at bounding box center [497, 235] width 178 height 17
copy h6 "Glimpses of India 1"
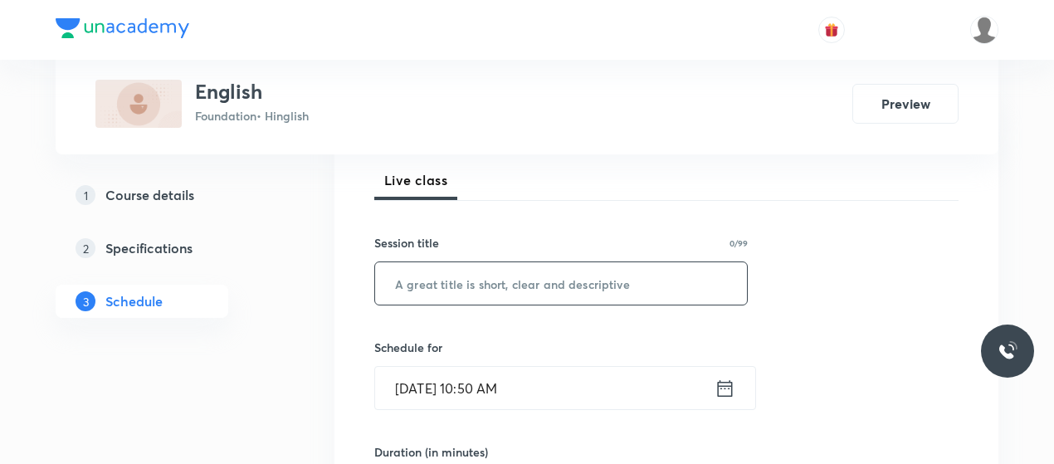
scroll to position [241, 0]
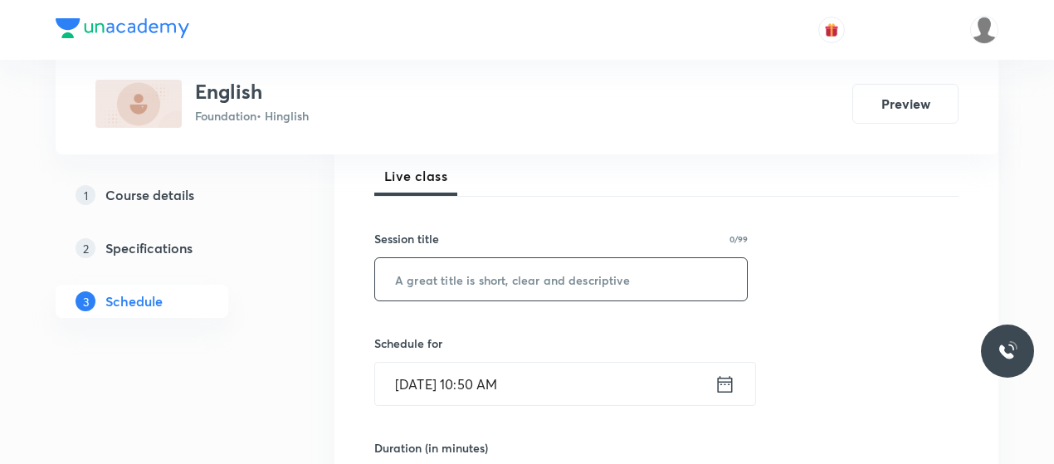
click at [466, 292] on input "text" at bounding box center [561, 279] width 372 height 42
paste input "Glimpses of India 1"
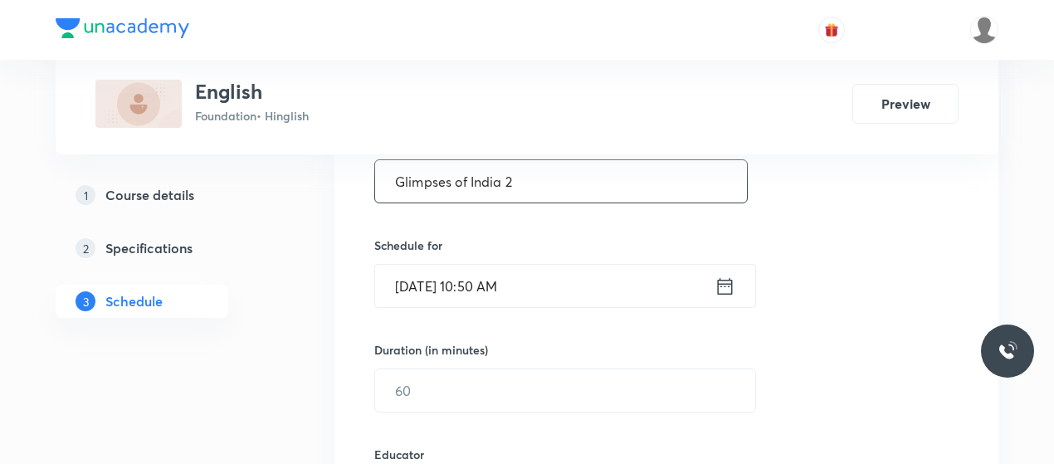
scroll to position [340, 0]
type input "Glimpses of India 2"
click at [471, 285] on input "[DATE] 10:50 AM" at bounding box center [544, 284] width 339 height 42
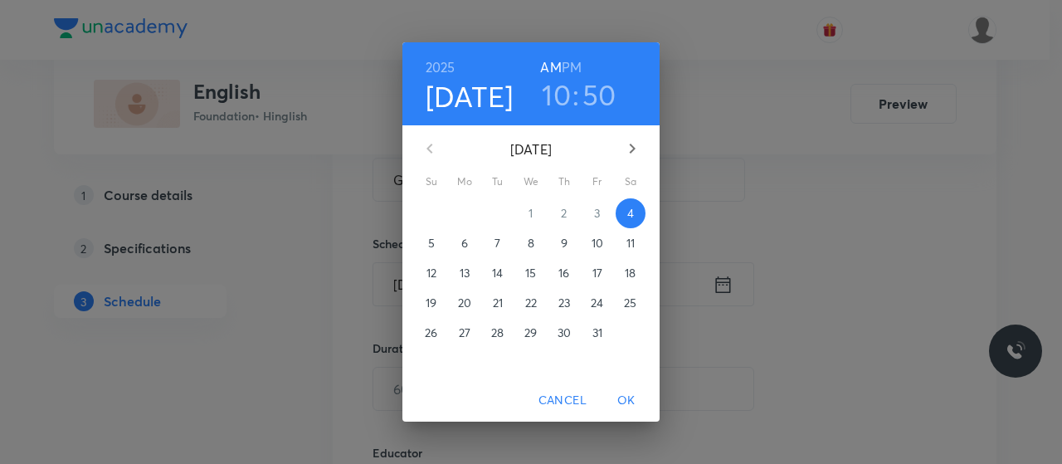
click at [571, 65] on h6 "PM" at bounding box center [572, 67] width 20 height 23
click at [562, 97] on h3 "10" at bounding box center [556, 94] width 29 height 35
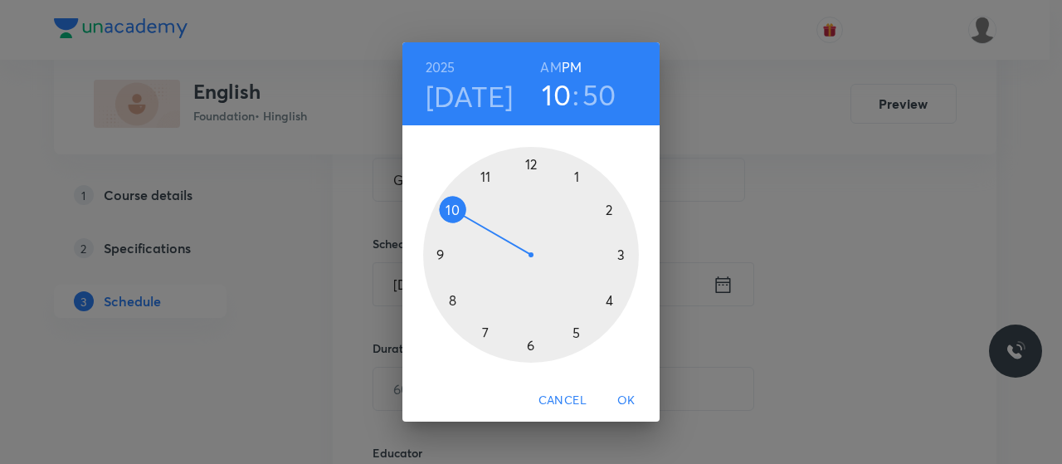
click at [575, 326] on div at bounding box center [531, 255] width 216 height 216
click at [528, 165] on div at bounding box center [531, 255] width 216 height 216
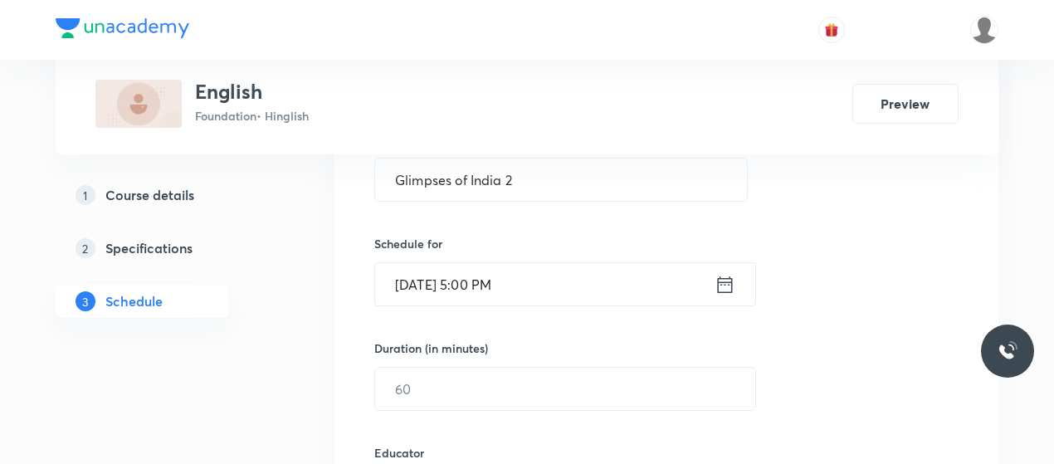
scroll to position [403, 0]
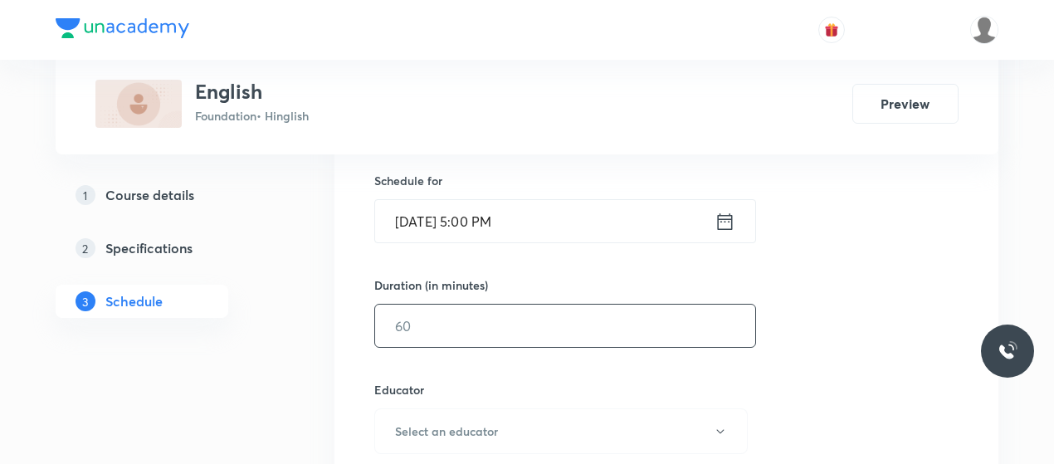
click at [509, 305] on input "text" at bounding box center [565, 326] width 380 height 42
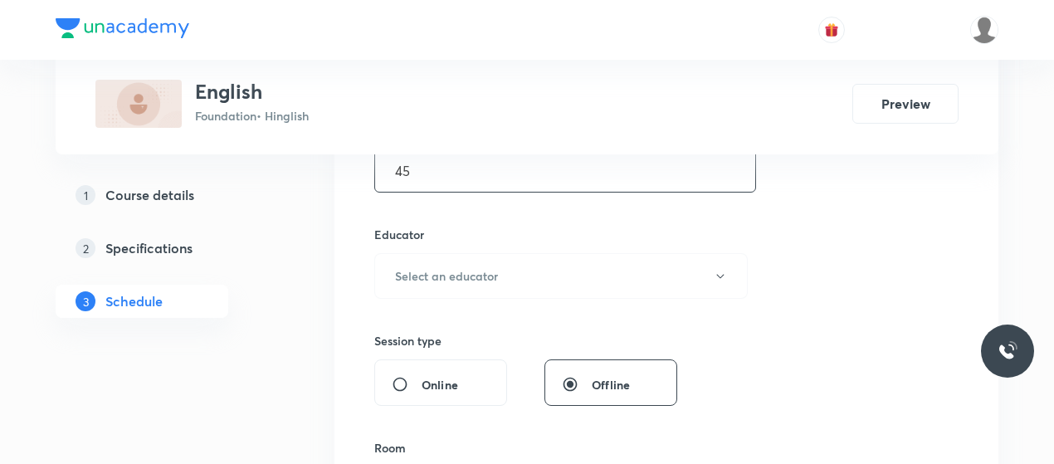
type input "45"
click at [510, 250] on div "Educator Select an educator" at bounding box center [560, 262] width 373 height 73
click at [500, 271] on button "Select an educator" at bounding box center [560, 276] width 373 height 46
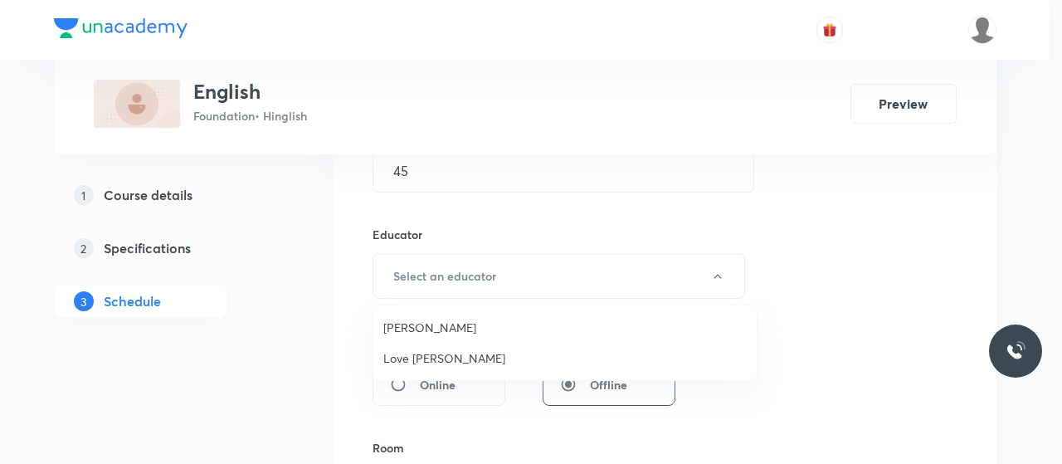
click at [428, 361] on span "Love Kumar Karodiwal" at bounding box center [565, 357] width 364 height 17
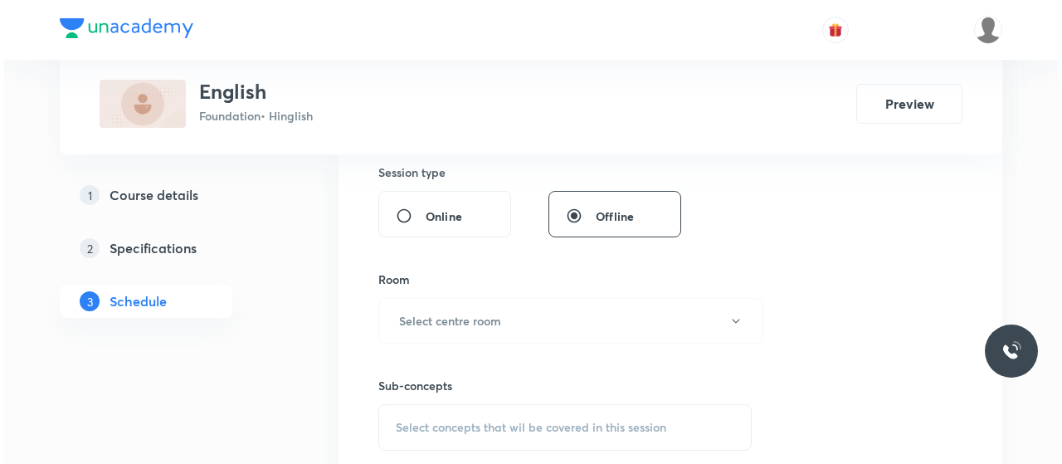
scroll to position [731, 0]
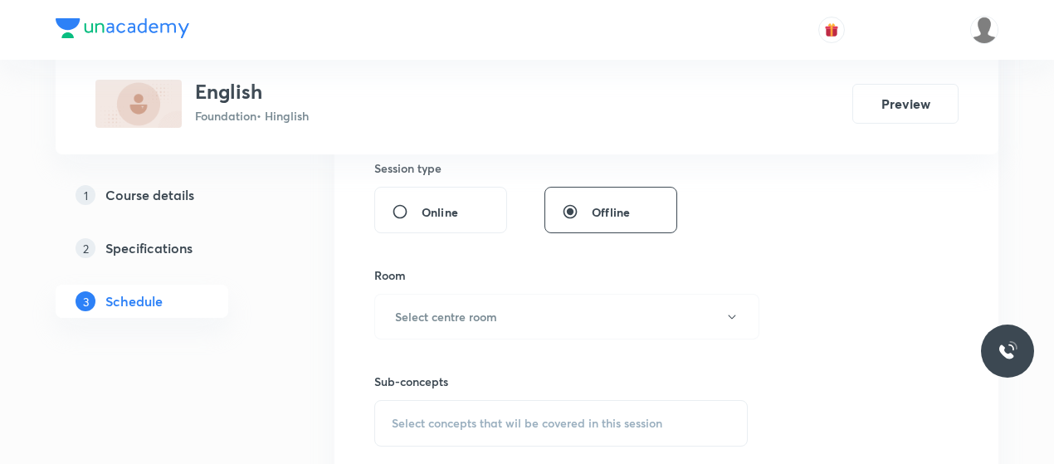
click at [531, 303] on button "Select centre room" at bounding box center [566, 317] width 385 height 46
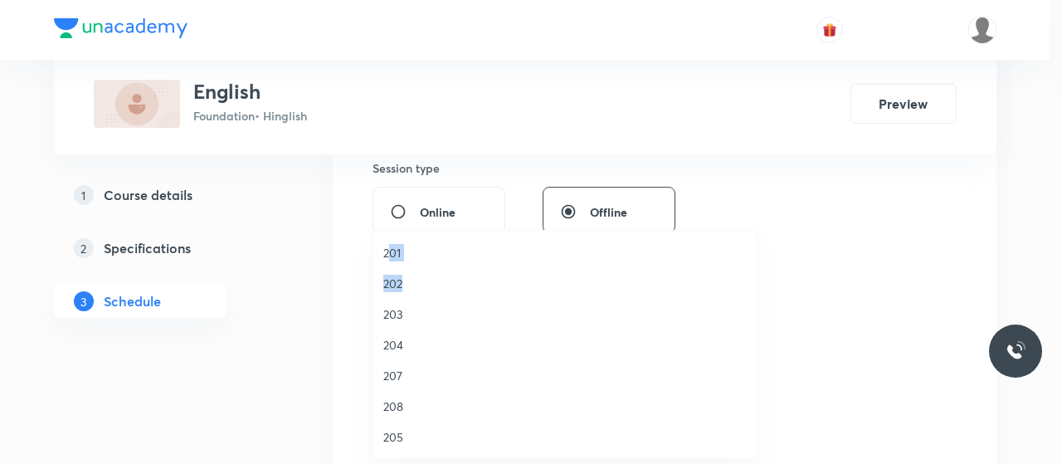
drag, startPoint x: 390, startPoint y: 246, endPoint x: 539, endPoint y: 311, distance: 162.4
click at [539, 311] on ul "201 202 203 204 207 208 205 206 209 VN 301 VN 302 VN 303 VN 304 VN 305" at bounding box center [571, 452] width 396 height 443
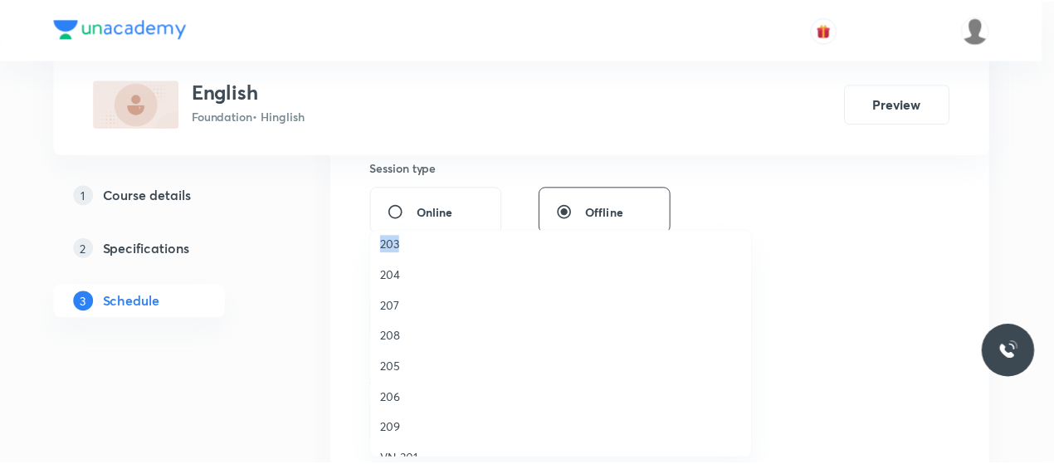
scroll to position [0, 0]
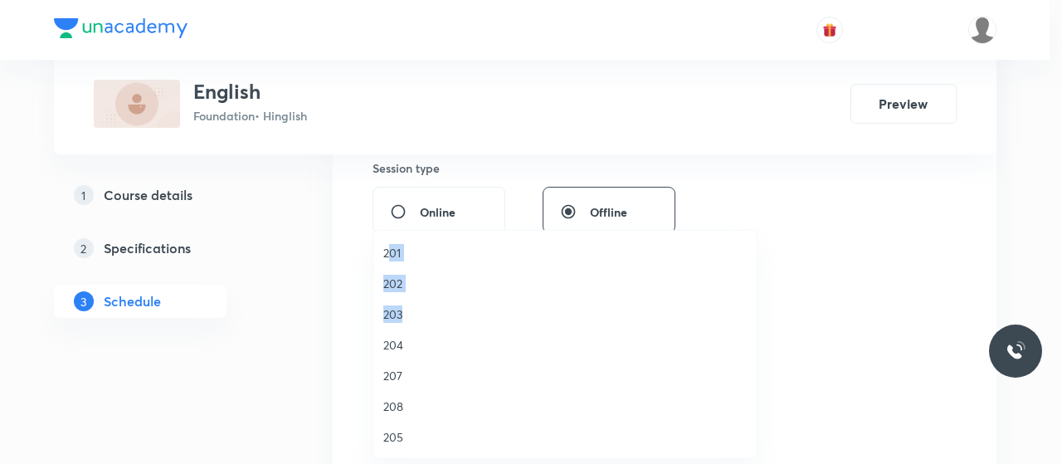
click at [402, 316] on span "203" at bounding box center [565, 313] width 364 height 17
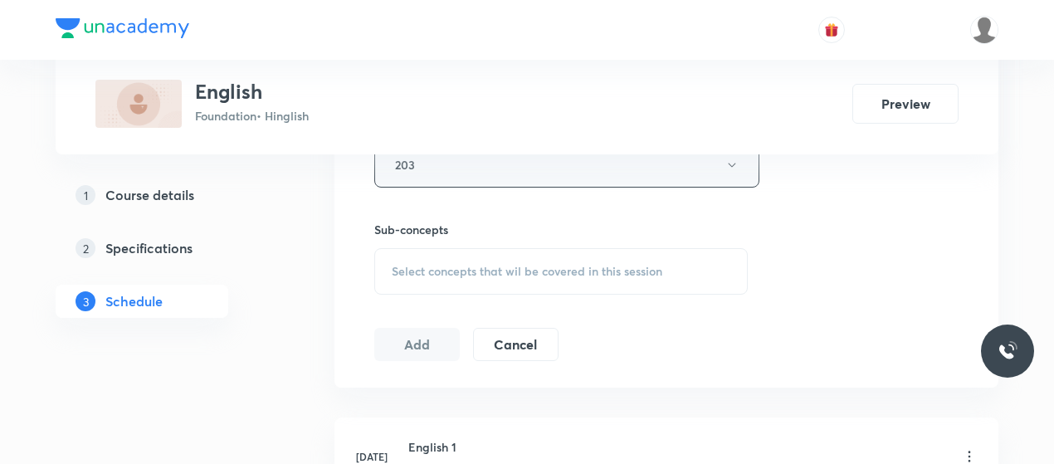
scroll to position [887, 0]
click at [496, 270] on span "Select concepts that wil be covered in this session" at bounding box center [527, 267] width 271 height 13
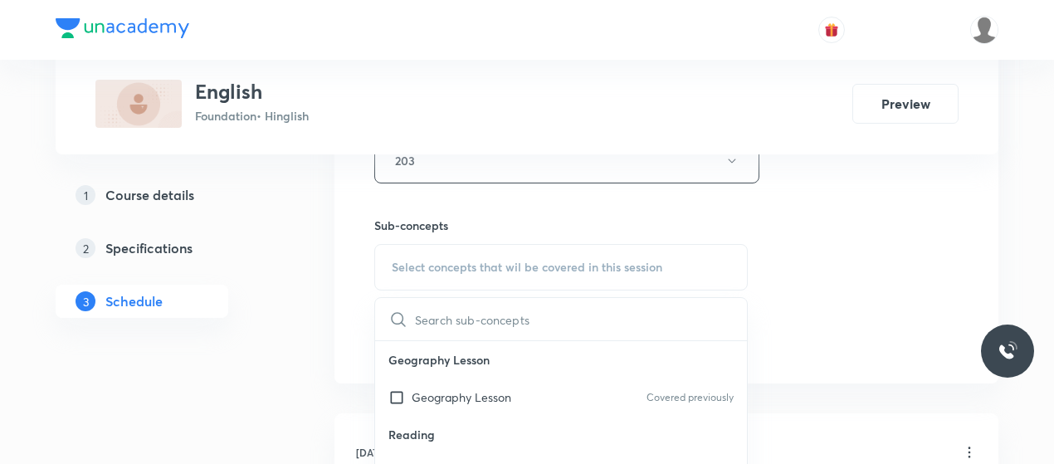
scroll to position [972, 0]
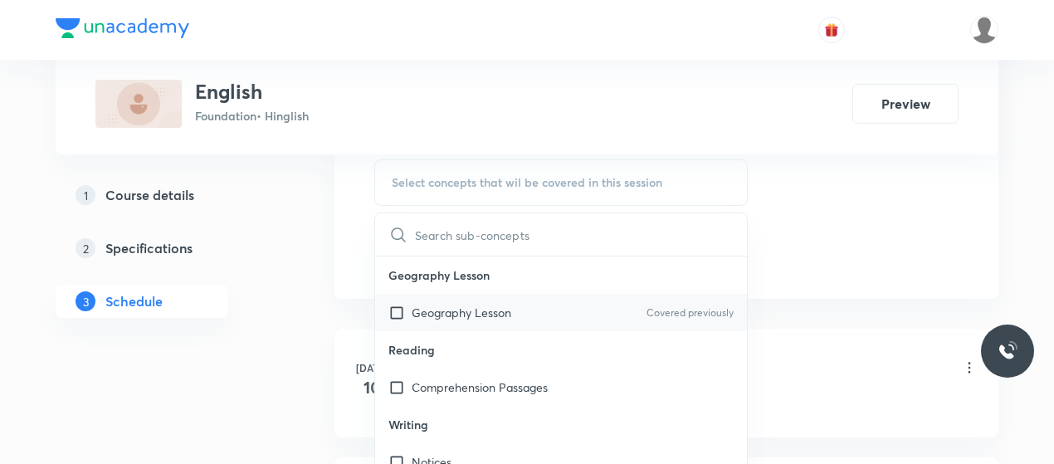
click at [479, 319] on div "Geography Lesson Covered previously" at bounding box center [561, 312] width 372 height 37
checkbox input "true"
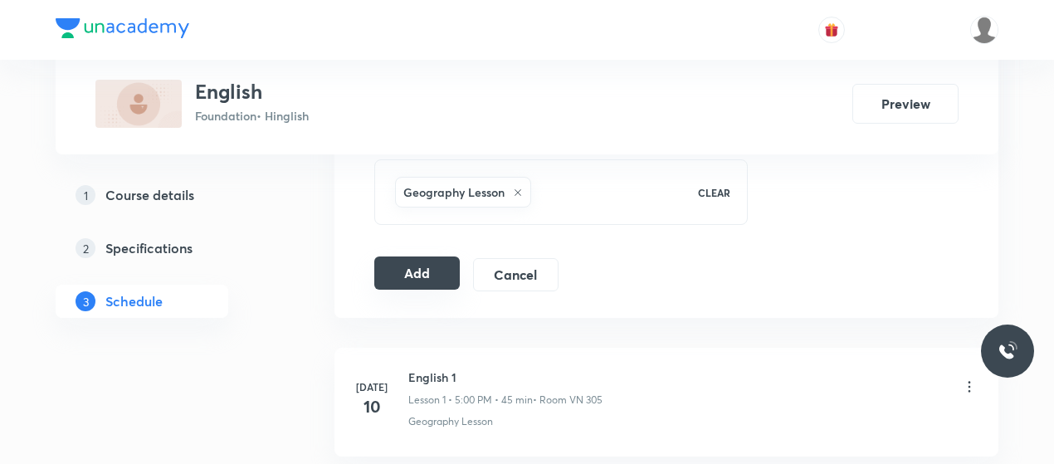
click at [427, 266] on button "Add" at bounding box center [416, 272] width 85 height 33
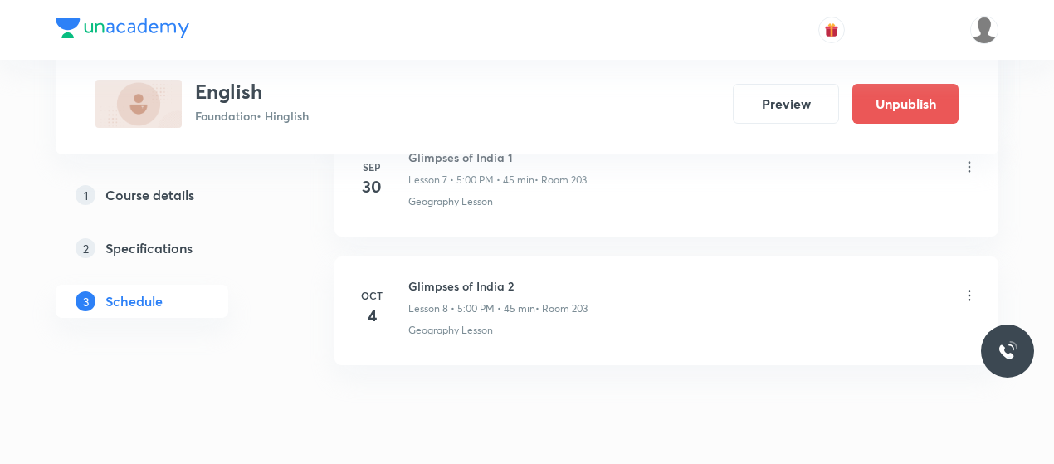
scroll to position [1087, 0]
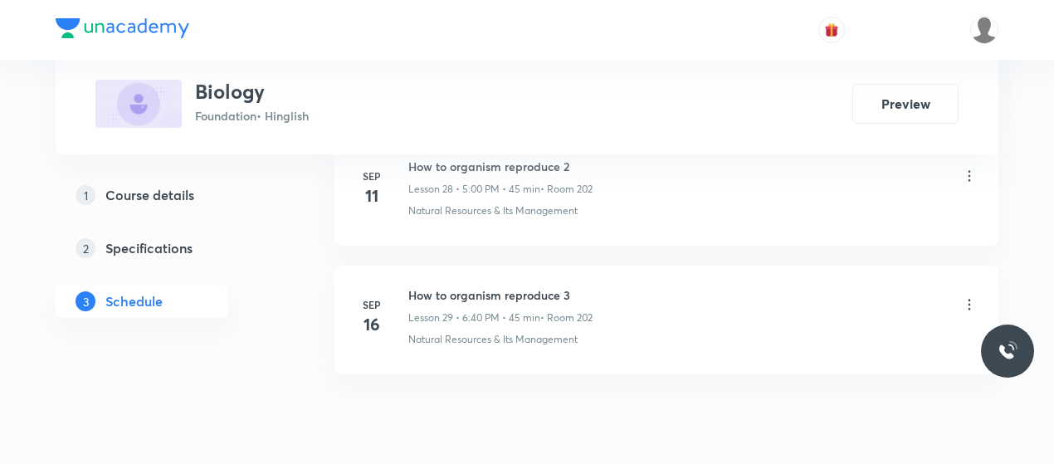
scroll to position [4578, 0]
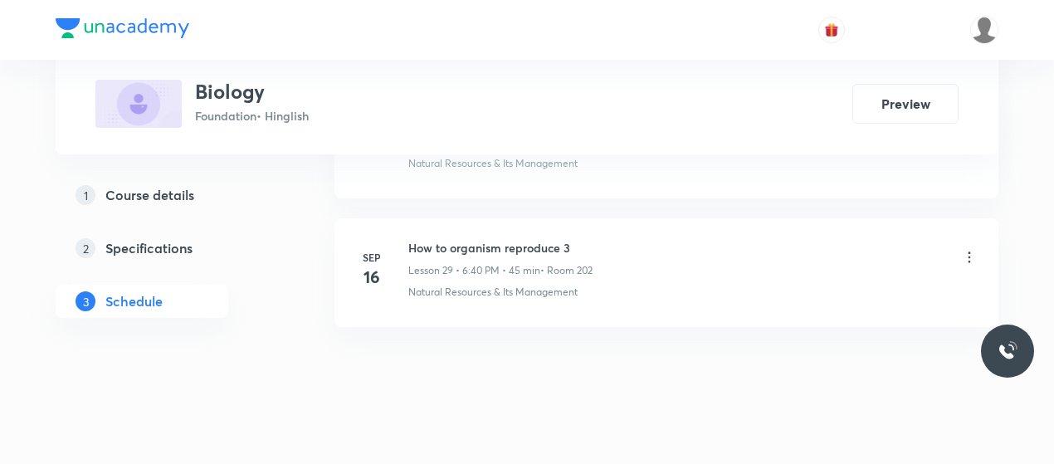
click at [494, 239] on h6 "How to organism reproduce 3" at bounding box center [500, 247] width 184 height 17
copy h6 "How to organism reproduce 3"
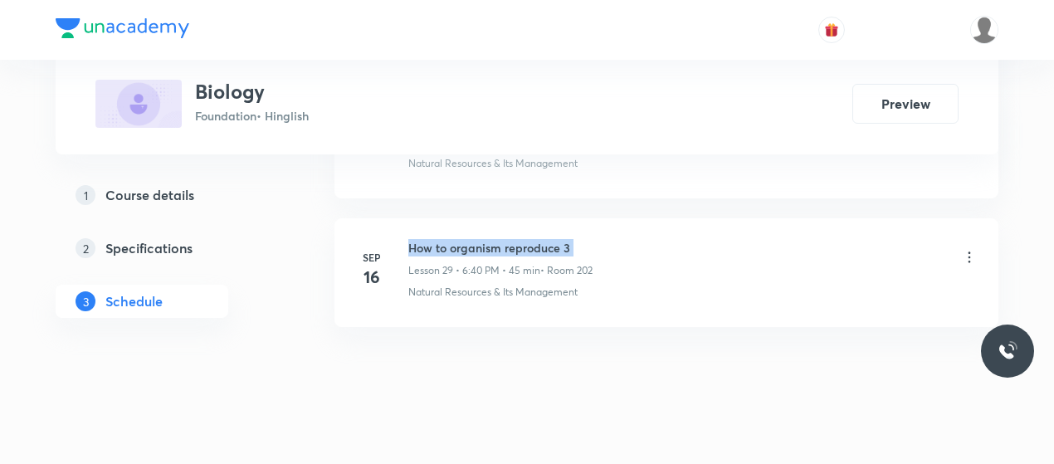
copy h6 "How to organism reproduce 3"
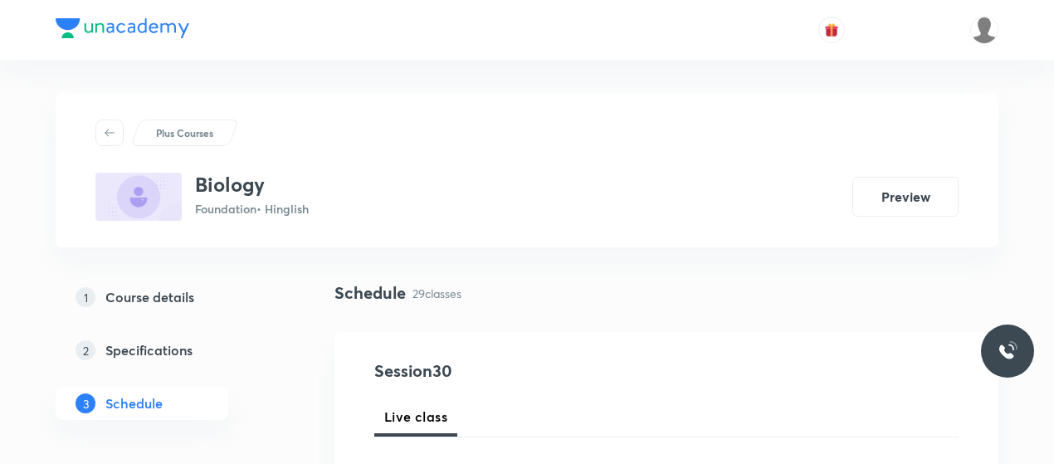
scroll to position [115, 0]
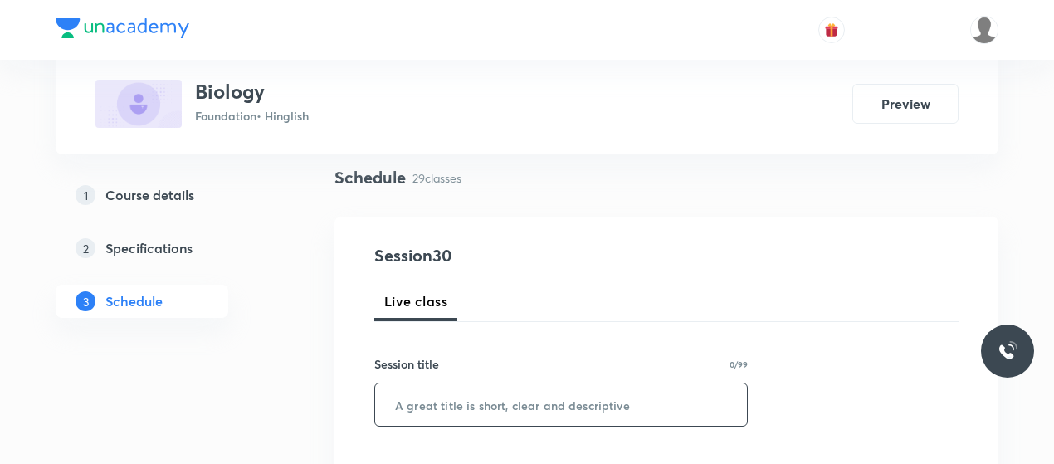
click at [490, 388] on input "text" at bounding box center [561, 404] width 372 height 42
paste input "How to organism reproduce 3"
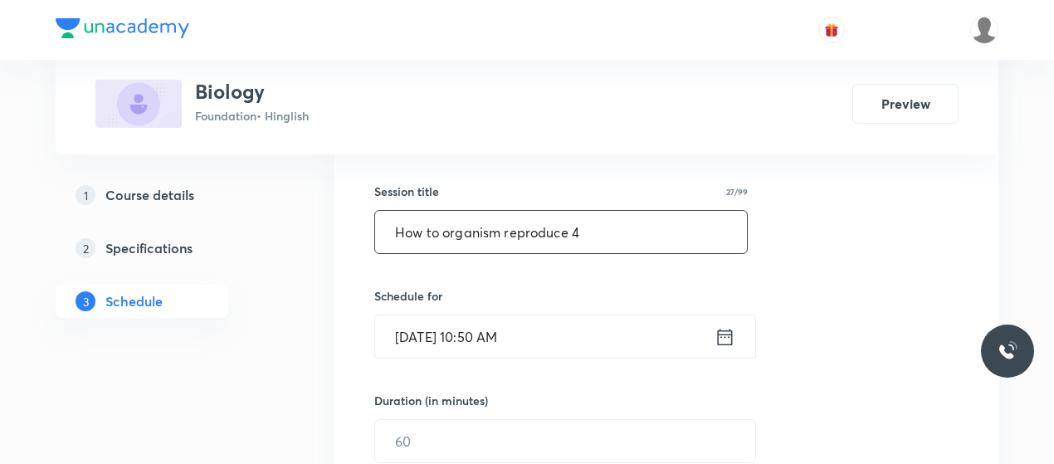
scroll to position [290, 0]
type input "How to organism reproduce 4"
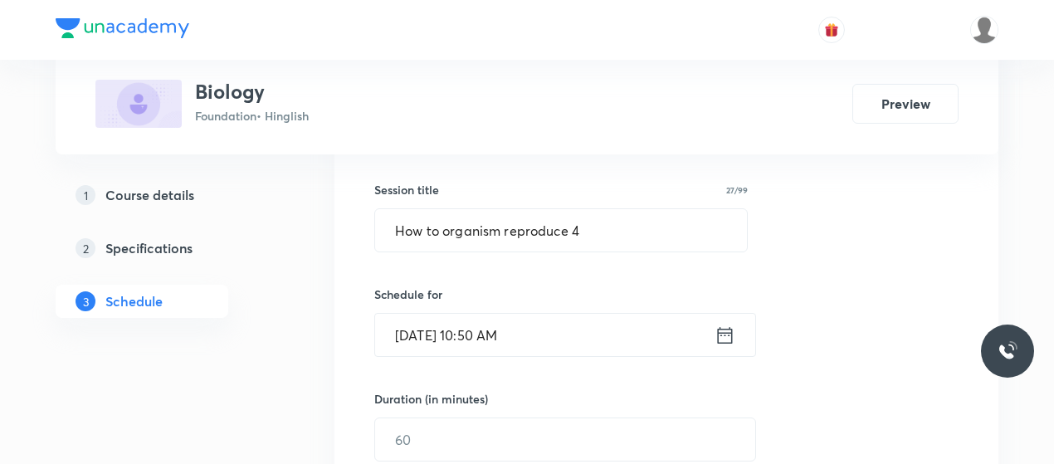
click at [485, 330] on input "Oct 4, 2025, 10:50 AM" at bounding box center [544, 335] width 339 height 42
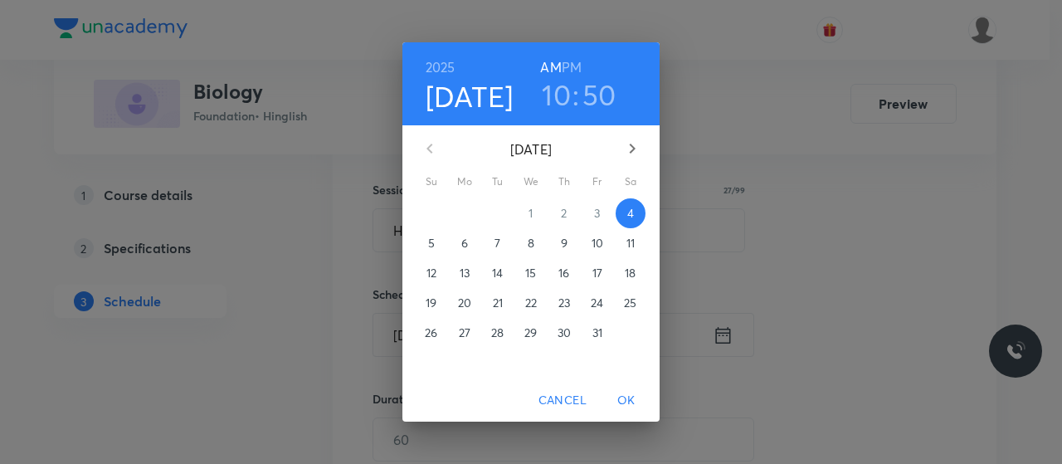
click at [575, 58] on h6 "PM" at bounding box center [572, 67] width 20 height 23
click at [560, 94] on h3 "10" at bounding box center [556, 94] width 29 height 35
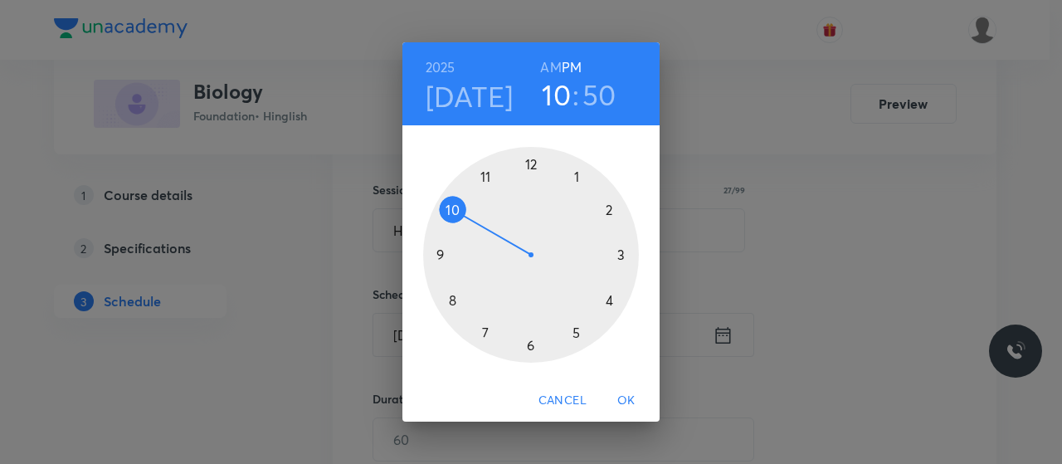
click at [577, 335] on div at bounding box center [531, 255] width 216 height 216
click at [438, 248] on div at bounding box center [531, 255] width 216 height 216
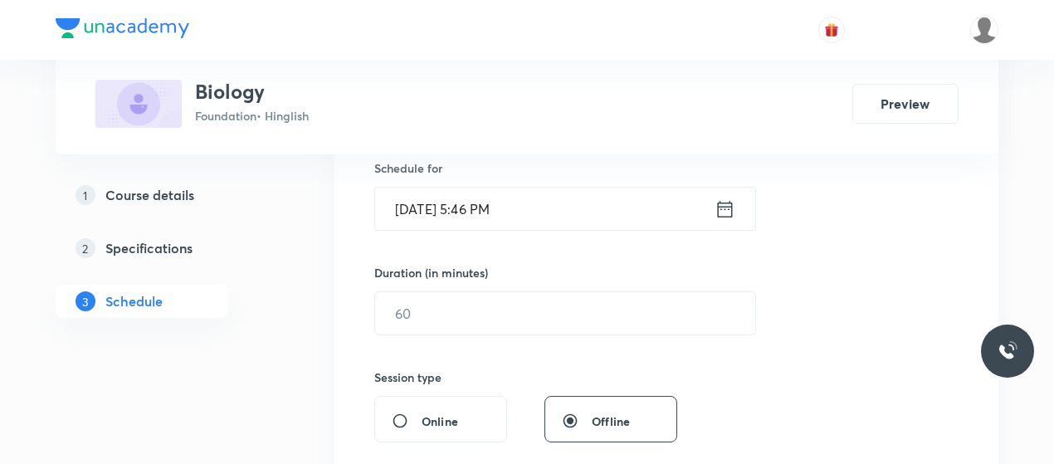
scroll to position [422, 0]
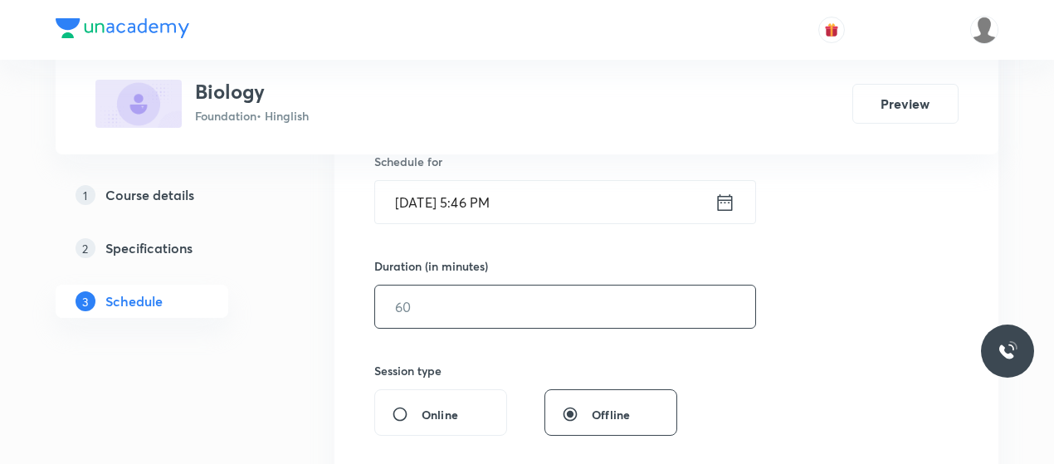
click at [490, 286] on input "text" at bounding box center [565, 307] width 380 height 42
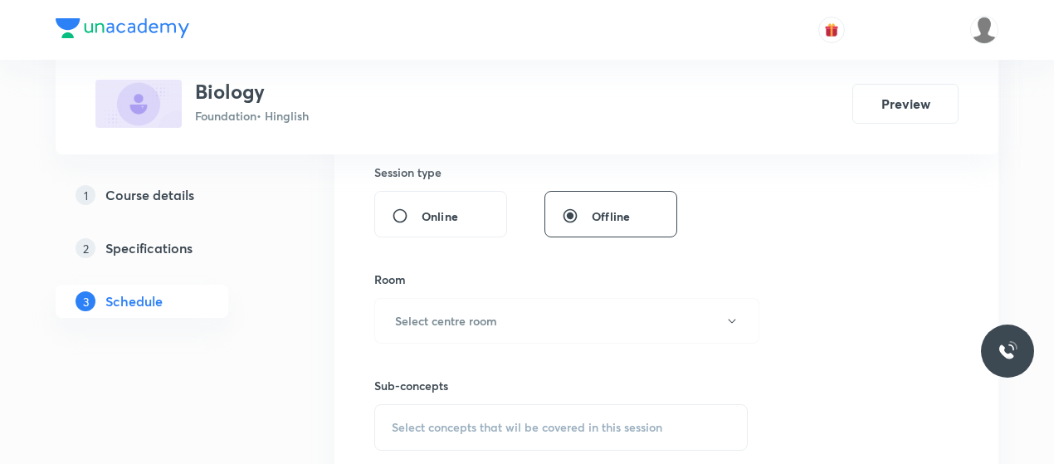
scroll to position [657, 0]
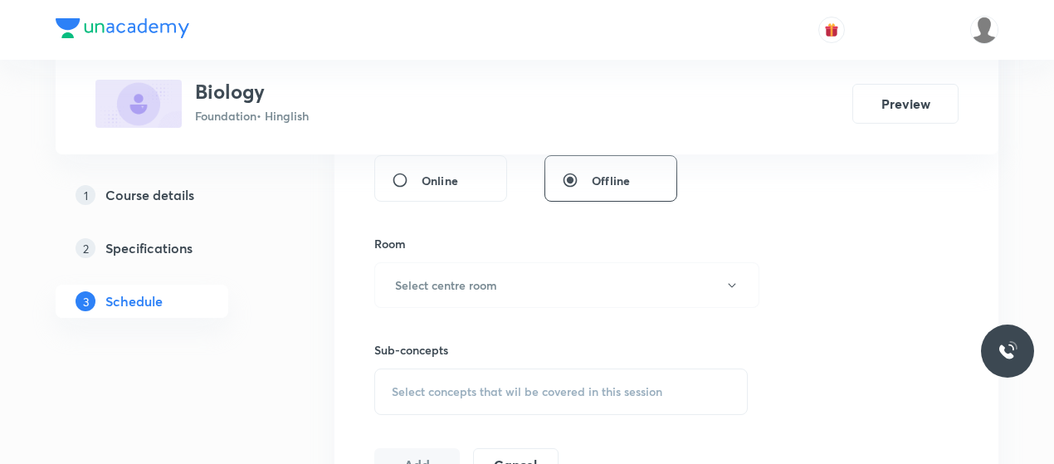
type input "45"
click at [490, 285] on h6 "Select centre room" at bounding box center [446, 284] width 102 height 17
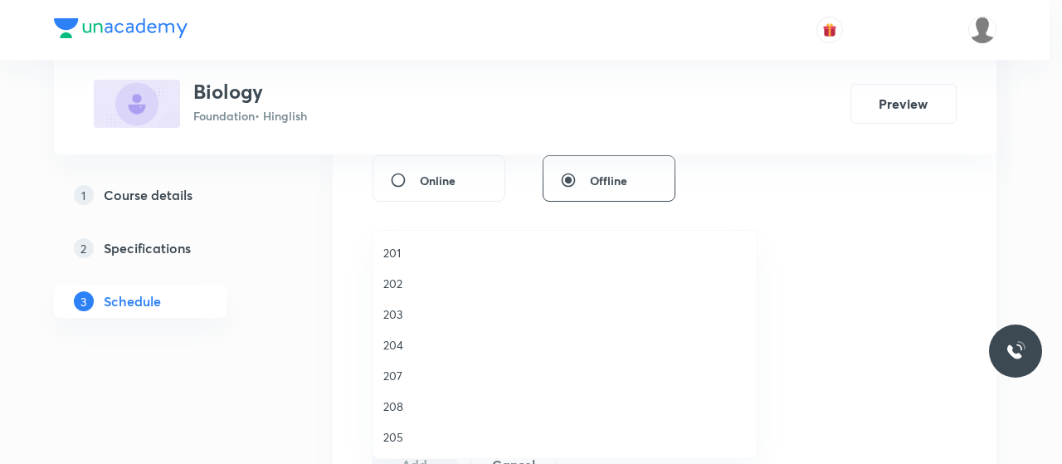
click at [395, 308] on span "203" at bounding box center [565, 313] width 364 height 17
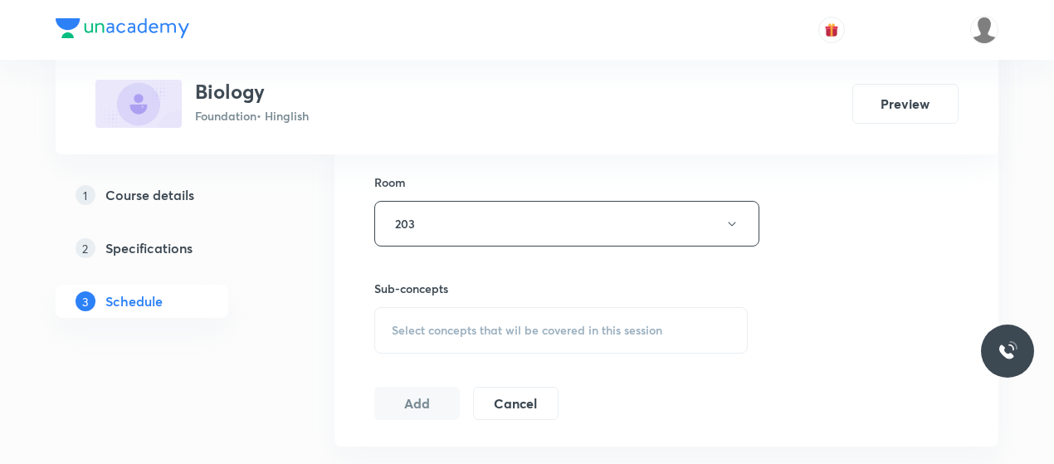
click at [598, 338] on div "Select concepts that wil be covered in this session" at bounding box center [560, 330] width 373 height 46
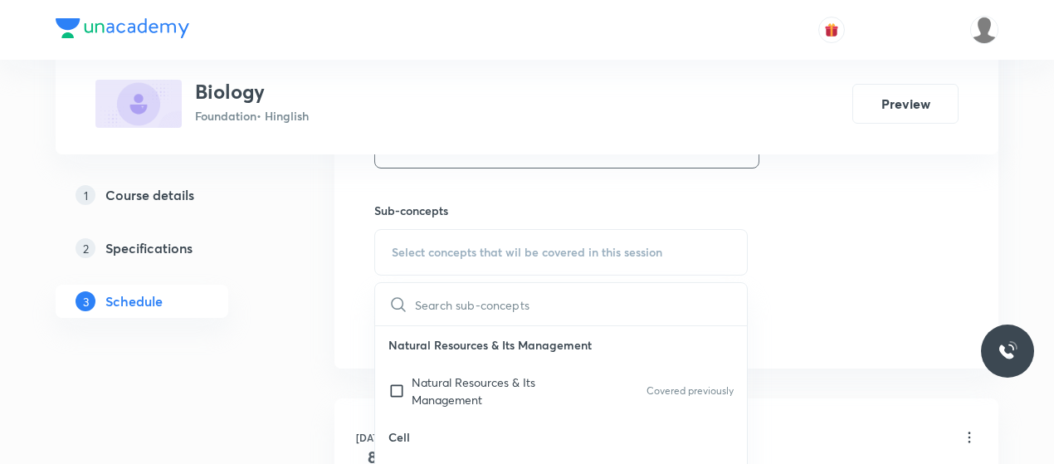
scroll to position [884, 0]
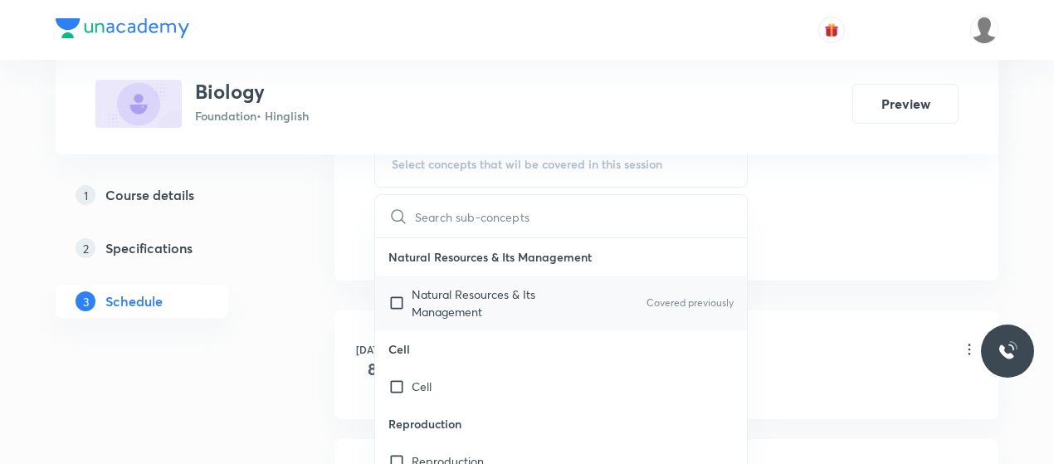
click at [478, 296] on p "Natural Resources & Its Management" at bounding box center [496, 303] width 168 height 35
checkbox input "true"
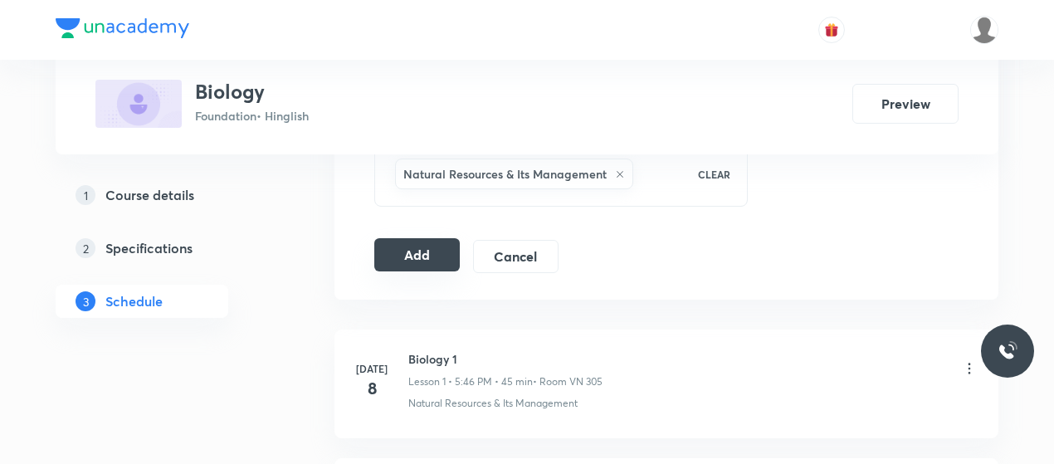
click at [412, 244] on button "Add" at bounding box center [416, 254] width 85 height 33
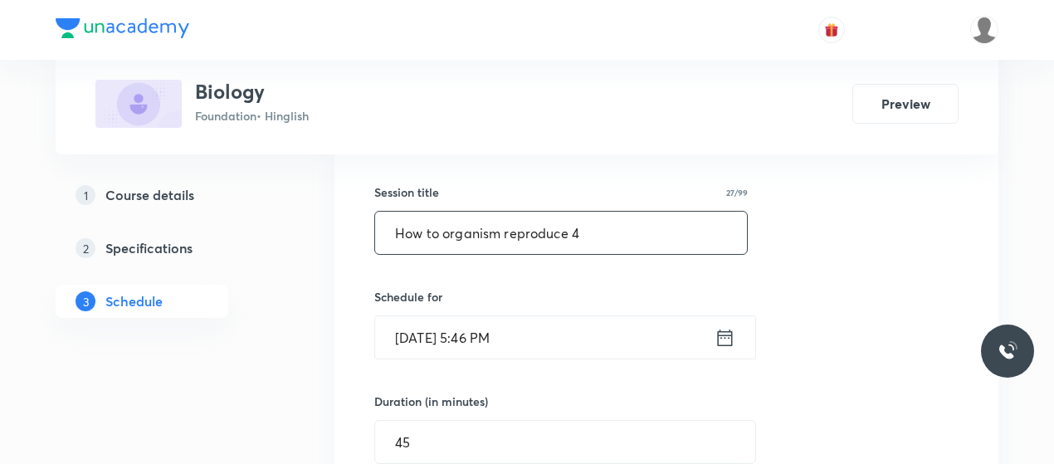
scroll to position [286, 0]
click at [434, 243] on input "How to organism reproduce 4" at bounding box center [561, 233] width 372 height 42
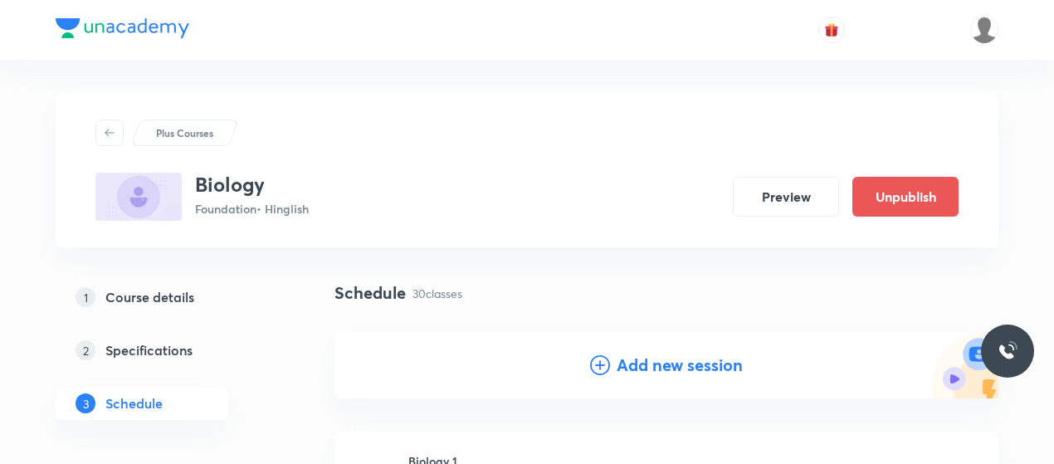
scroll to position [122, 0]
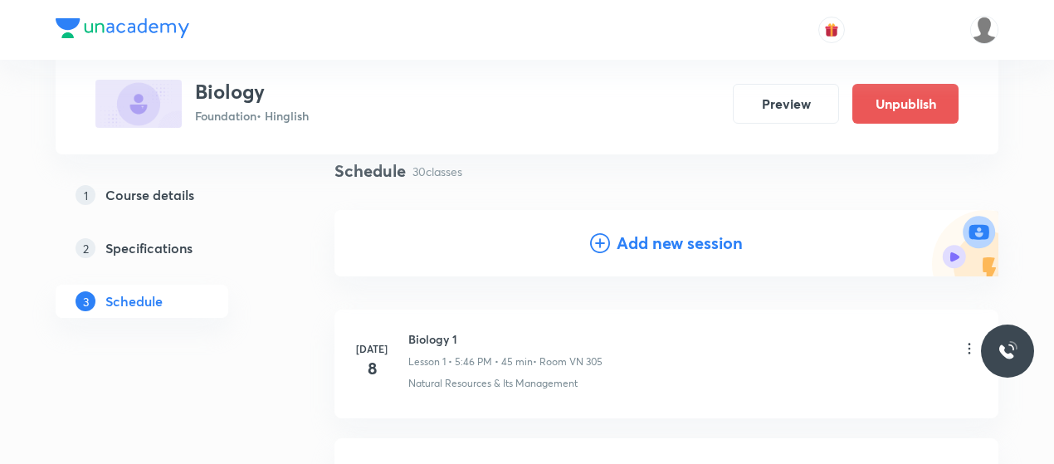
click at [597, 247] on icon at bounding box center [600, 243] width 20 height 20
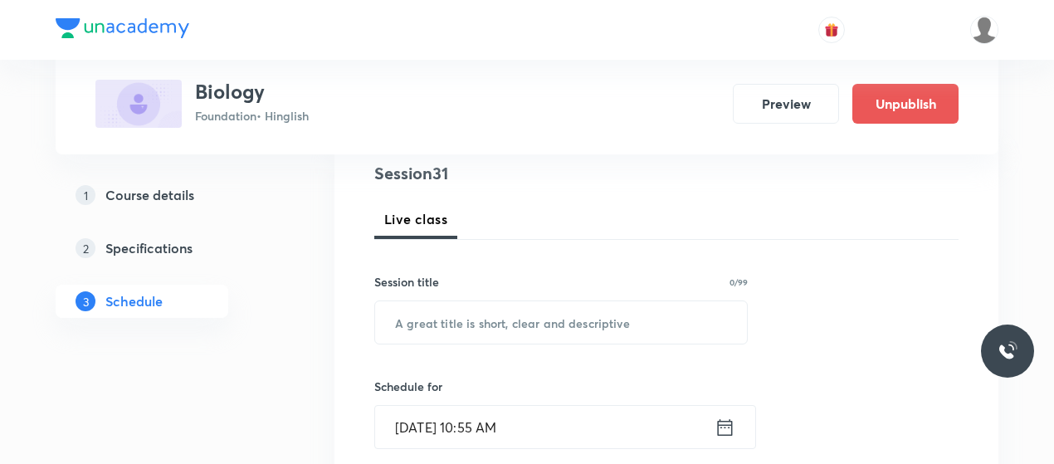
scroll to position [201, 0]
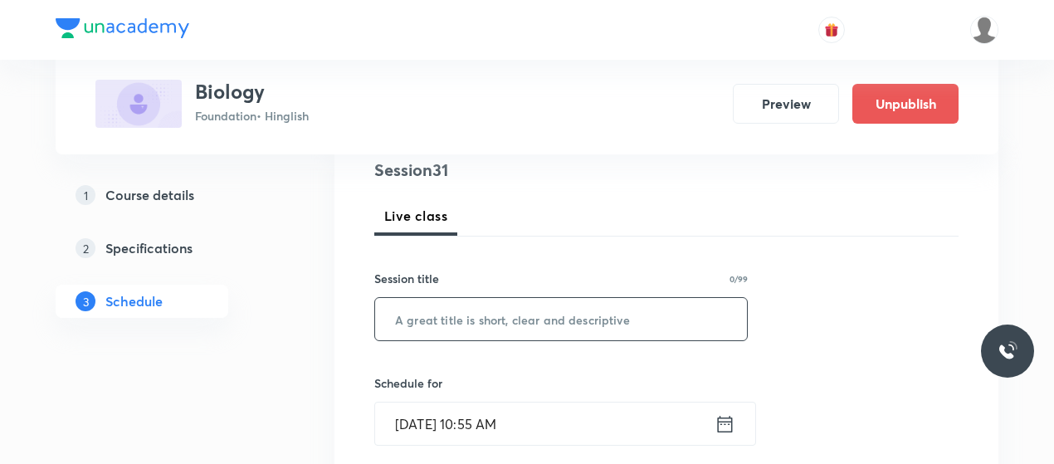
drag, startPoint x: 537, startPoint y: 344, endPoint x: 531, endPoint y: 331, distance: 14.5
click at [531, 331] on input "text" at bounding box center [561, 319] width 372 height 42
paste input "How to organism reproduce 4"
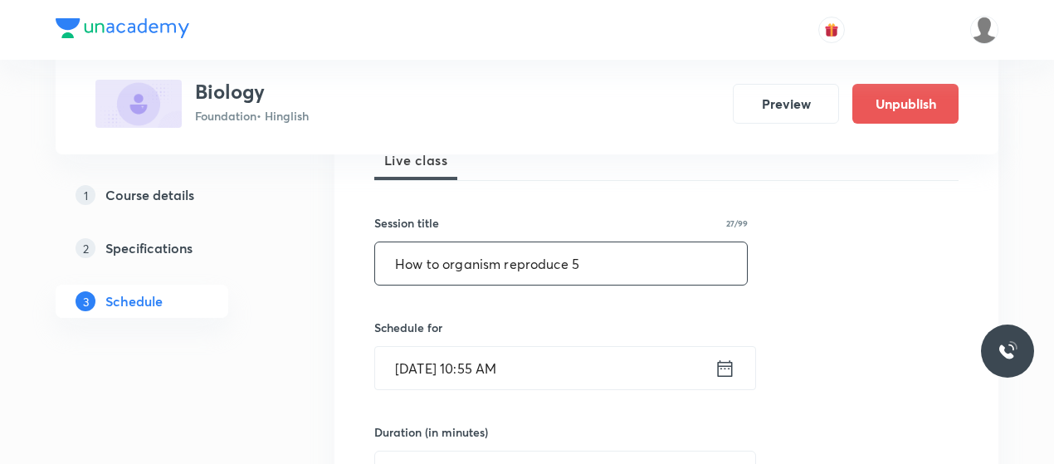
scroll to position [257, 0]
type input "How to organism reproduce 5"
click at [481, 373] on input "Oct 4, 2025, 10:55 AM" at bounding box center [544, 367] width 339 height 42
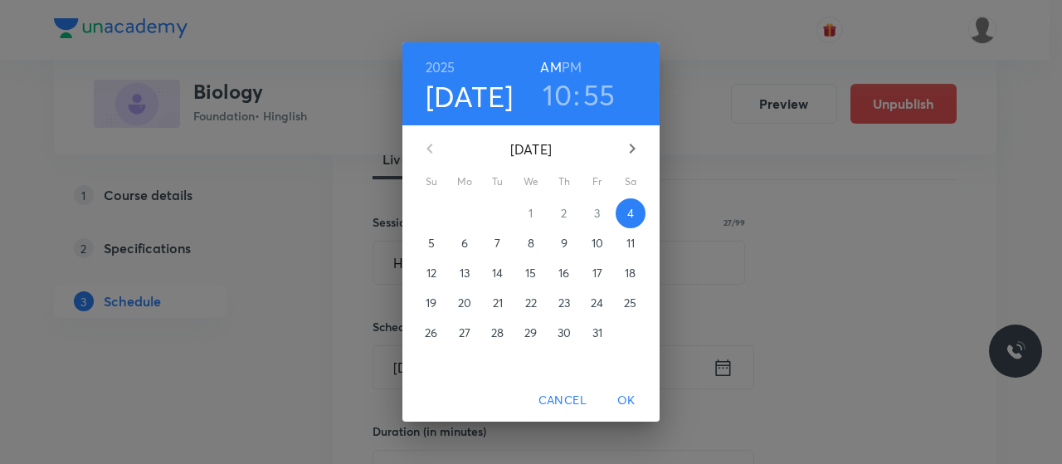
click at [573, 66] on h6 "PM" at bounding box center [572, 67] width 20 height 23
click at [564, 90] on h3 "10" at bounding box center [557, 94] width 29 height 35
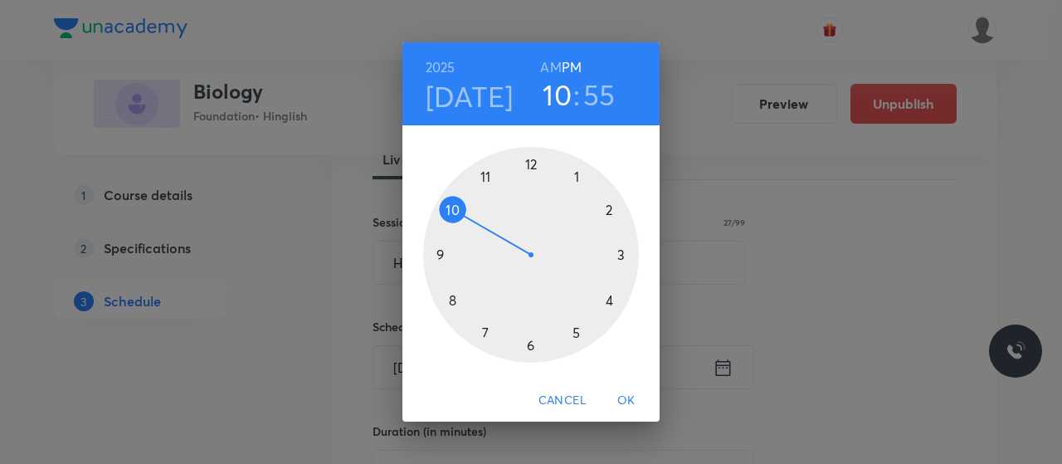
click at [532, 348] on div at bounding box center [531, 255] width 216 height 216
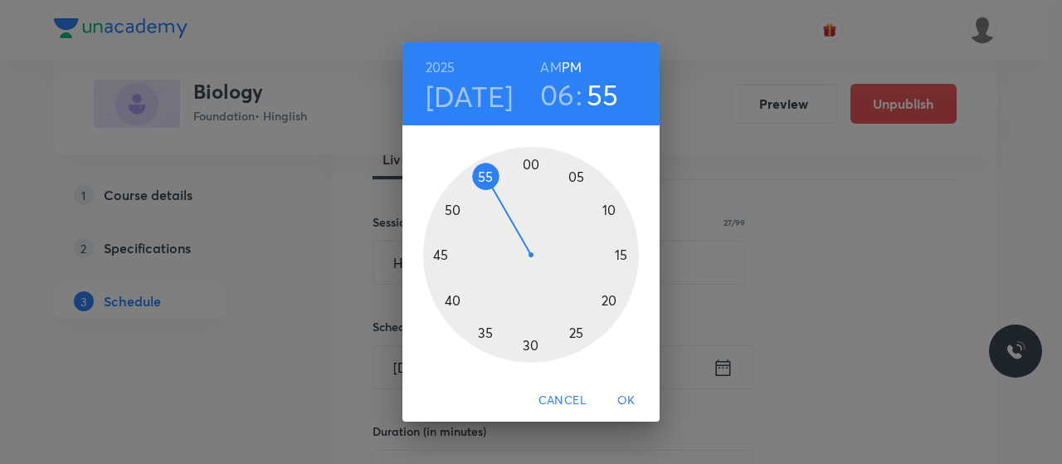
click at [568, 97] on h3 "06" at bounding box center [557, 94] width 35 height 35
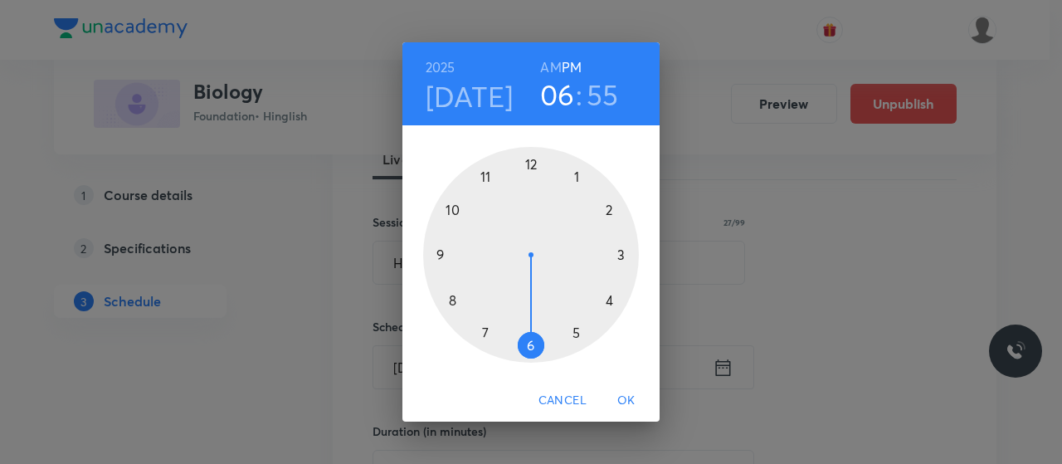
click at [576, 331] on div at bounding box center [531, 255] width 216 height 216
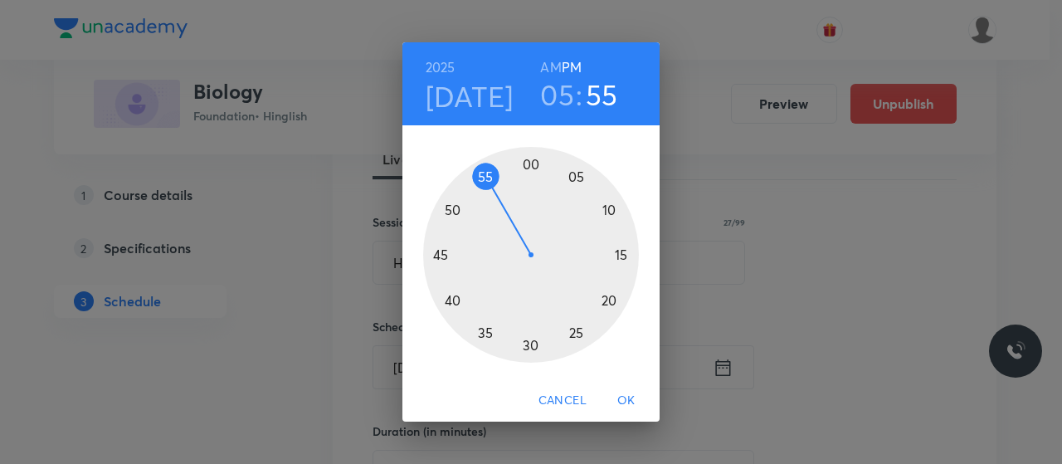
click at [441, 247] on div at bounding box center [531, 255] width 216 height 216
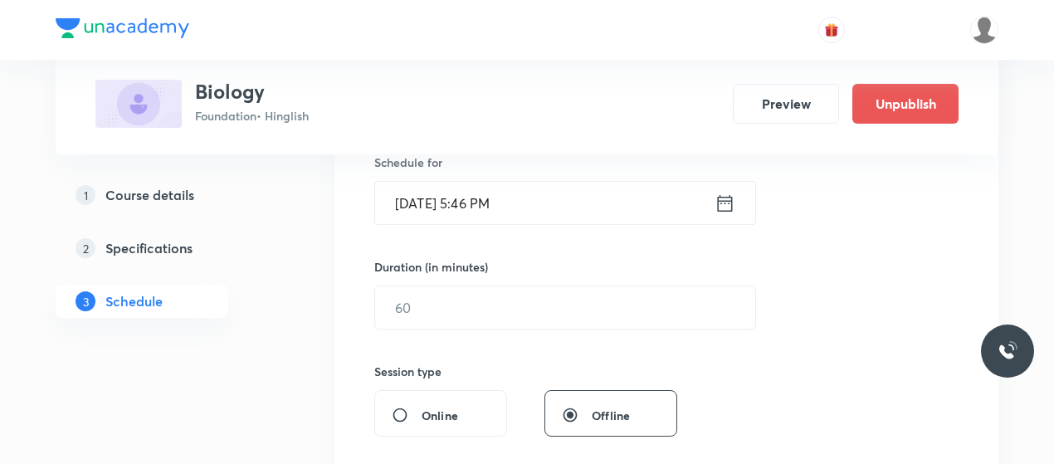
scroll to position [422, 0]
click at [505, 296] on input "text" at bounding box center [565, 307] width 380 height 42
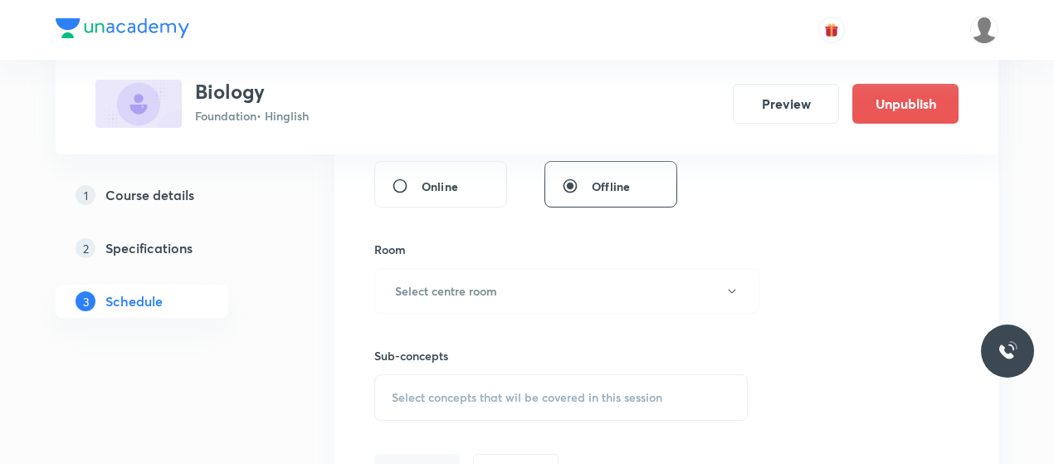
scroll to position [653, 0]
type input "45"
click at [505, 296] on button "Select centre room" at bounding box center [566, 289] width 385 height 46
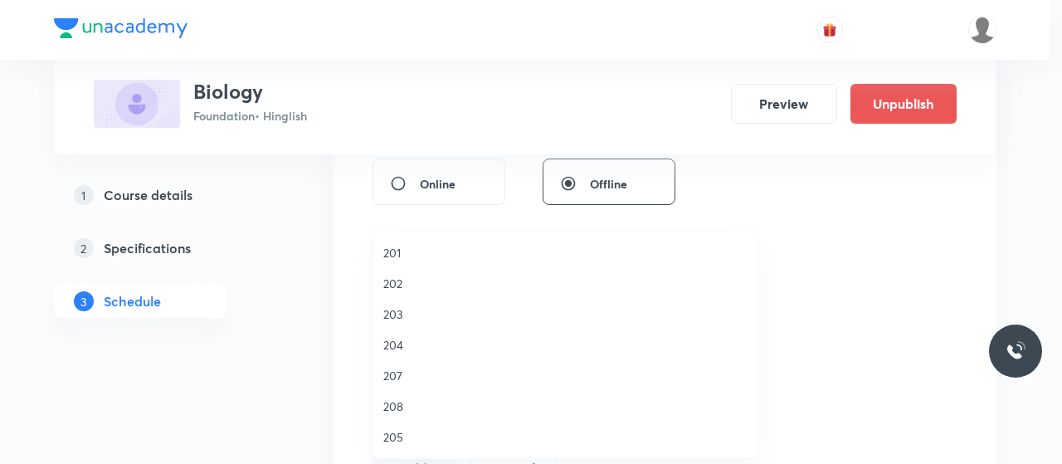
click at [397, 315] on span "203" at bounding box center [565, 313] width 364 height 17
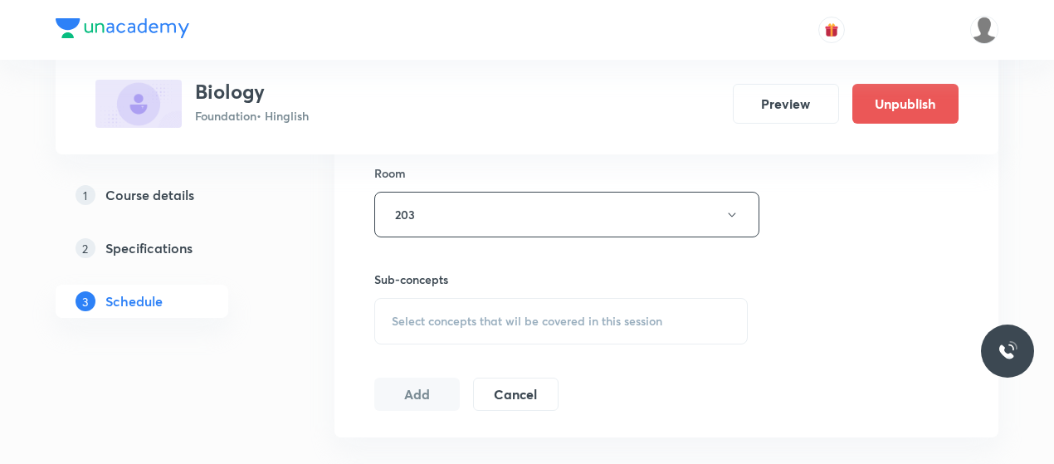
scroll to position [728, 0]
click at [515, 334] on div "Select concepts that wil be covered in this session" at bounding box center [560, 320] width 373 height 46
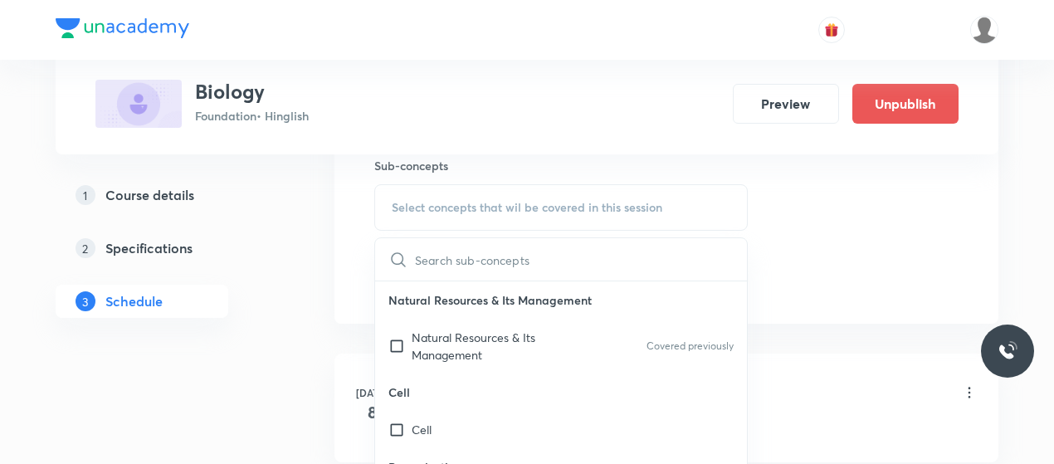
scroll to position [845, 0]
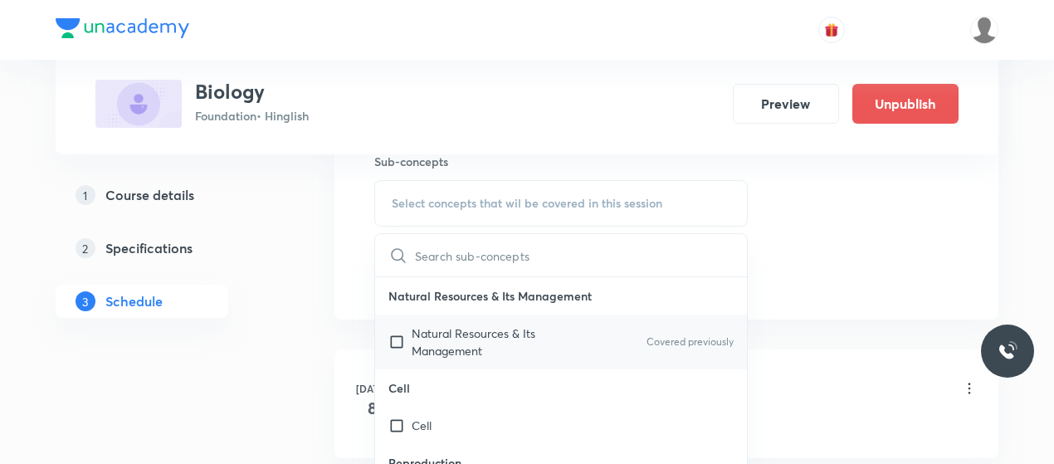
click at [440, 343] on p "Natural Resources & Its Management" at bounding box center [496, 342] width 168 height 35
checkbox input "true"
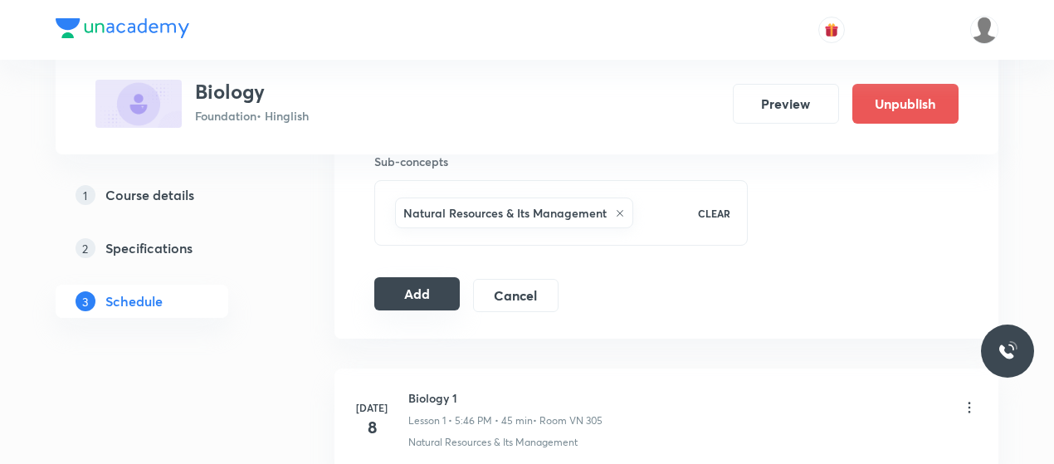
click at [422, 288] on button "Add" at bounding box center [416, 293] width 85 height 33
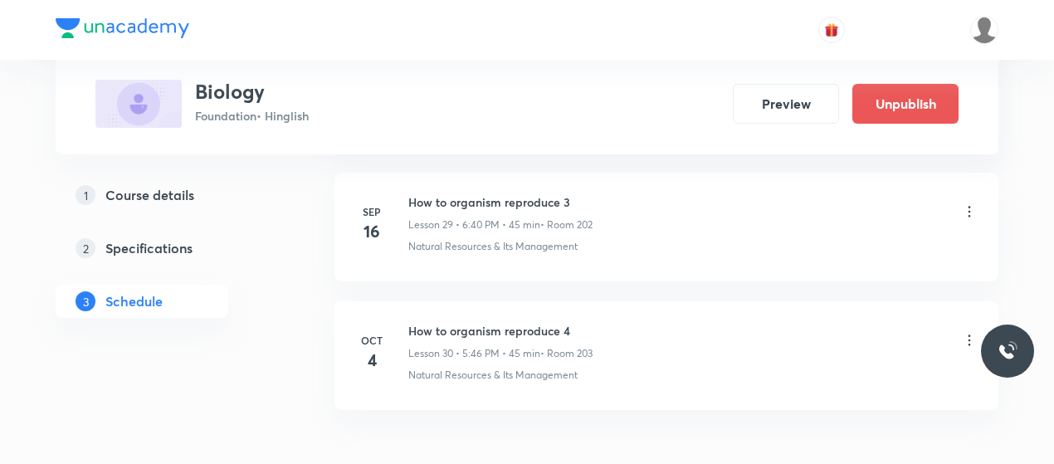
scroll to position [4643, 0]
click at [512, 322] on h6 "How to organism reproduce 4" at bounding box center [500, 330] width 184 height 17
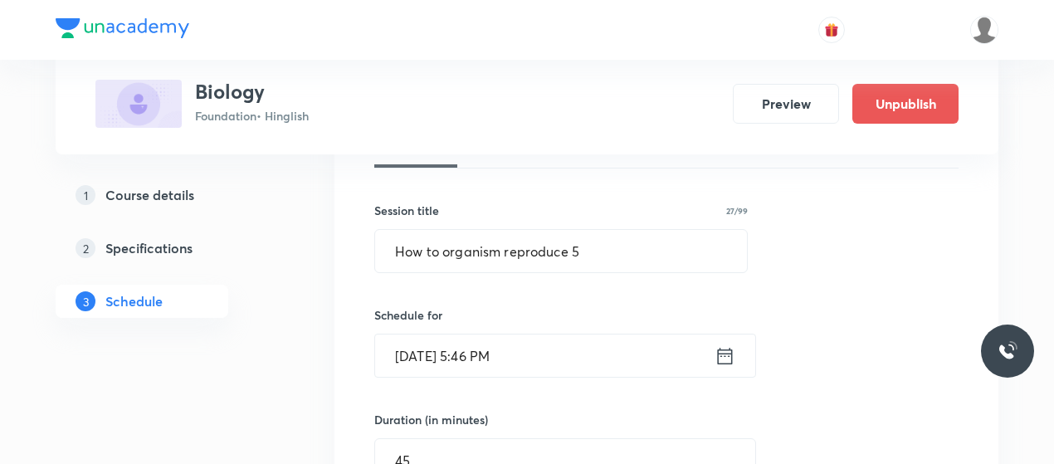
scroll to position [403, 0]
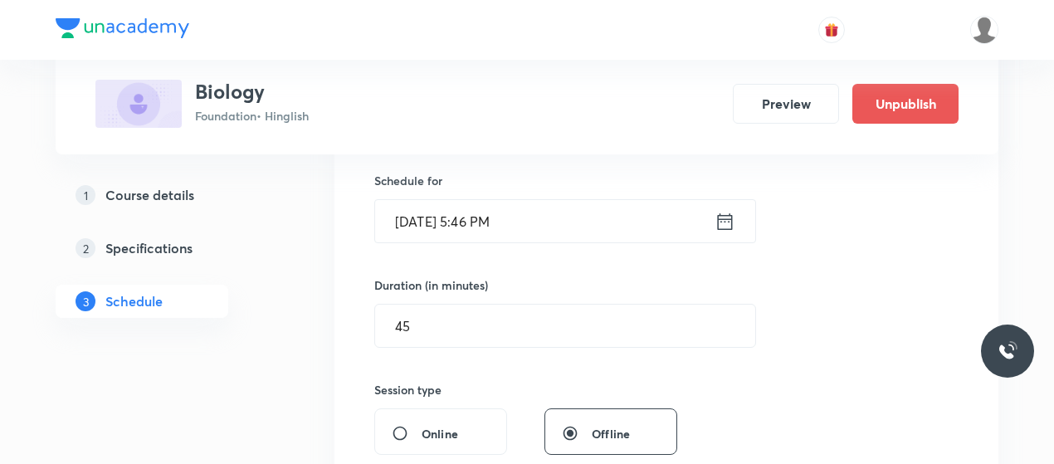
click at [486, 222] on input "Oct 4, 2025, 5:46 PM" at bounding box center [544, 221] width 339 height 42
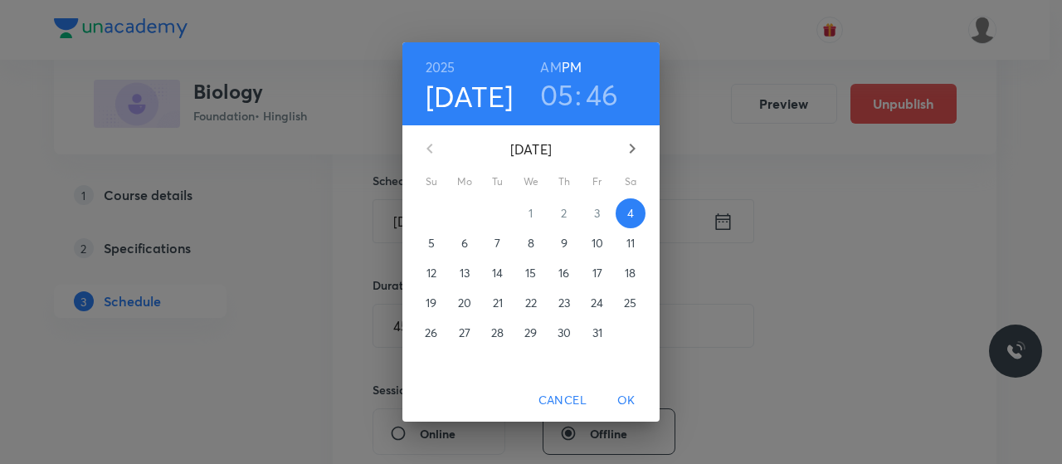
click at [556, 102] on h3 "05" at bounding box center [557, 94] width 34 height 35
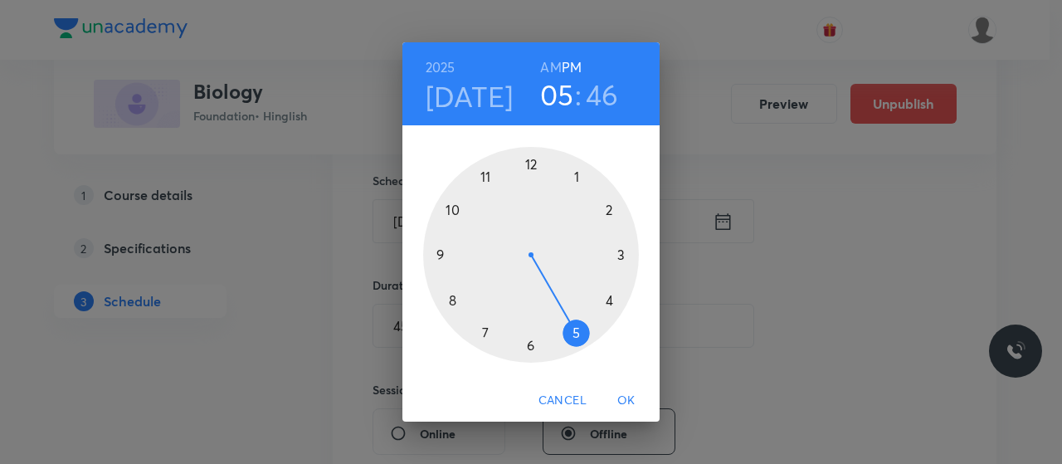
click at [531, 344] on div at bounding box center [531, 255] width 216 height 216
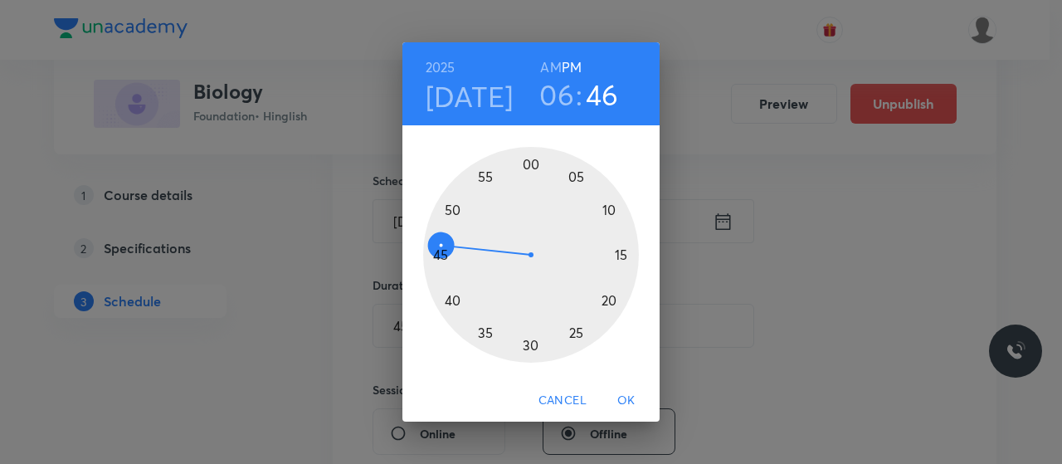
click at [452, 299] on div at bounding box center [531, 255] width 216 height 216
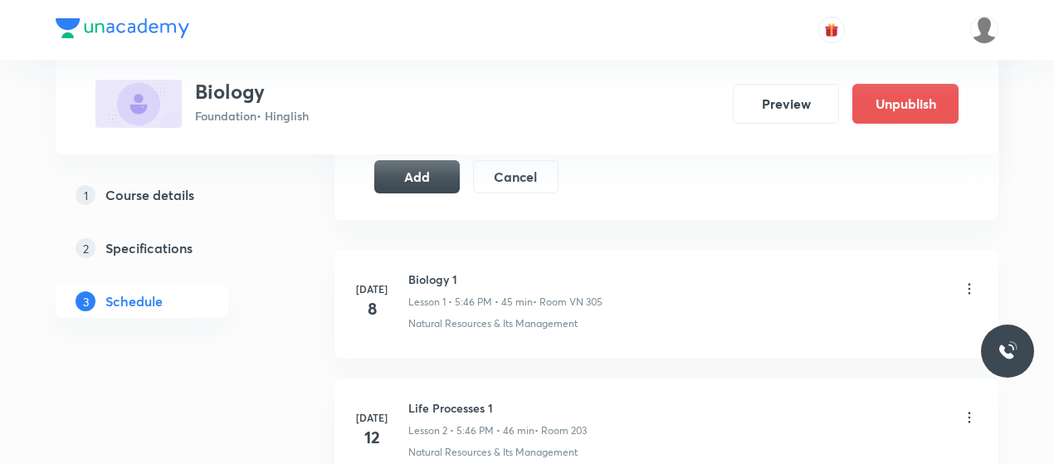
scroll to position [947, 0]
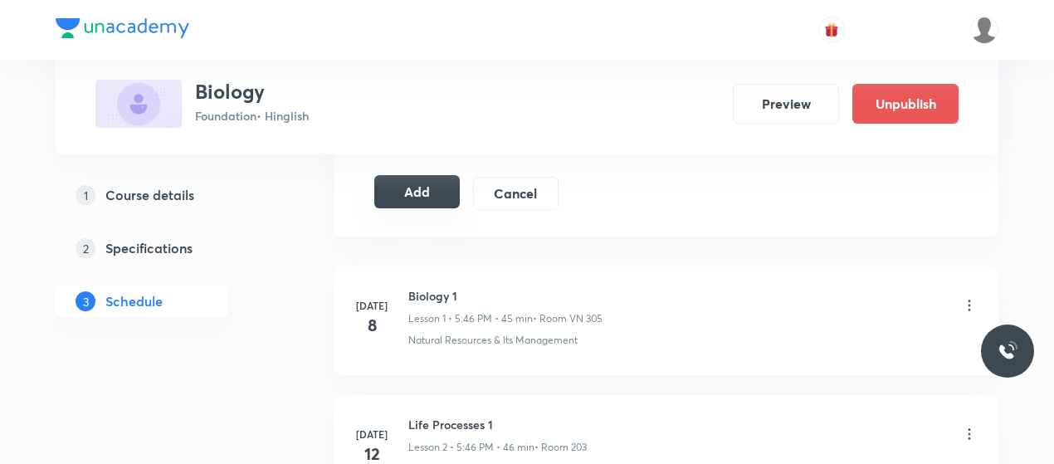
click at [415, 190] on button "Add" at bounding box center [416, 191] width 85 height 33
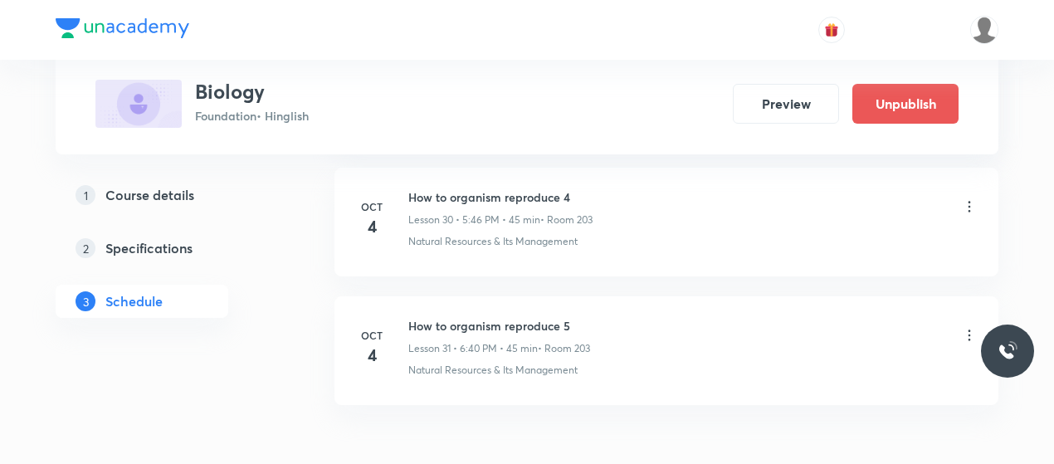
scroll to position [4074, 0]
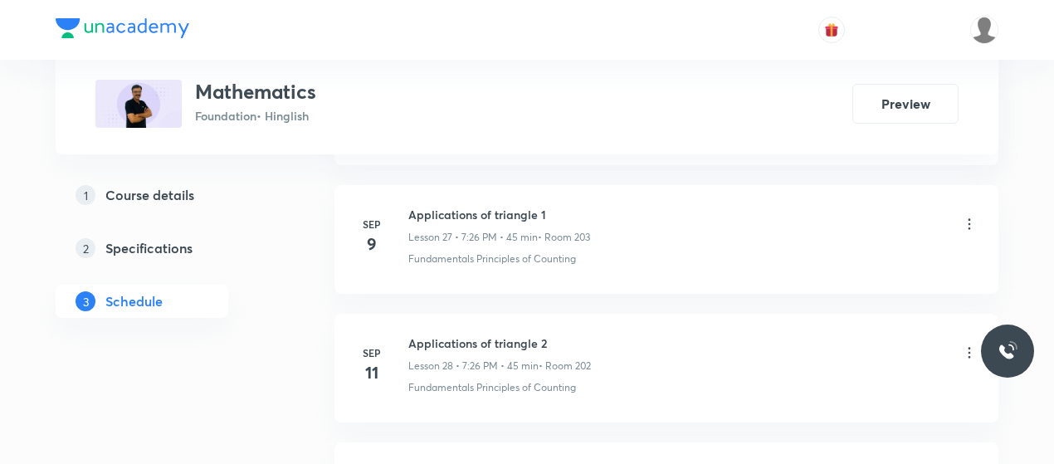
scroll to position [4835, 0]
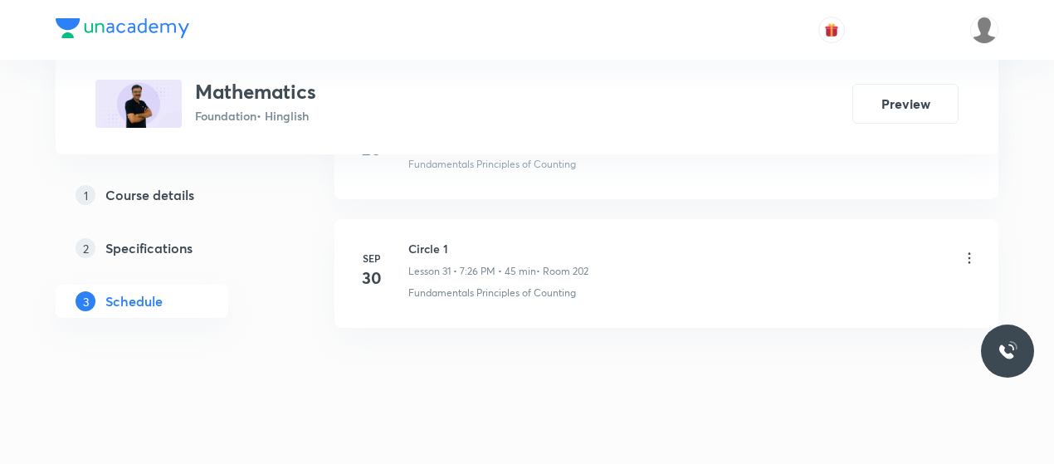
click at [427, 240] on h6 "Circle 1" at bounding box center [498, 248] width 180 height 17
copy h6 "Circle 1"
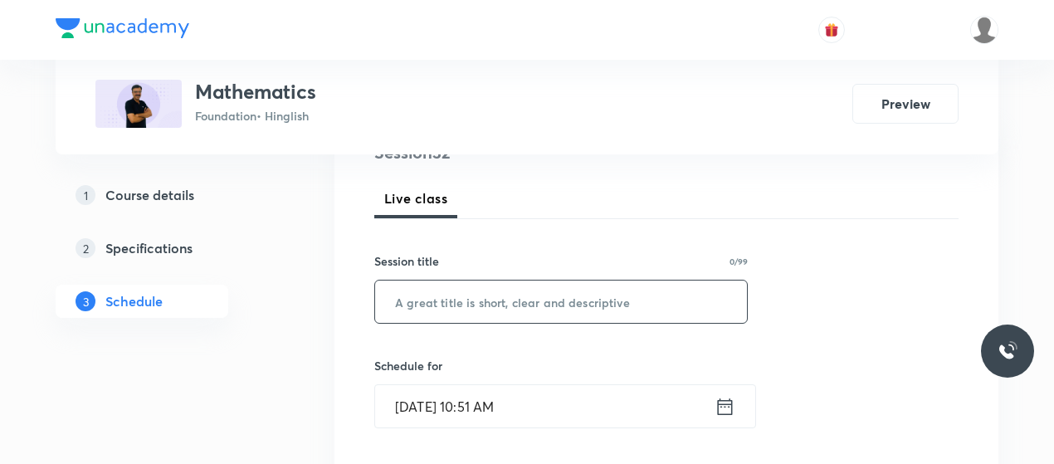
scroll to position [222, 0]
click at [457, 303] on input "text" at bounding box center [561, 298] width 372 height 42
paste input "Circle 1"
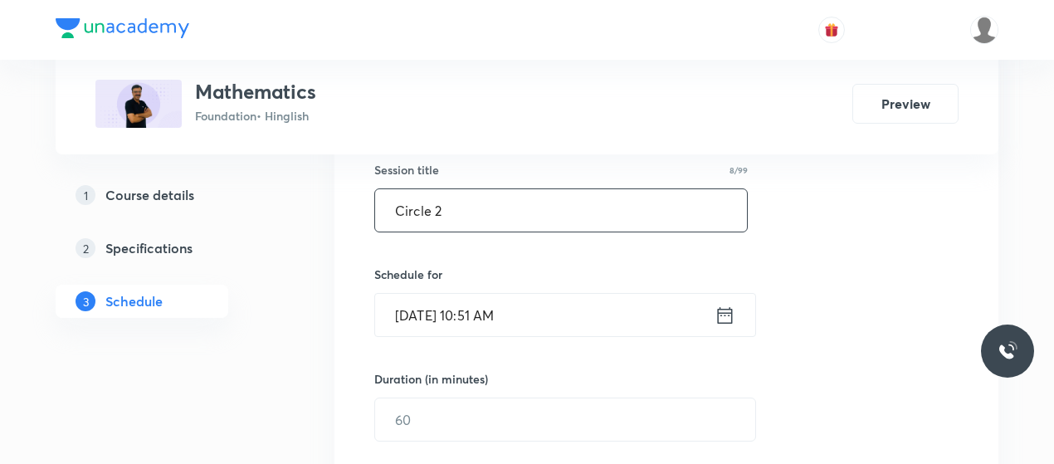
scroll to position [346, 0]
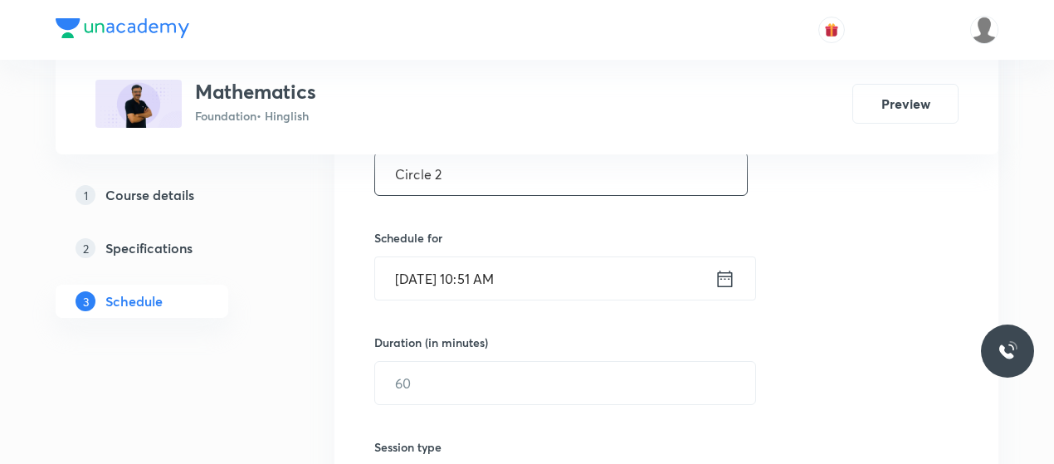
type input "Circle 2"
click at [483, 271] on input "[DATE] 10:51 AM" at bounding box center [544, 278] width 339 height 42
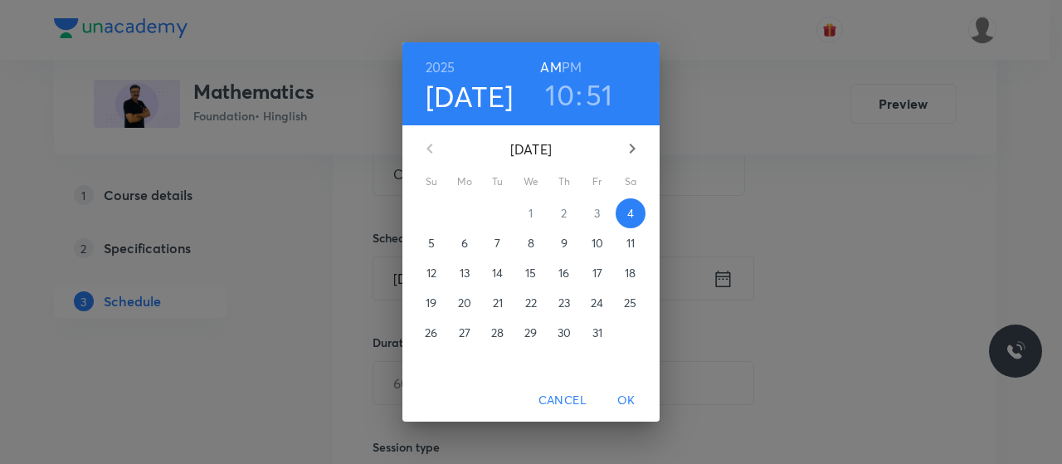
click at [579, 69] on h6 "PM" at bounding box center [572, 67] width 20 height 23
click at [564, 89] on h3 "10" at bounding box center [559, 94] width 29 height 35
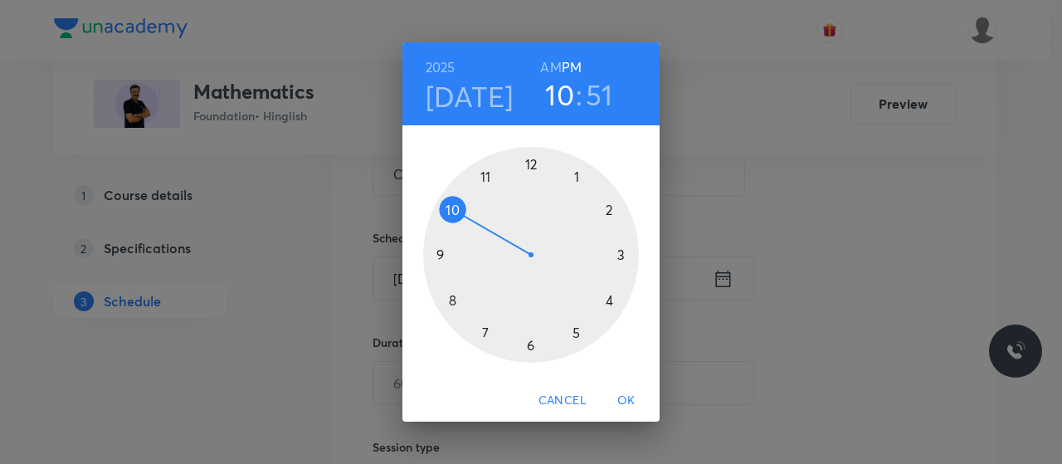
click at [487, 325] on div at bounding box center [531, 255] width 216 height 216
click at [568, 334] on div at bounding box center [531, 255] width 216 height 216
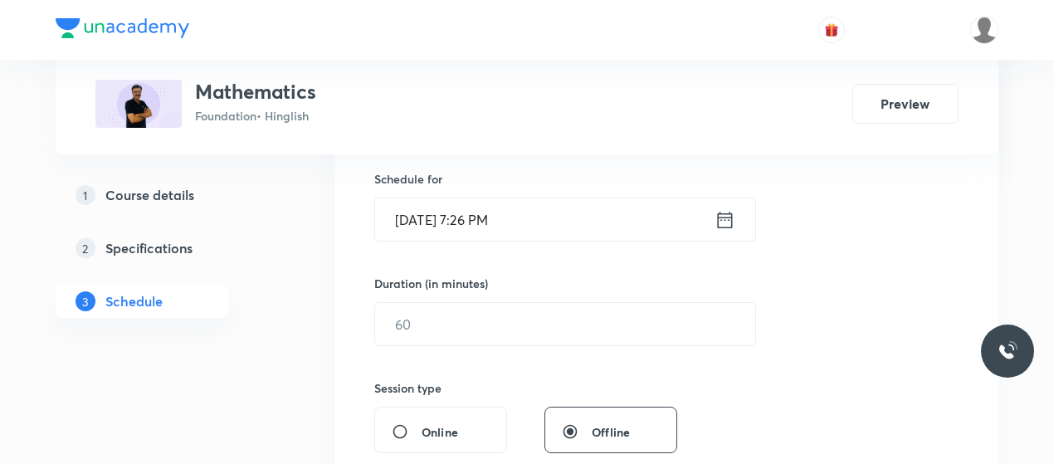
scroll to position [406, 0]
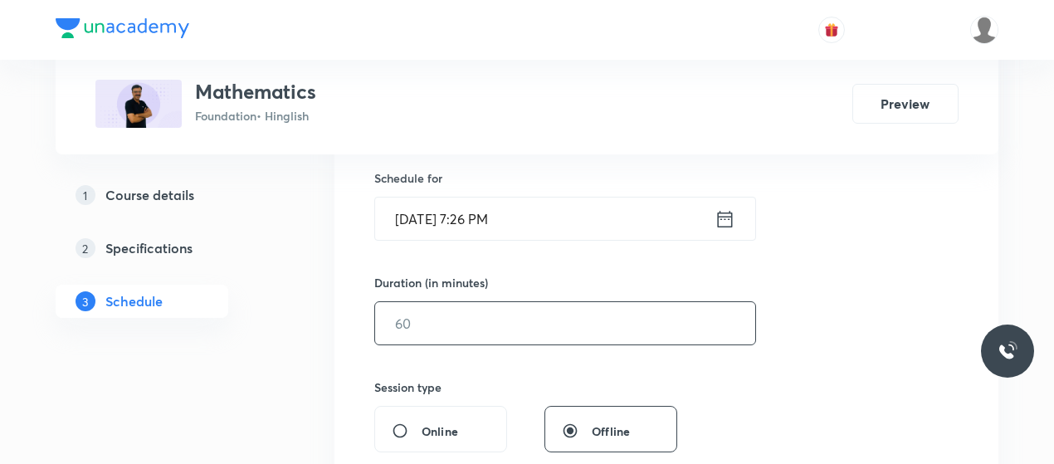
click at [500, 328] on input "text" at bounding box center [565, 323] width 380 height 42
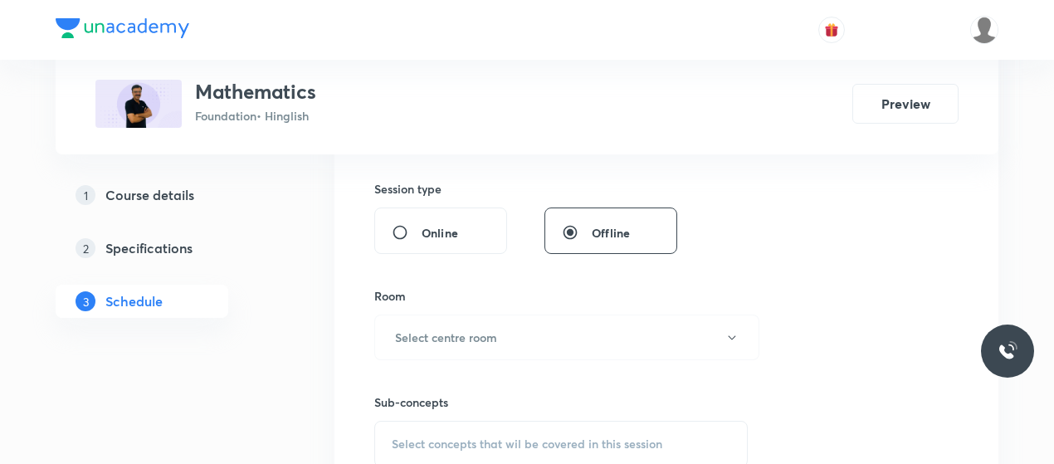
scroll to position [612, 0]
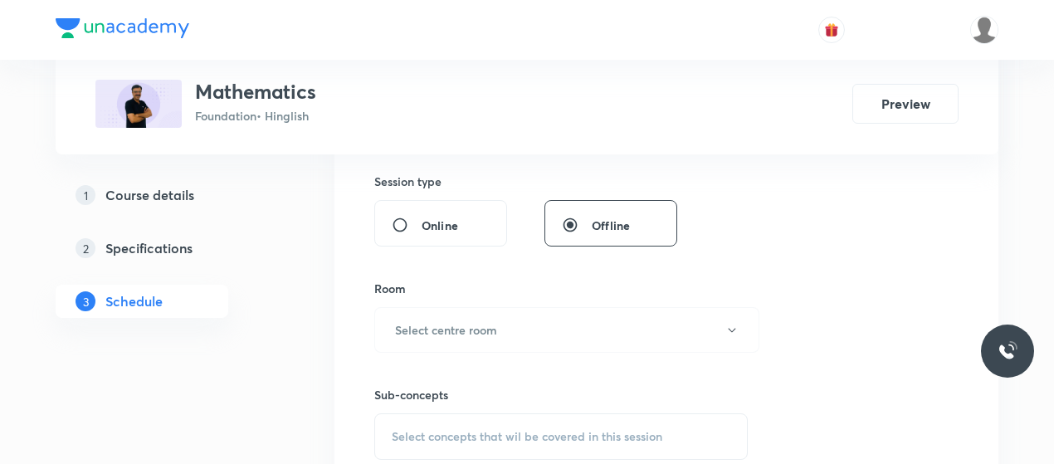
type input "45"
click at [500, 328] on button "Select centre room" at bounding box center [566, 330] width 385 height 46
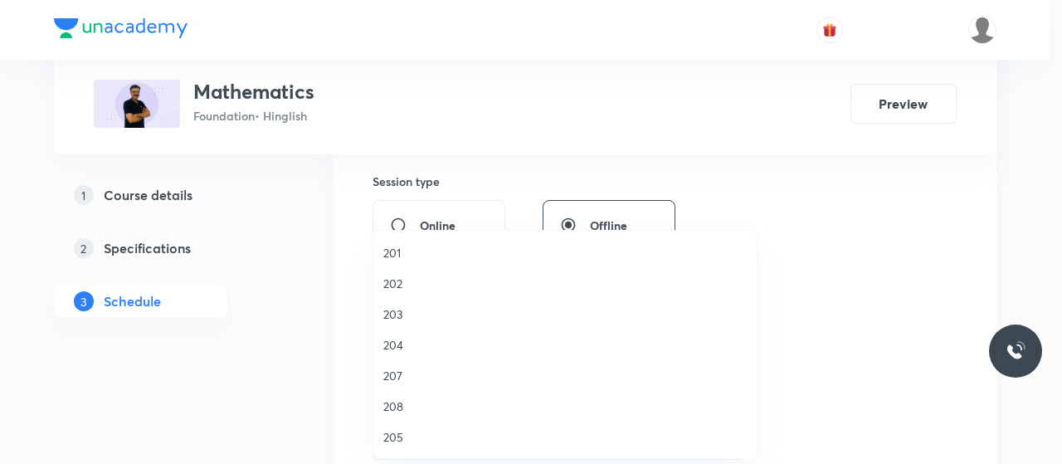
click at [398, 305] on span "203" at bounding box center [565, 313] width 364 height 17
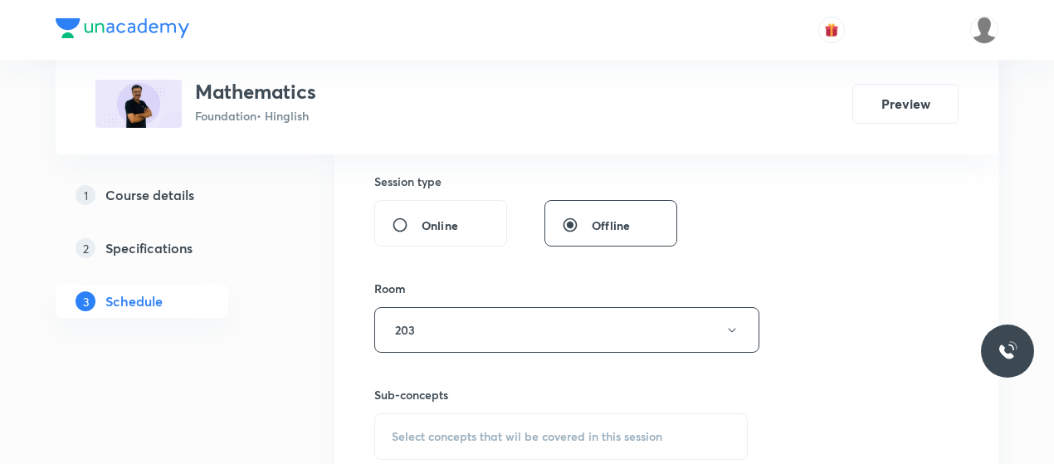
scroll to position [715, 0]
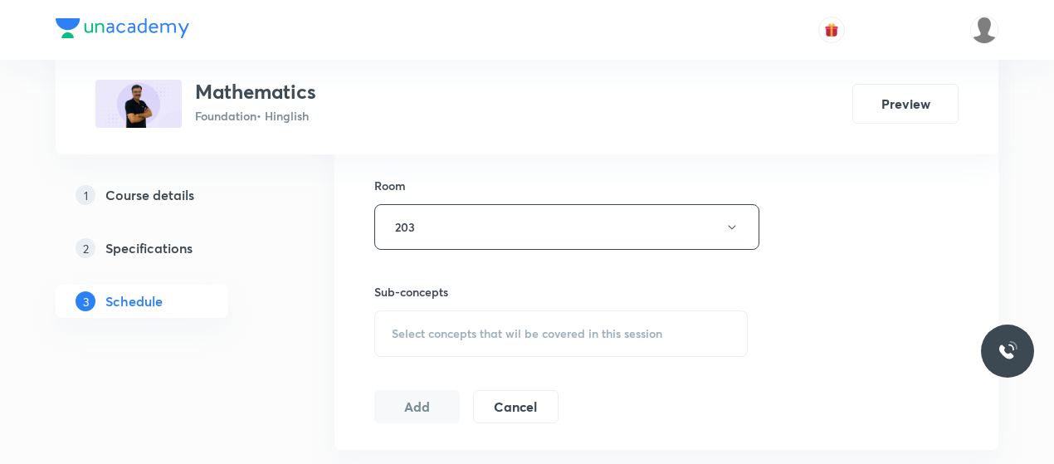
click at [549, 321] on div "Select concepts that wil be covered in this session" at bounding box center [560, 333] width 373 height 46
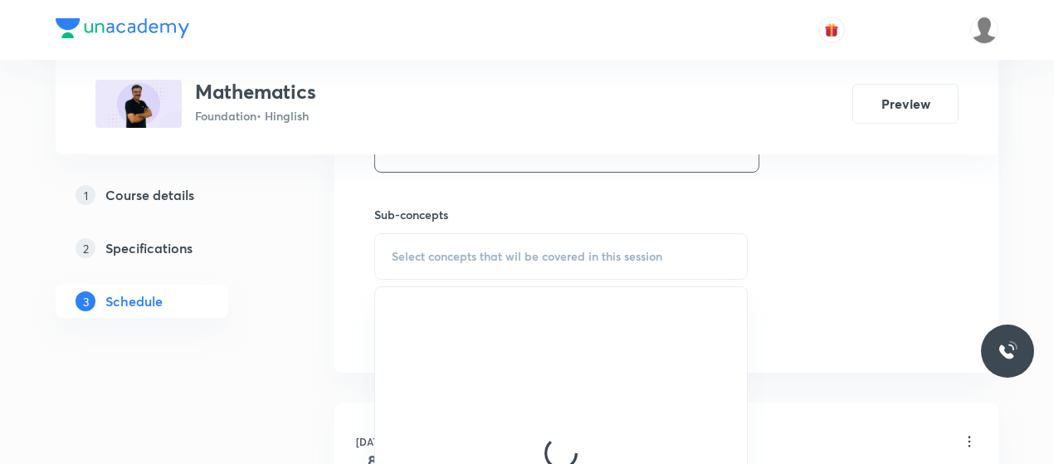
scroll to position [793, 0]
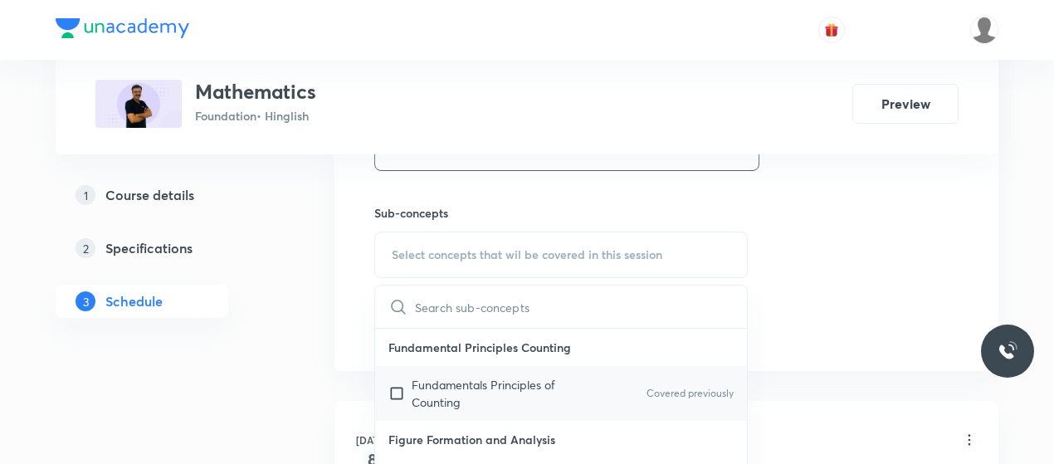
click at [460, 386] on p "Fundamentals Principles of Counting" at bounding box center [496, 393] width 168 height 35
checkbox input "true"
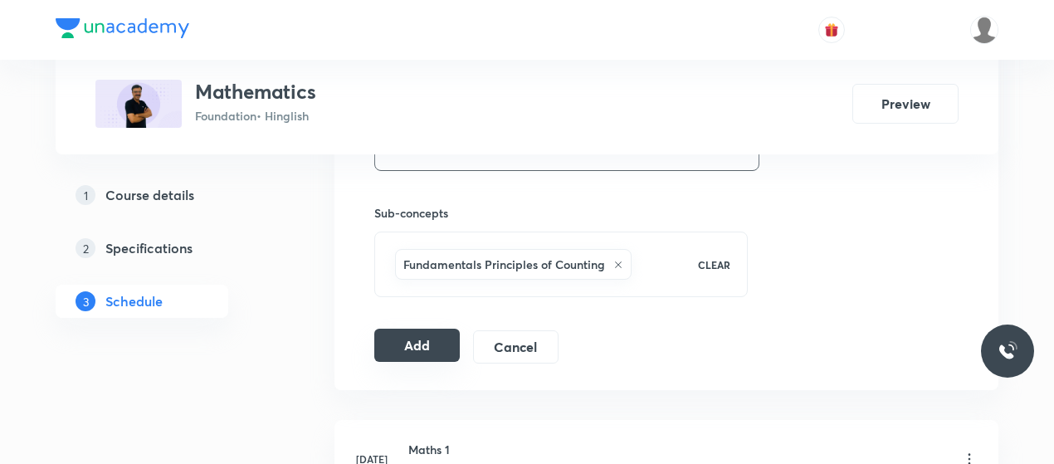
click at [392, 336] on button "Add" at bounding box center [416, 345] width 85 height 33
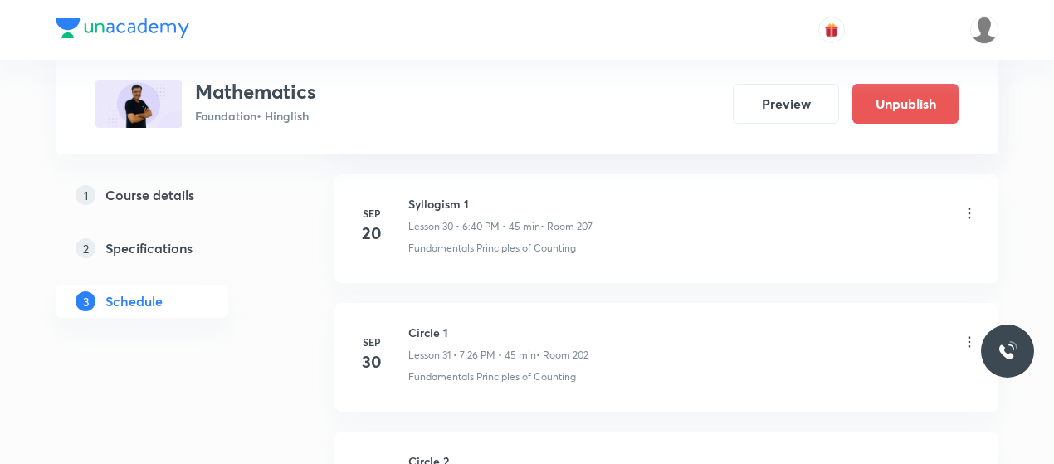
scroll to position [4202, 0]
